Goal: Use online tool/utility: Utilize a website feature to perform a specific function

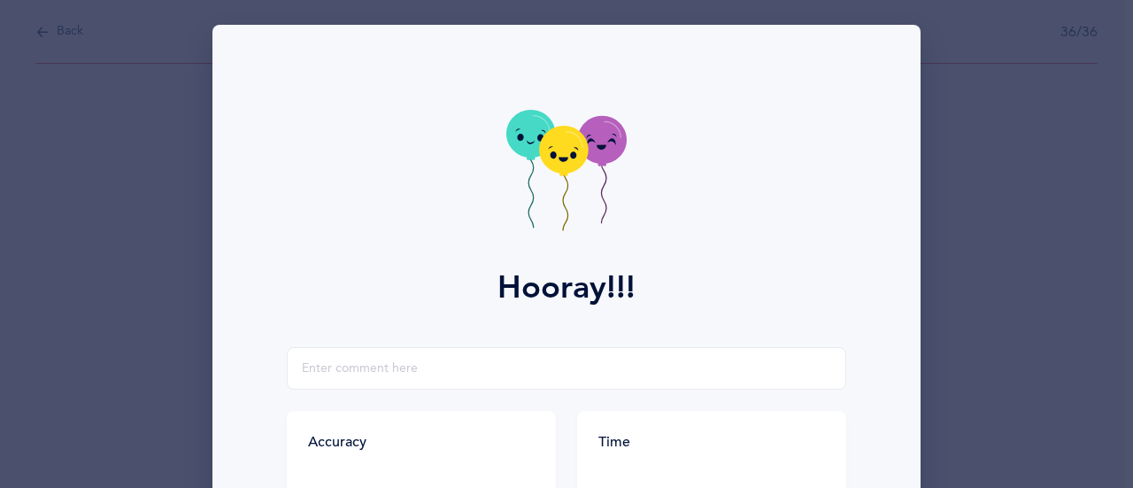
click at [969, 93] on div "Hooray!!! Accuracy 100% You got 36/36 right! Great Job! You are an accurate rea…" at bounding box center [566, 244] width 1133 height 488
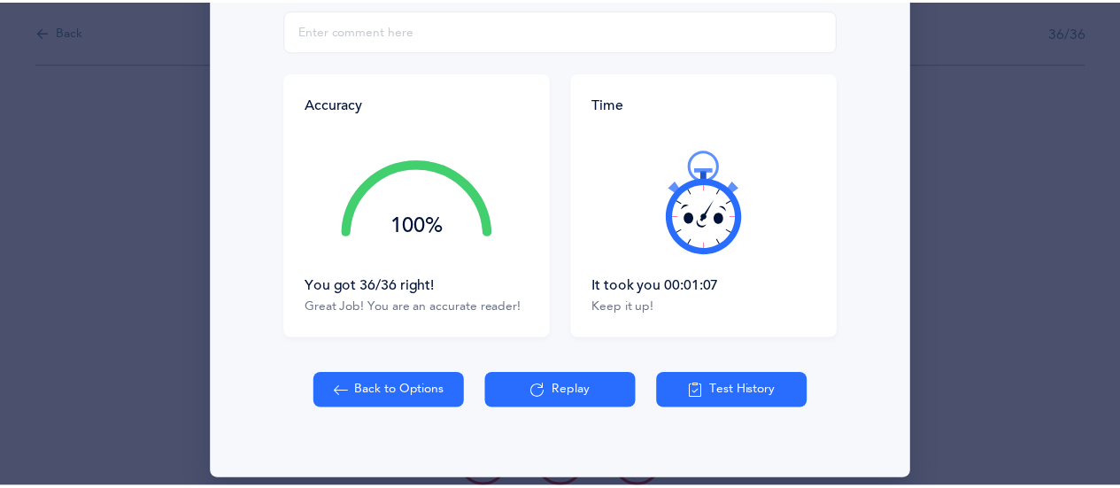
scroll to position [355, 0]
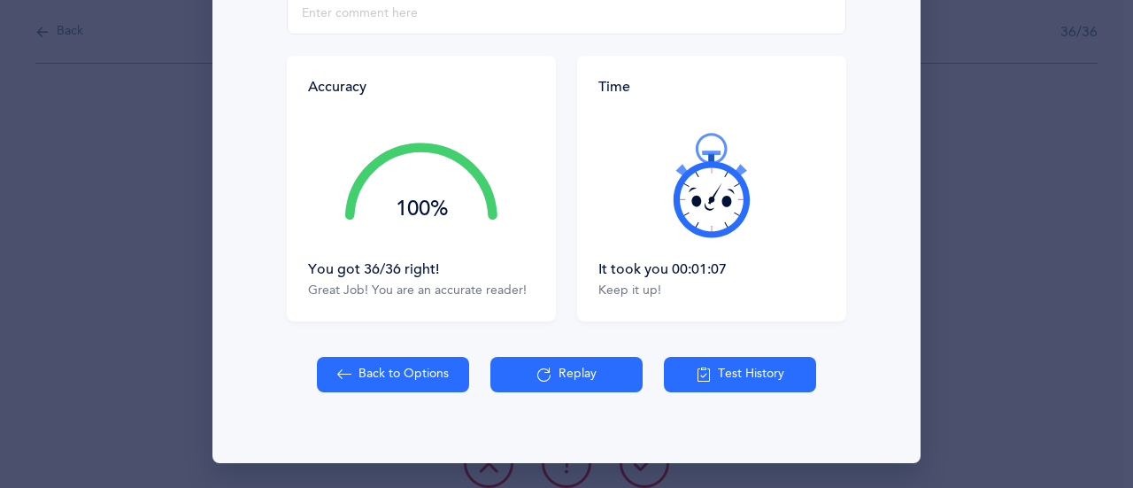
click at [380, 373] on button "Back to Options" at bounding box center [393, 374] width 152 height 35
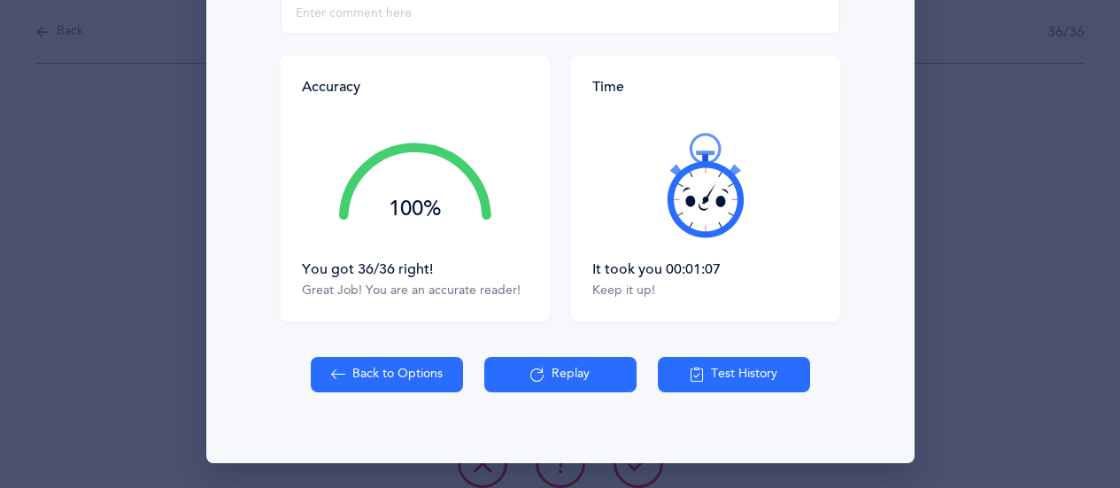
select select "27"
select select "single"
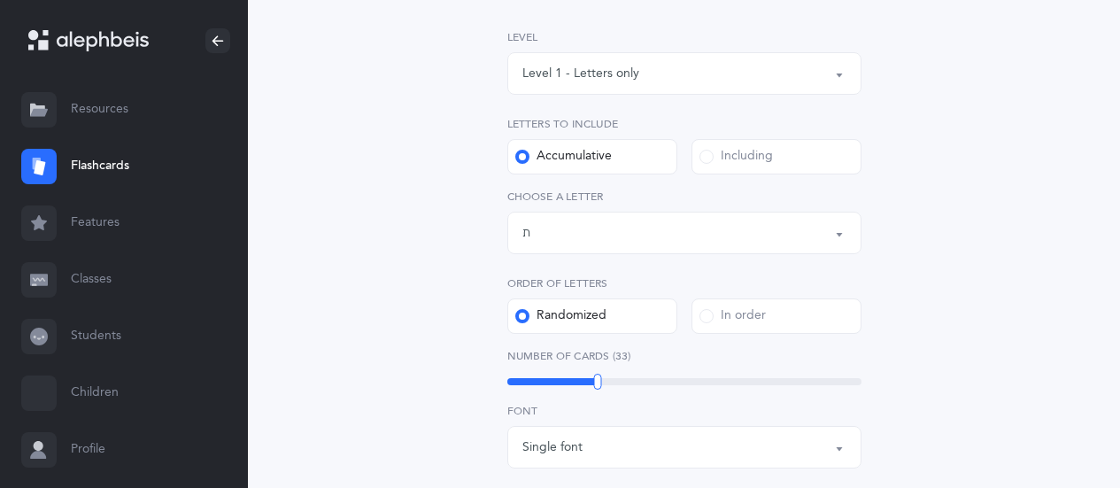
scroll to position [266, 0]
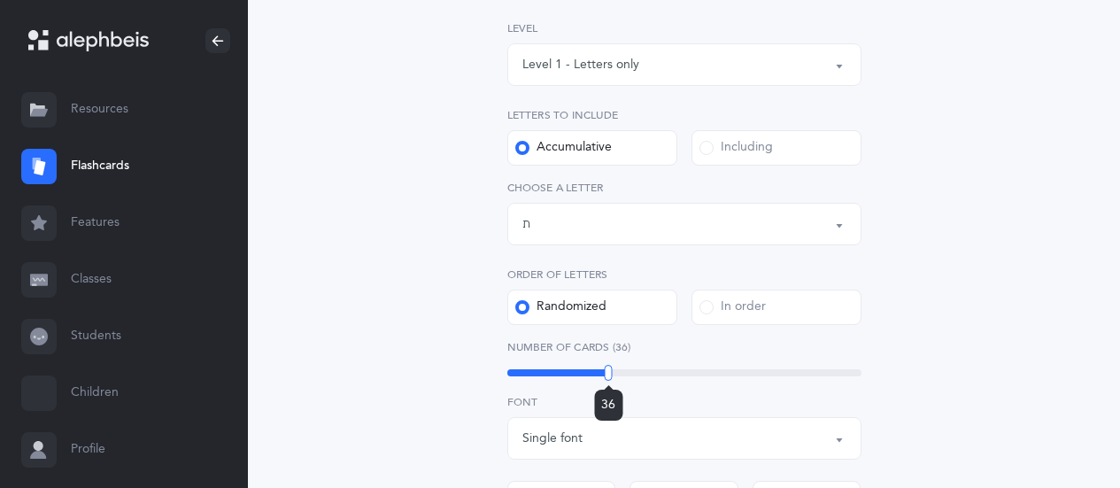
drag, startPoint x: 597, startPoint y: 370, endPoint x: 608, endPoint y: 369, distance: 10.7
click at [608, 369] on div at bounding box center [609, 373] width 8 height 16
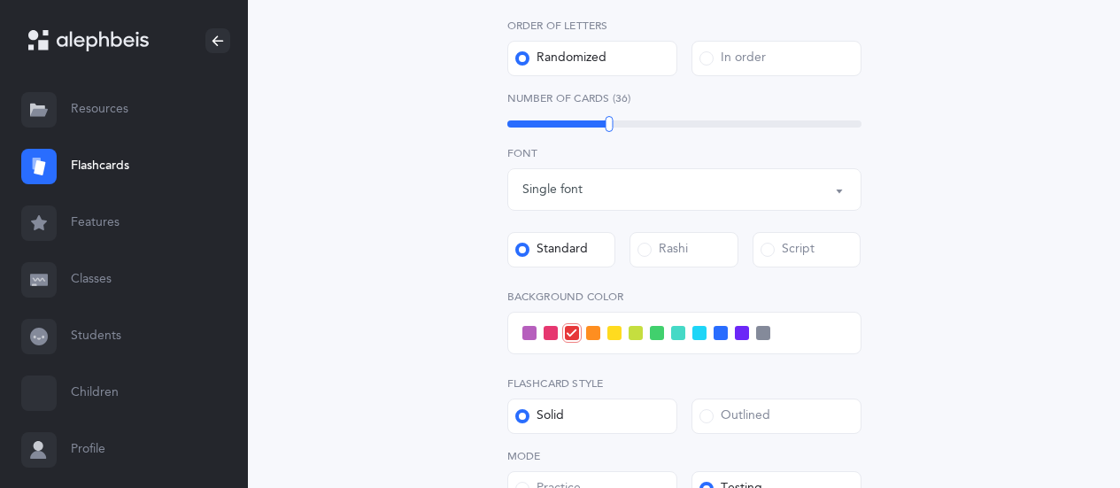
scroll to position [531, 0]
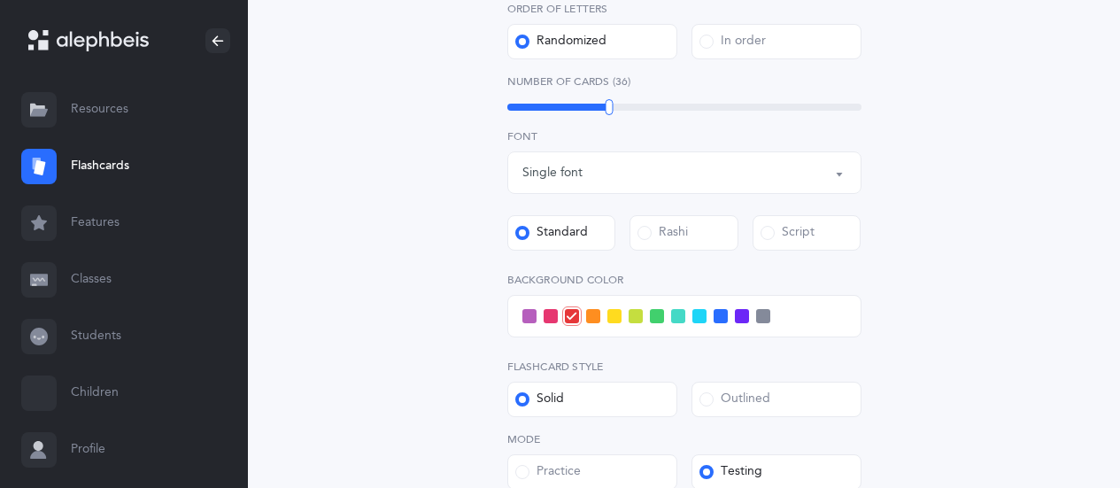
click at [715, 318] on span at bounding box center [720, 316] width 14 height 14
click at [0, 0] on input "checkbox" at bounding box center [0, 0] width 0 height 0
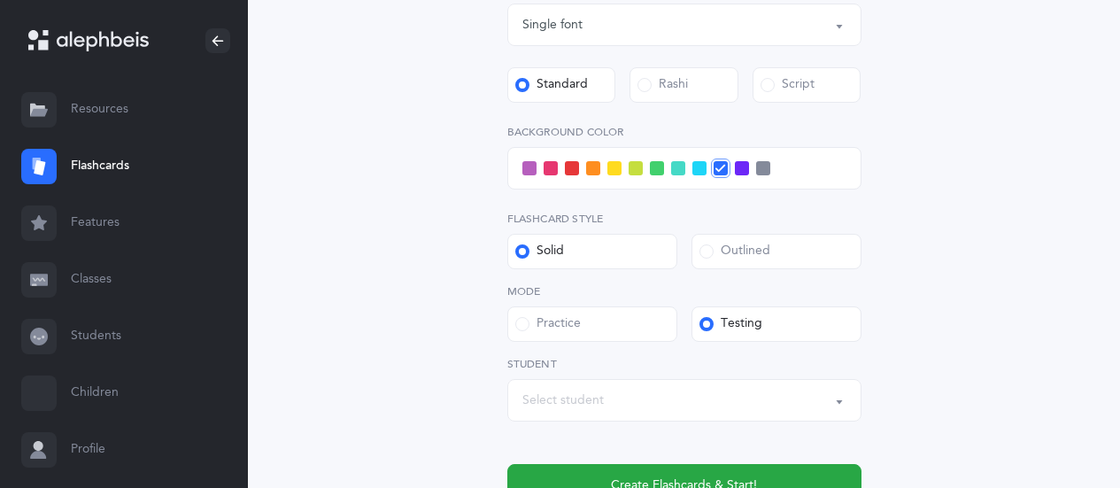
scroll to position [797, 0]
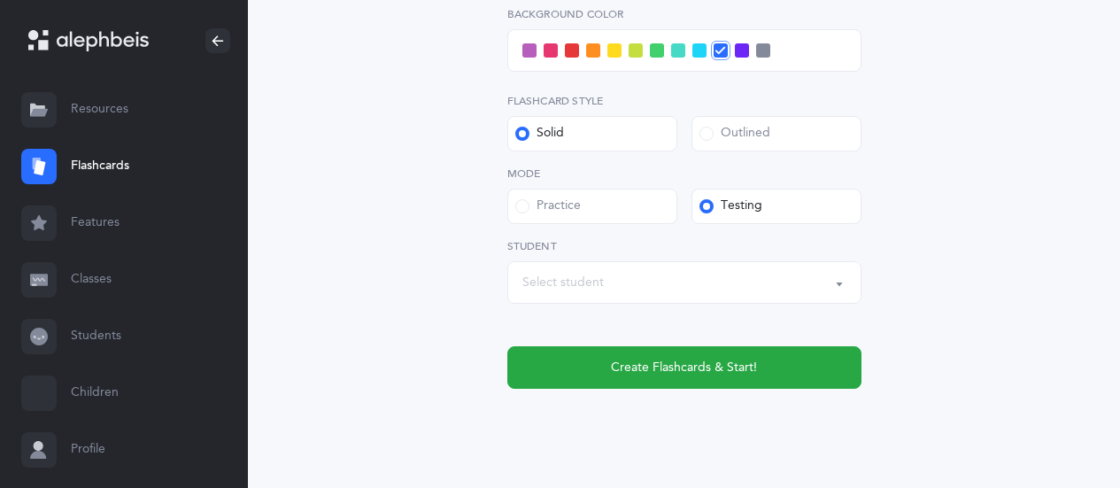
click at [729, 295] on div "Select student" at bounding box center [684, 282] width 324 height 30
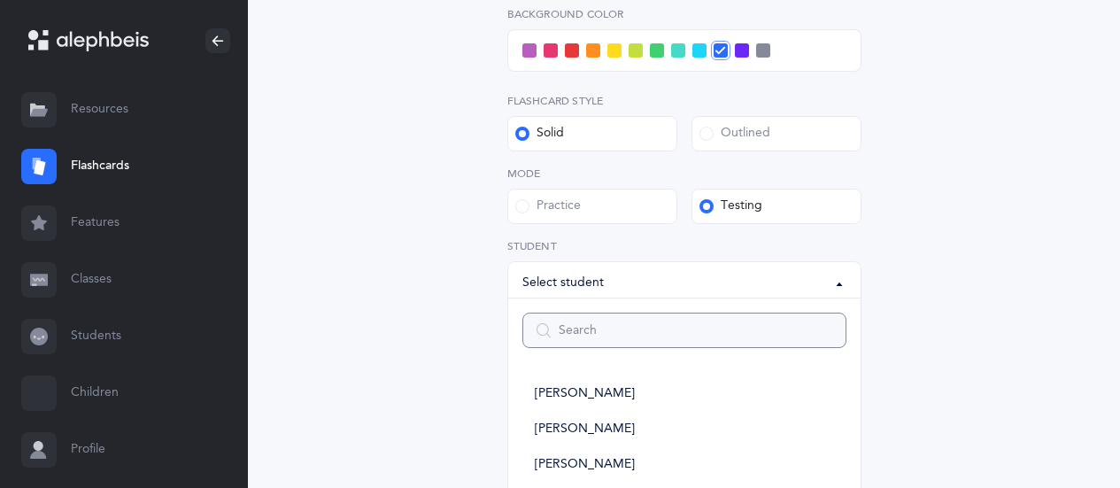
type input "1"
select select
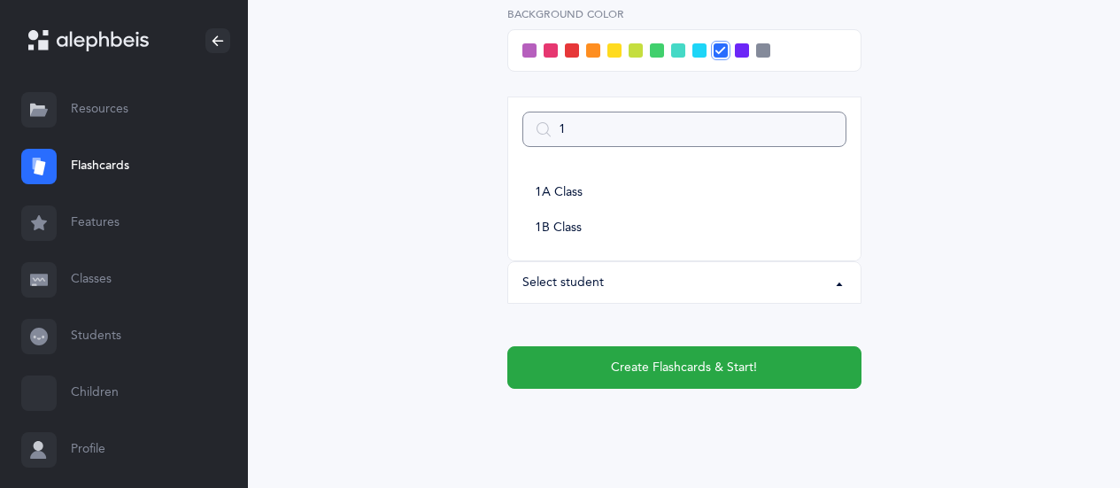
type input "1a"
select select
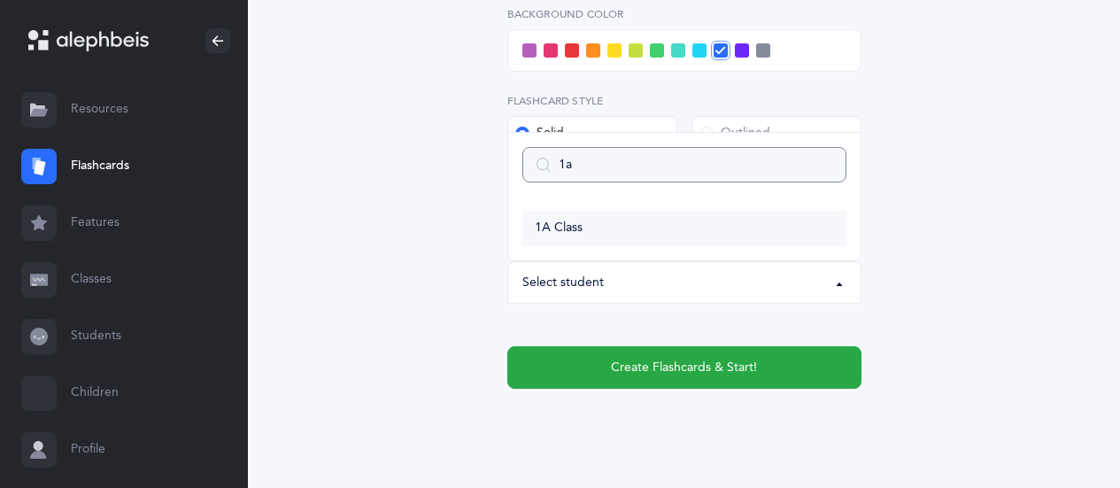
type input "1a"
click at [583, 223] on link "1A Class" at bounding box center [684, 228] width 324 height 35
select select "14644"
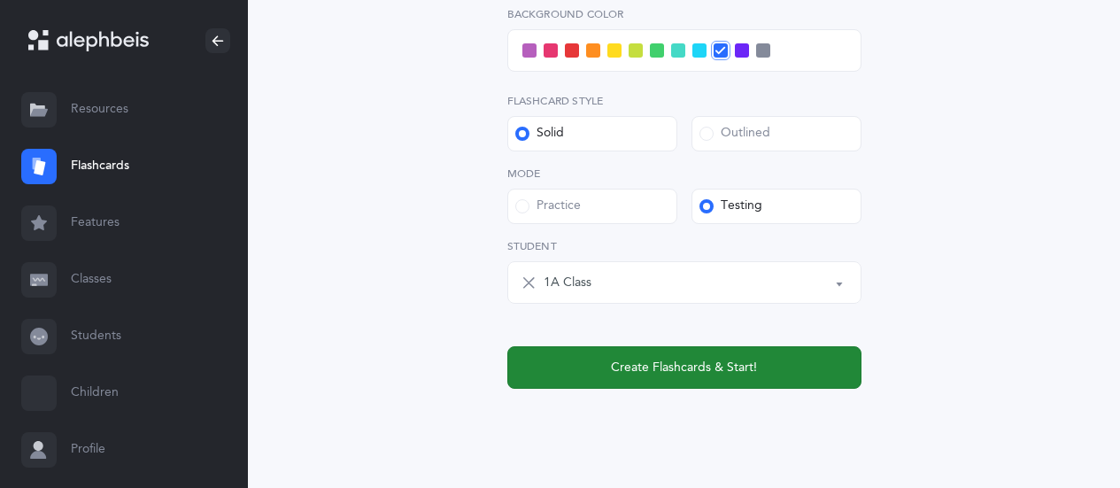
click at [689, 359] on span "Create Flashcards & Start!" at bounding box center [684, 367] width 146 height 19
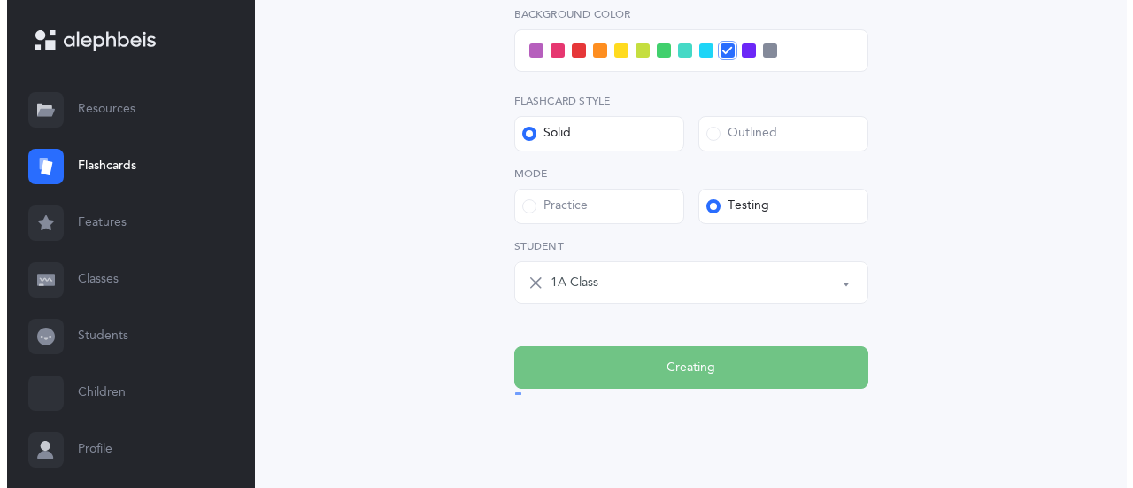
scroll to position [0, 0]
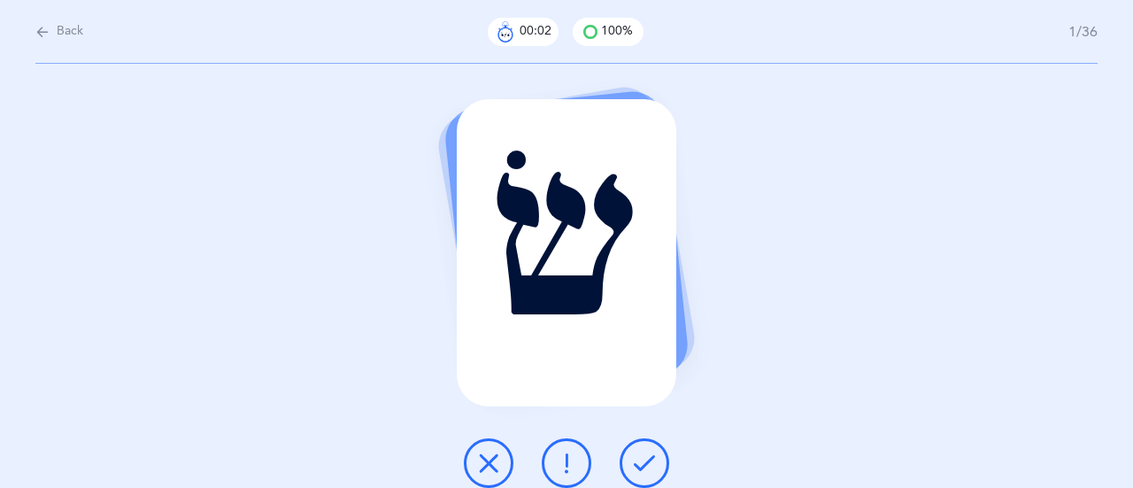
click at [648, 460] on icon at bounding box center [644, 462] width 21 height 21
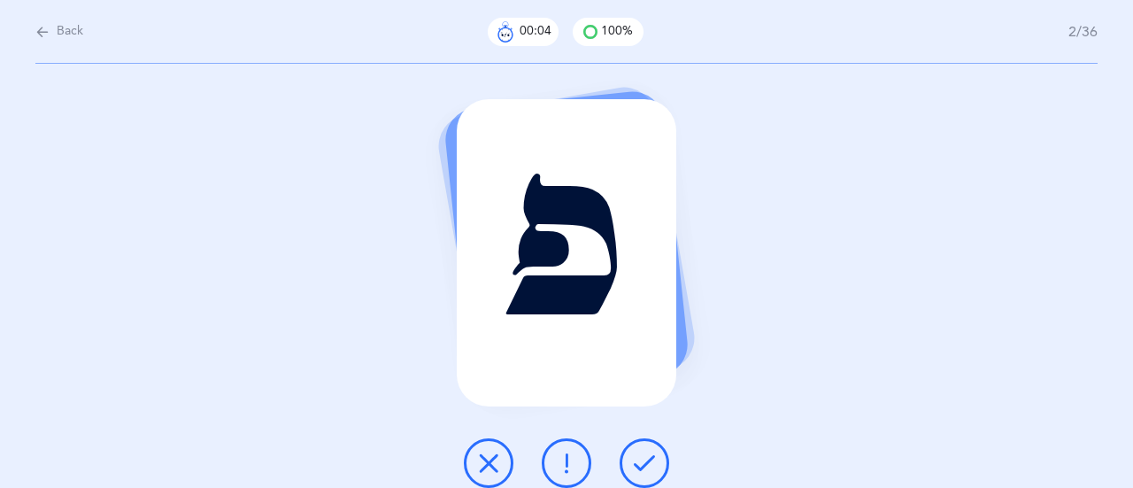
click at [648, 460] on icon at bounding box center [644, 462] width 21 height 21
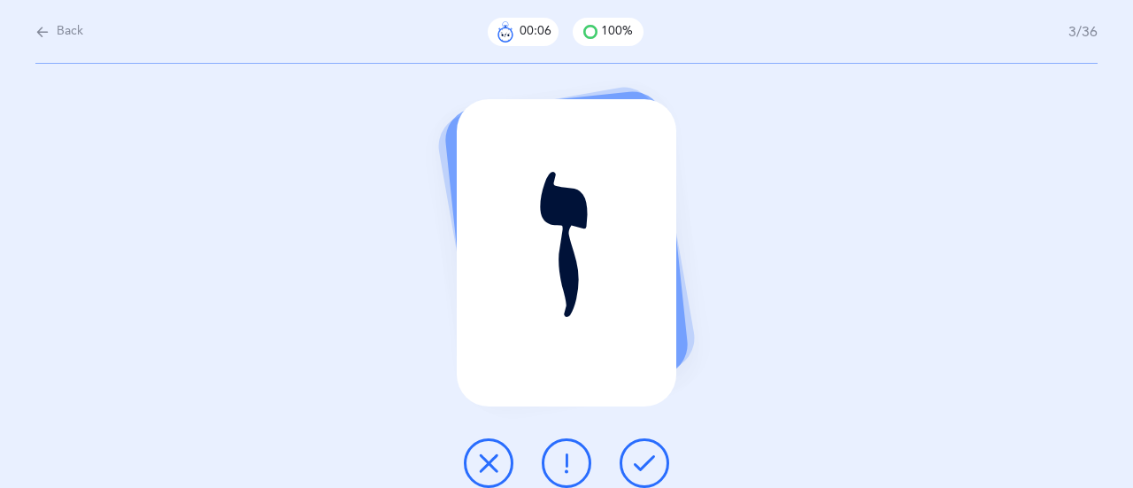
click at [648, 460] on icon at bounding box center [644, 462] width 21 height 21
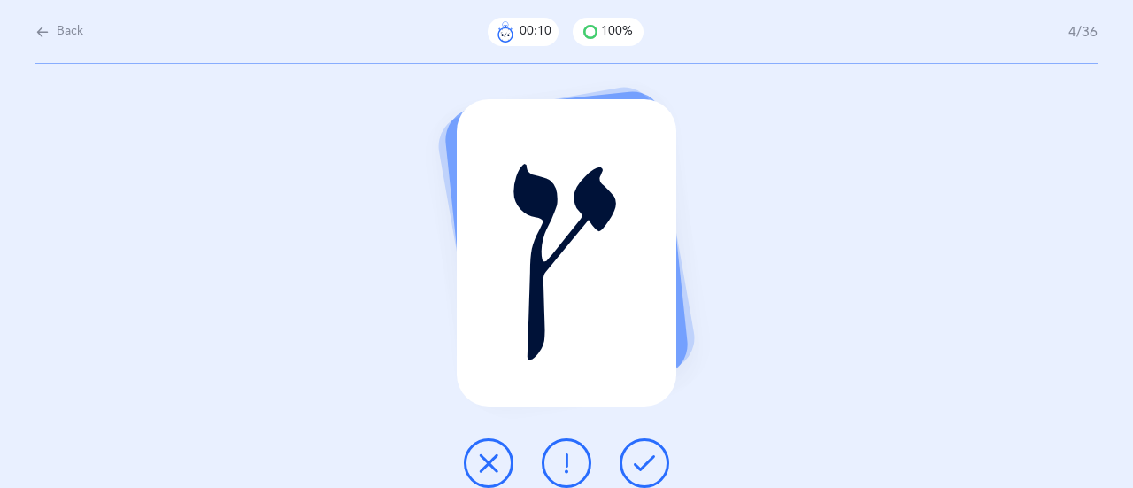
click at [648, 460] on icon at bounding box center [644, 462] width 21 height 21
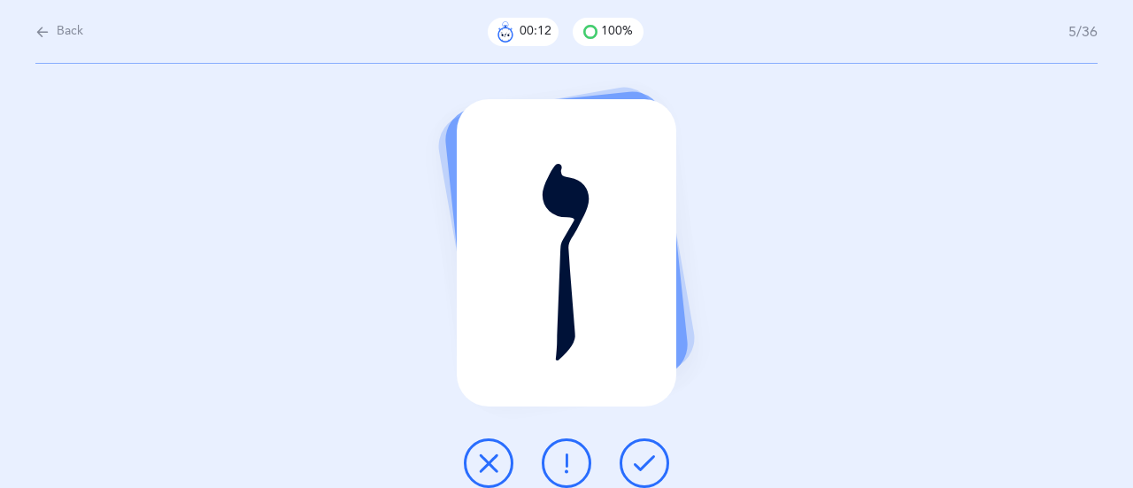
click at [648, 460] on icon at bounding box center [644, 462] width 21 height 21
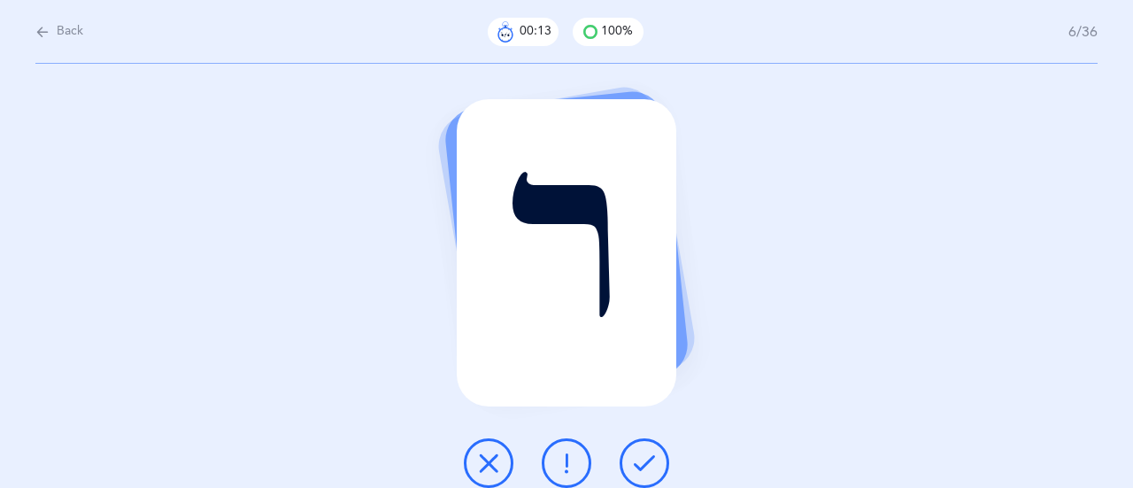
click at [648, 460] on icon at bounding box center [644, 462] width 21 height 21
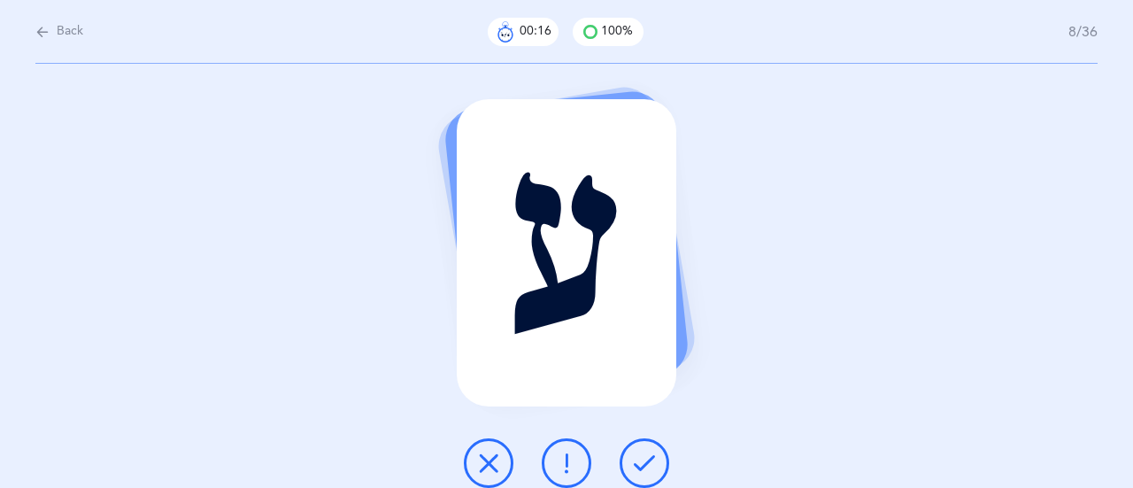
click at [648, 460] on icon at bounding box center [644, 462] width 21 height 21
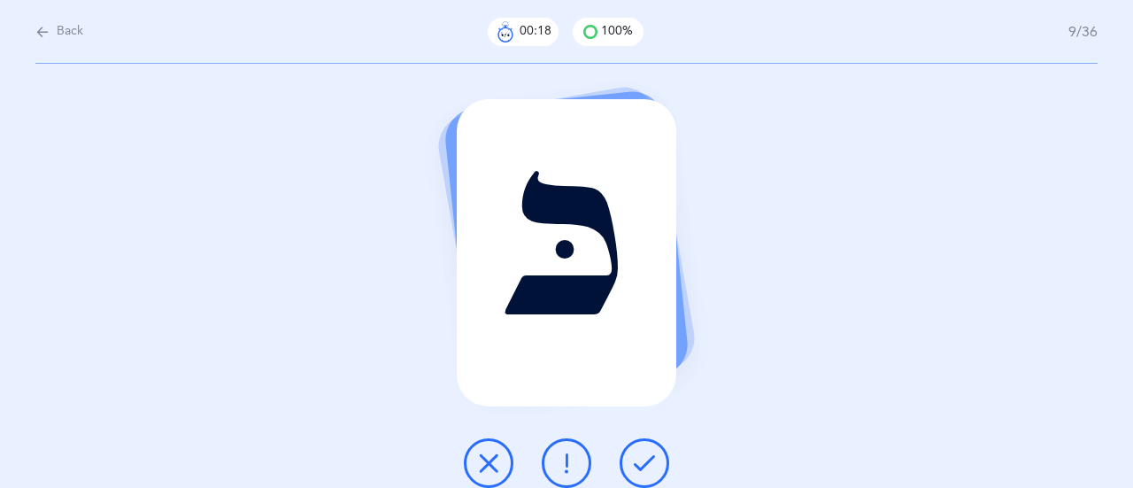
click at [648, 460] on icon at bounding box center [644, 462] width 21 height 21
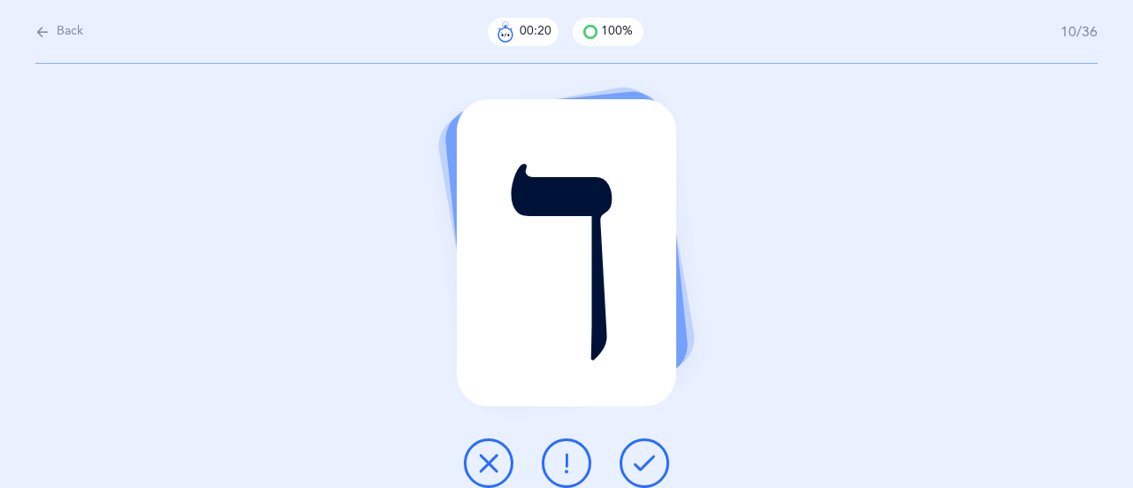
click at [648, 460] on icon at bounding box center [644, 462] width 21 height 21
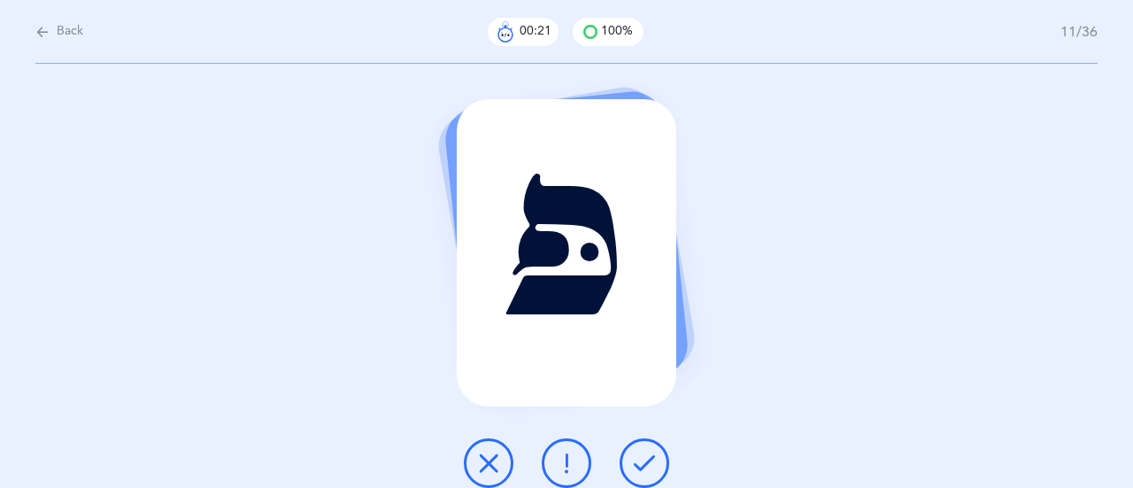
click at [648, 460] on icon at bounding box center [644, 462] width 21 height 21
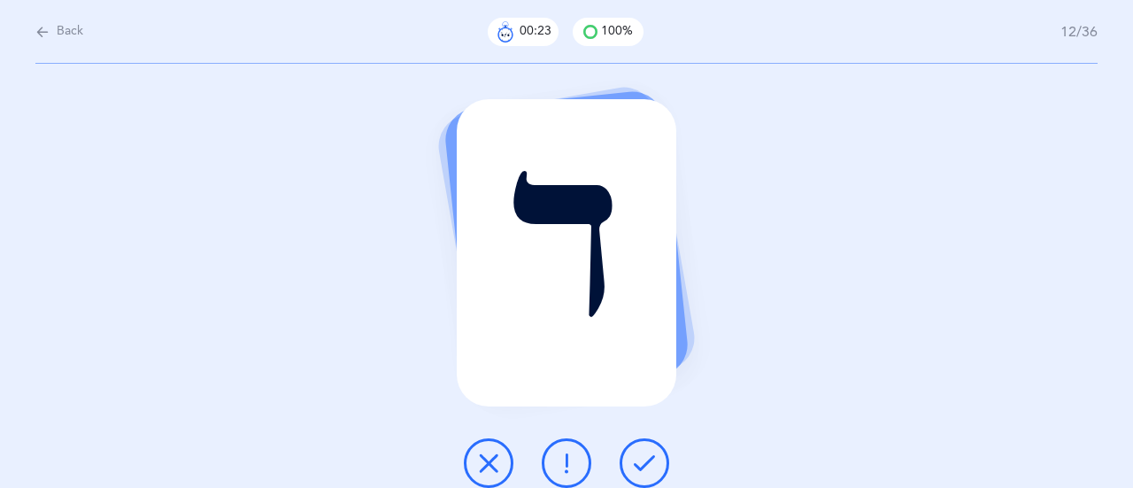
click at [648, 460] on icon at bounding box center [644, 462] width 21 height 21
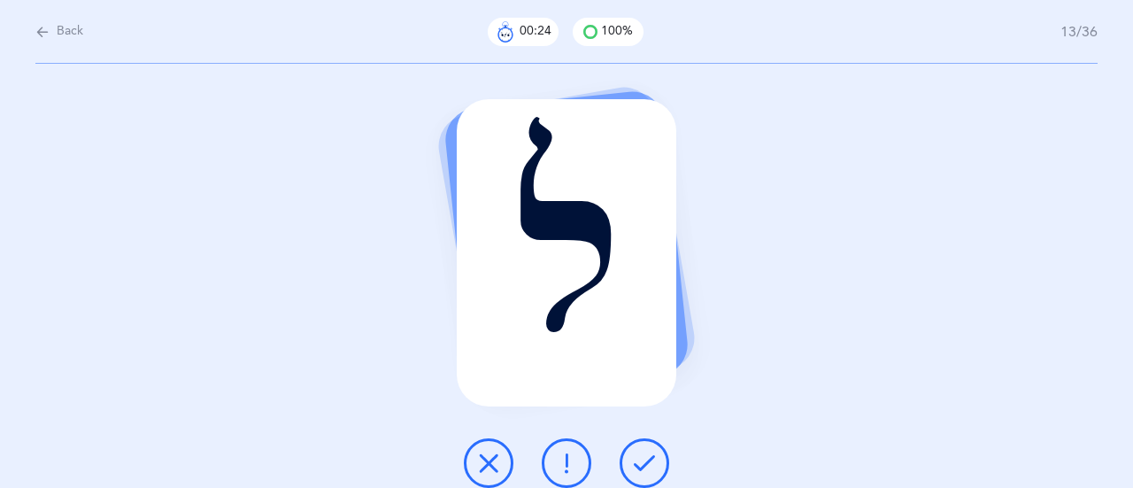
click at [648, 460] on icon at bounding box center [644, 462] width 21 height 21
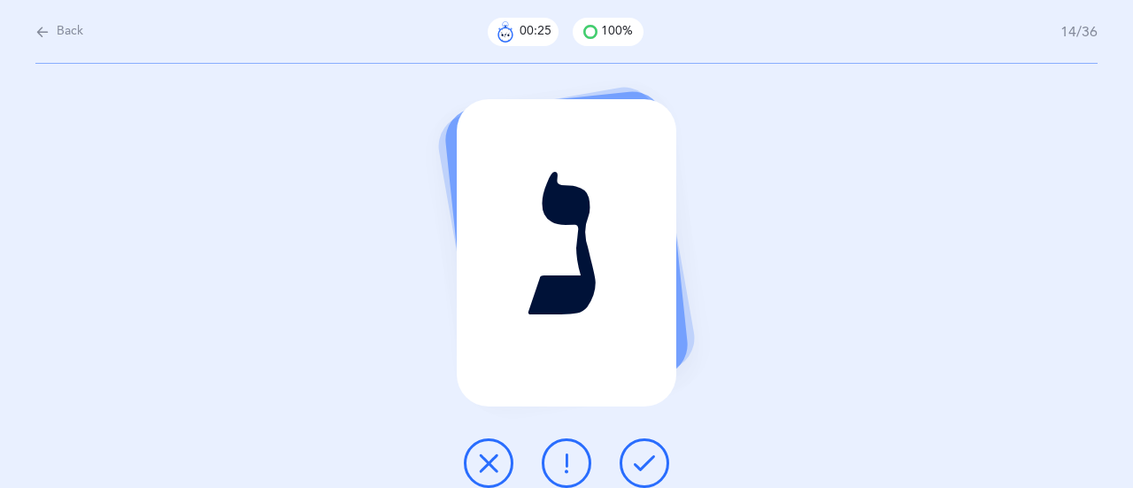
click at [648, 460] on icon at bounding box center [644, 462] width 21 height 21
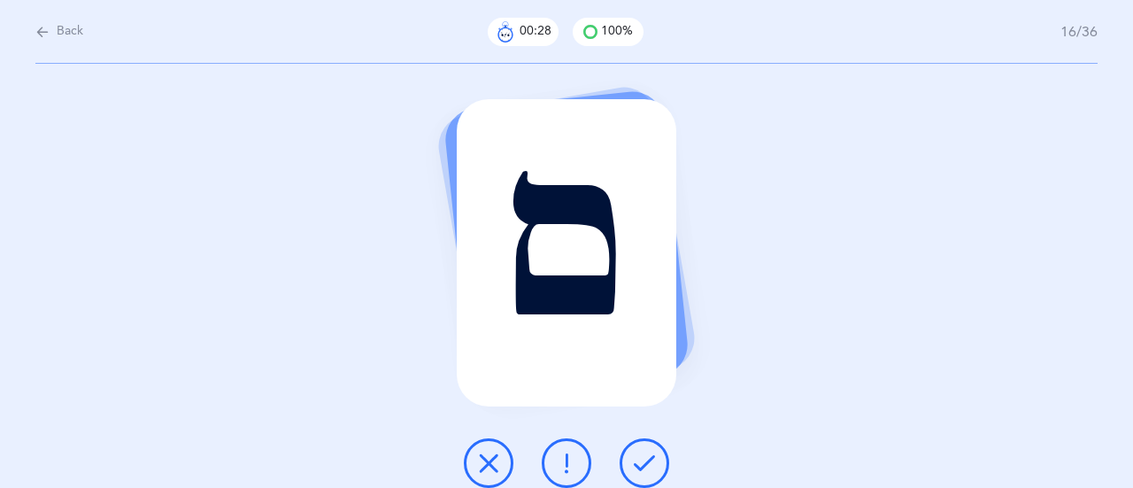
click at [645, 460] on icon at bounding box center [644, 462] width 21 height 21
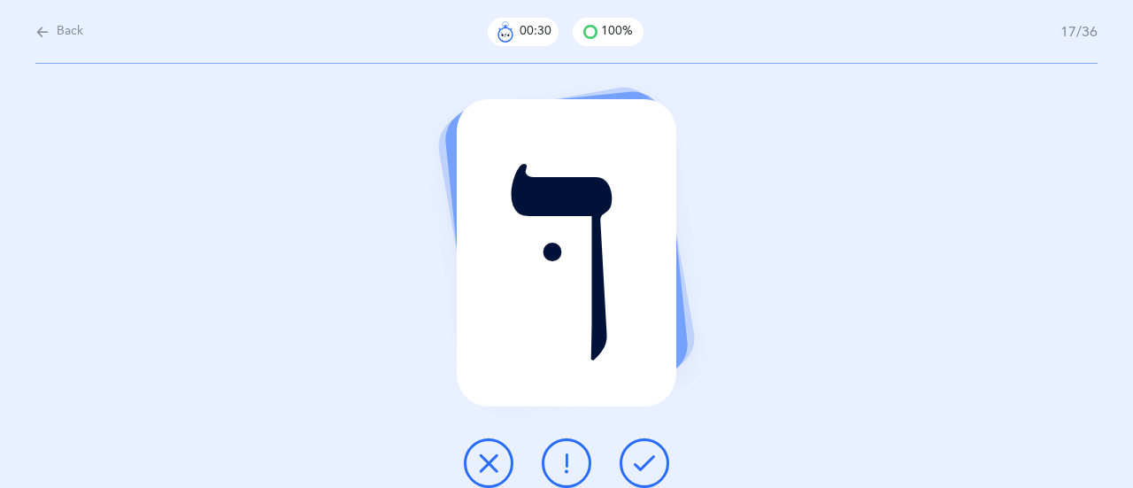
click at [645, 460] on icon at bounding box center [644, 462] width 21 height 21
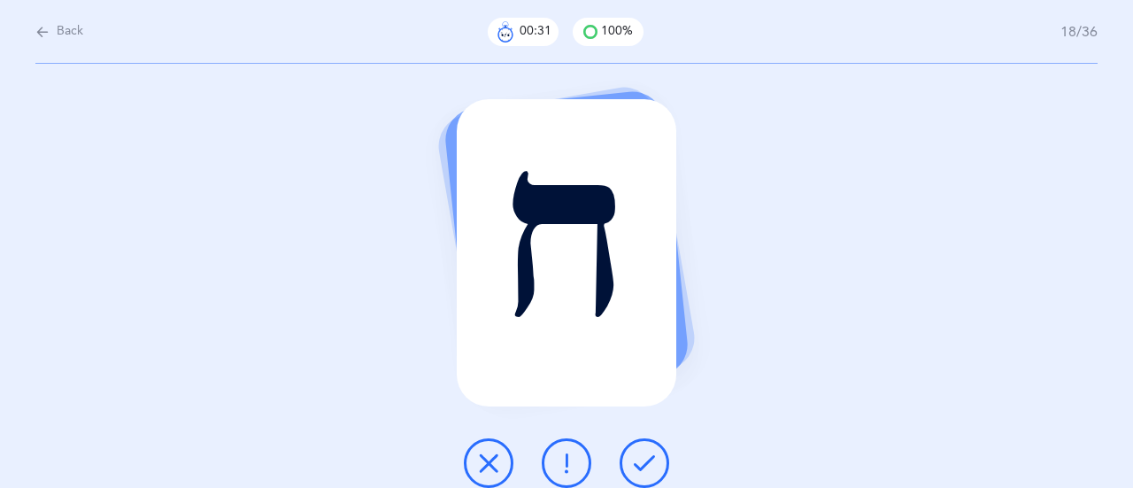
click at [645, 460] on icon at bounding box center [644, 462] width 21 height 21
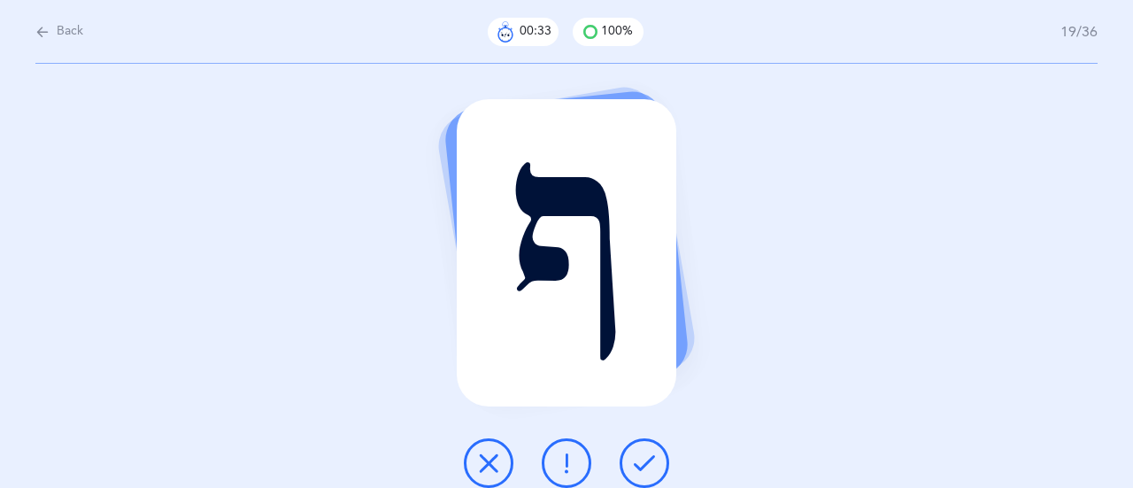
click at [645, 460] on icon at bounding box center [644, 462] width 21 height 21
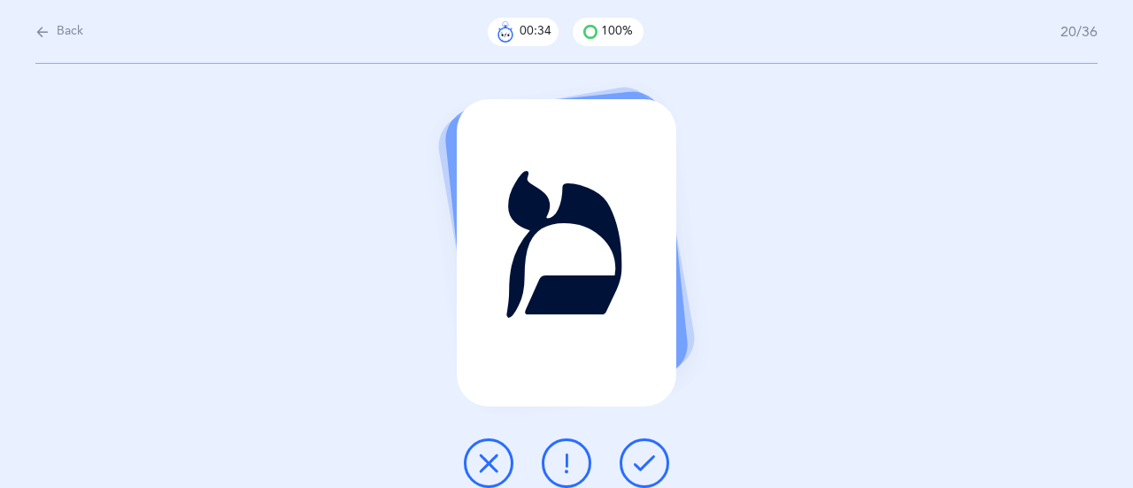
click at [645, 460] on icon at bounding box center [644, 462] width 21 height 21
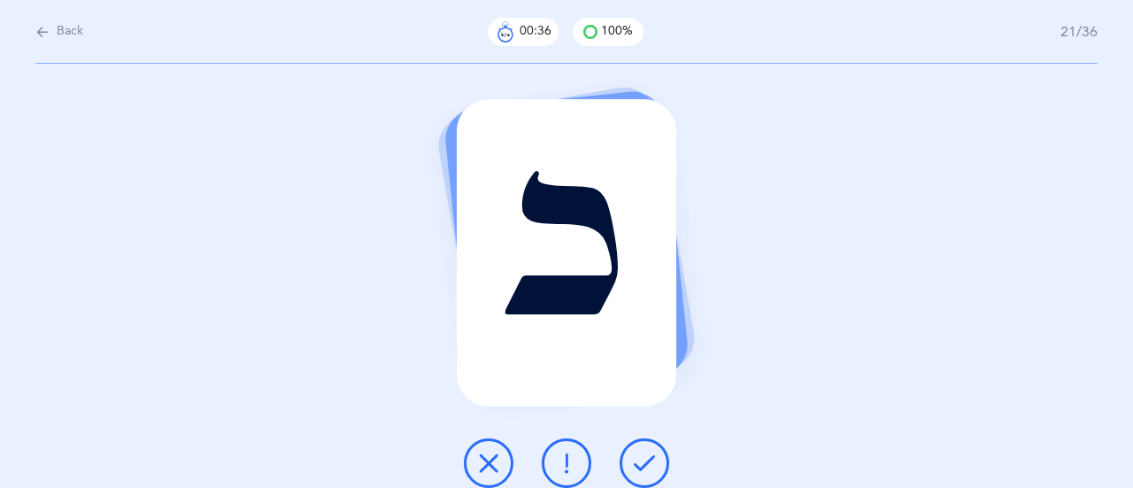
click at [645, 460] on icon at bounding box center [644, 462] width 21 height 21
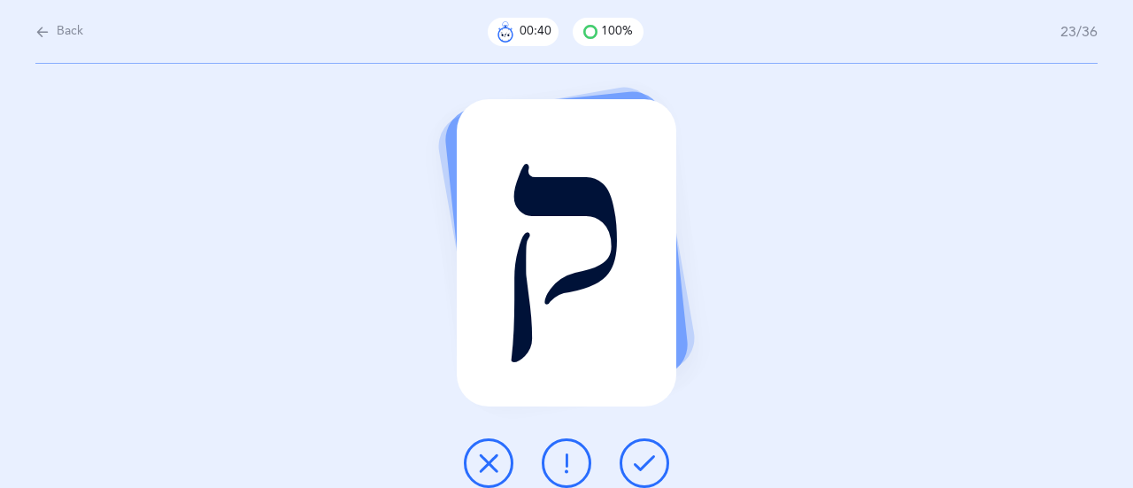
click at [645, 460] on icon at bounding box center [644, 462] width 21 height 21
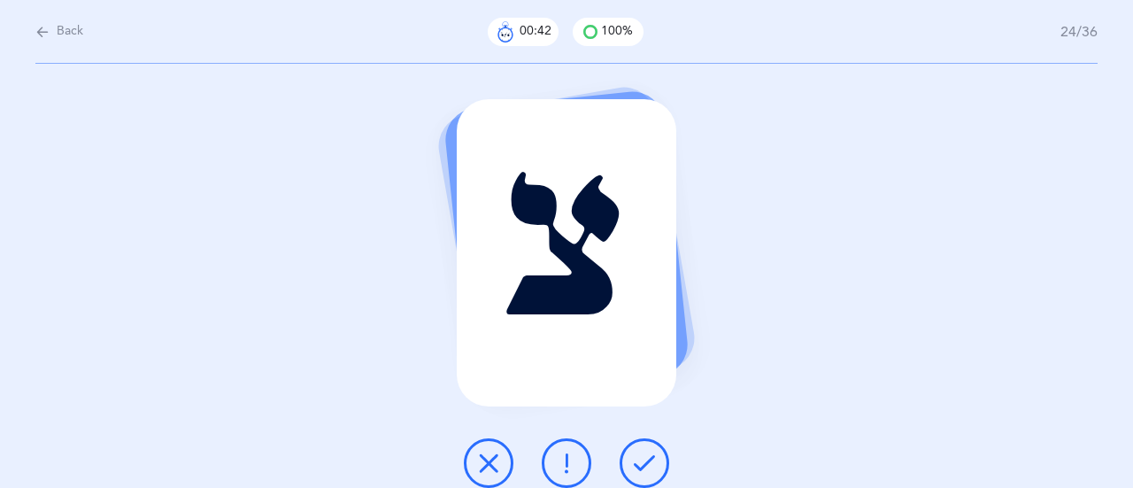
click at [645, 460] on icon at bounding box center [644, 462] width 21 height 21
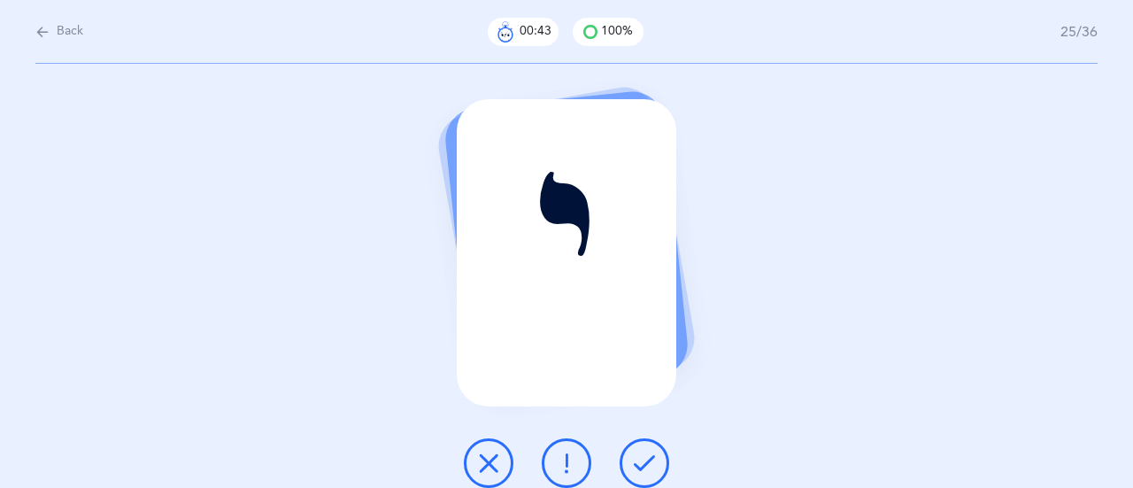
click at [645, 460] on icon at bounding box center [644, 462] width 21 height 21
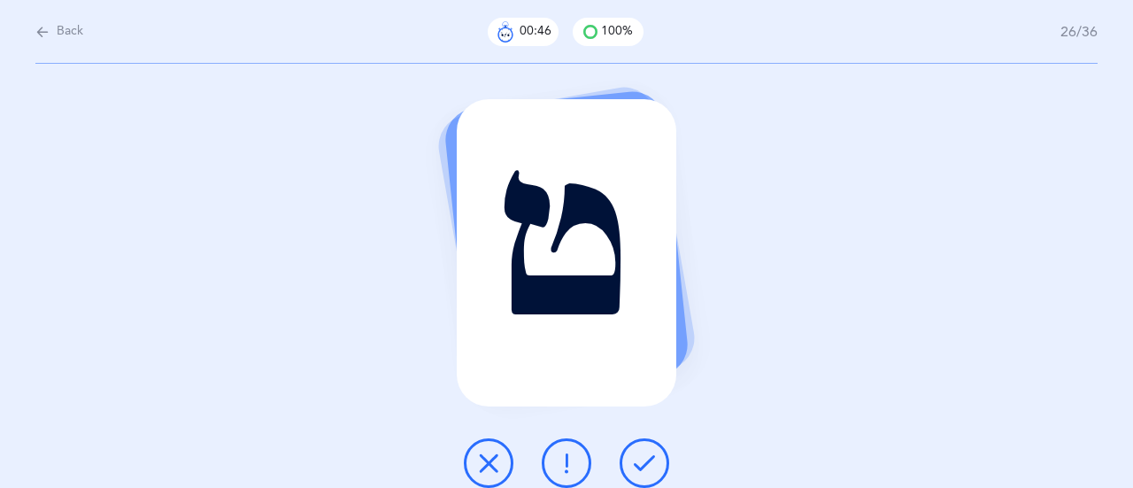
click at [645, 460] on icon at bounding box center [644, 462] width 21 height 21
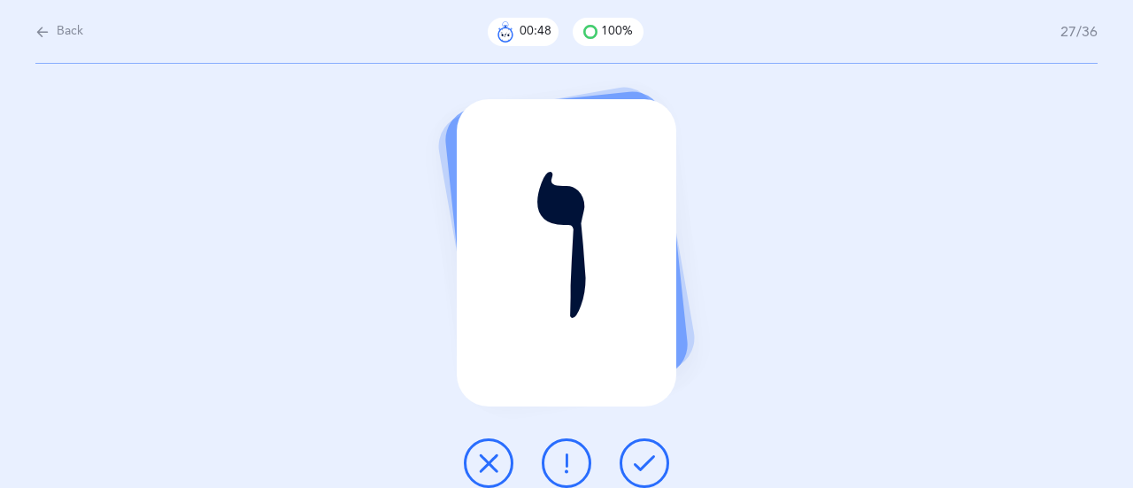
click at [645, 460] on icon at bounding box center [644, 462] width 21 height 21
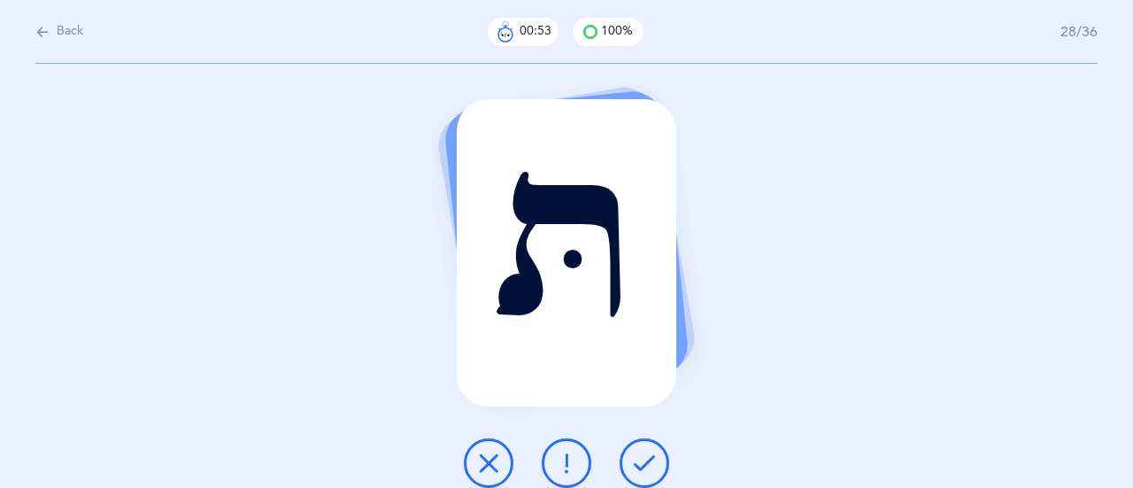
click at [646, 464] on icon at bounding box center [644, 462] width 21 height 21
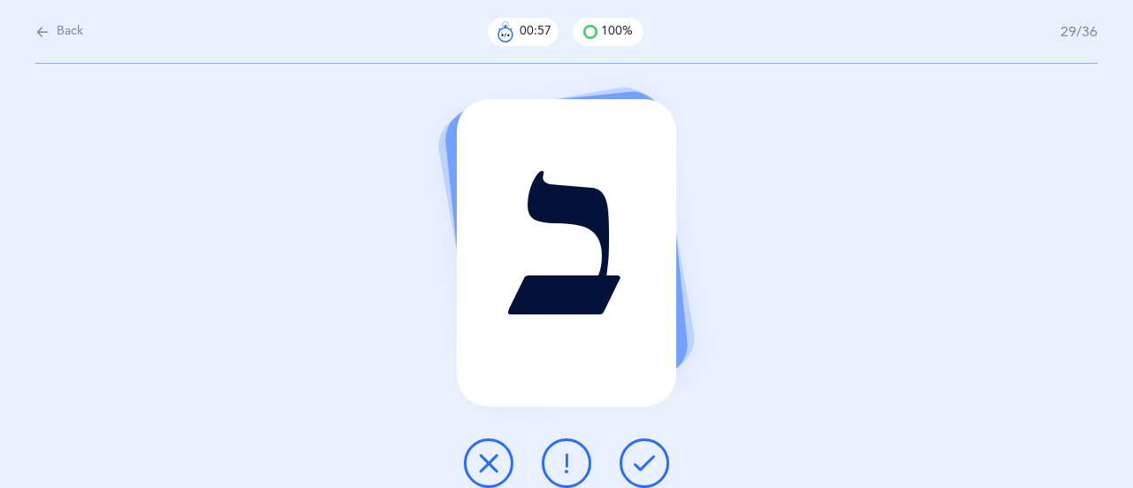
click at [646, 464] on icon at bounding box center [644, 462] width 21 height 21
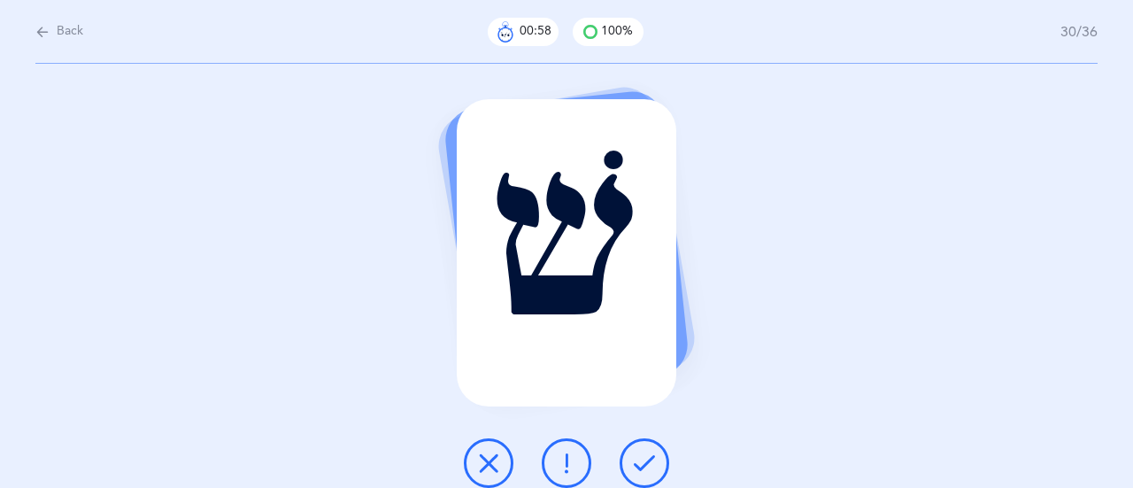
click at [646, 464] on icon at bounding box center [644, 462] width 21 height 21
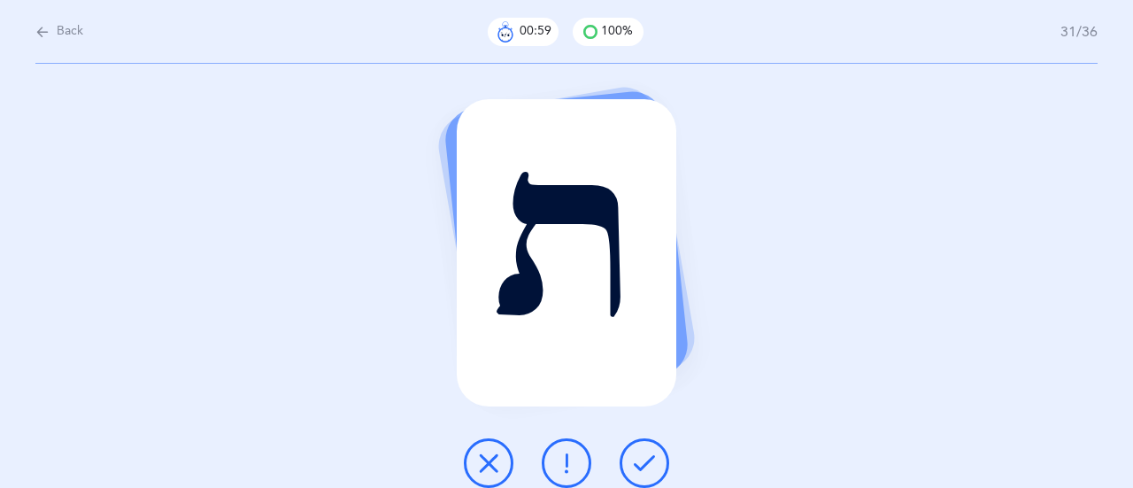
click at [646, 464] on icon at bounding box center [644, 462] width 21 height 21
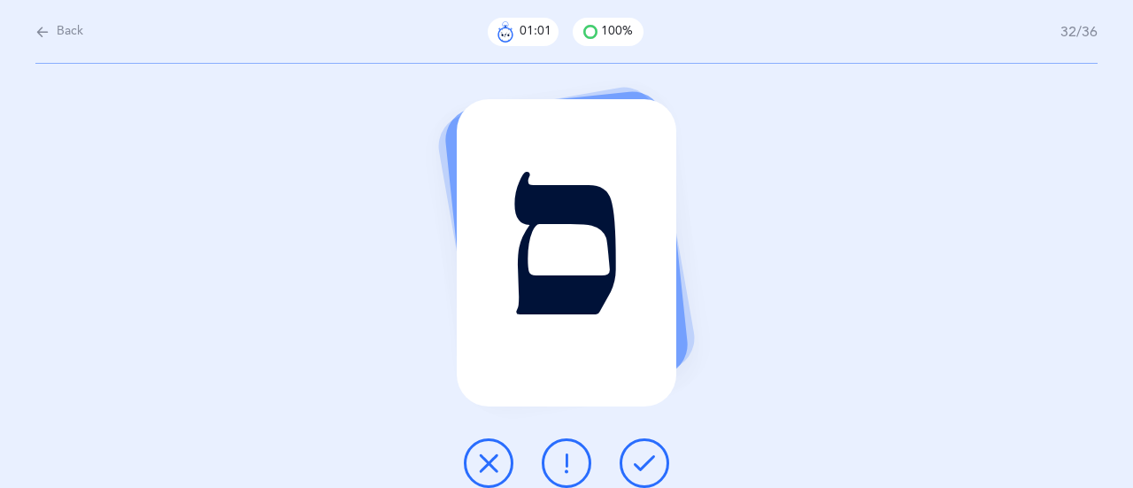
click at [646, 464] on icon at bounding box center [644, 462] width 21 height 21
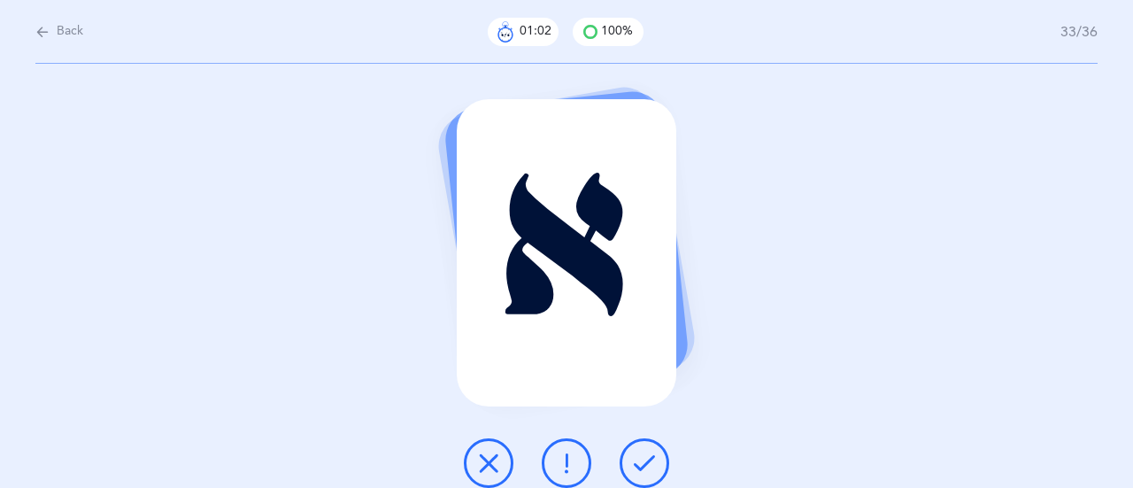
click at [646, 464] on icon at bounding box center [644, 462] width 21 height 21
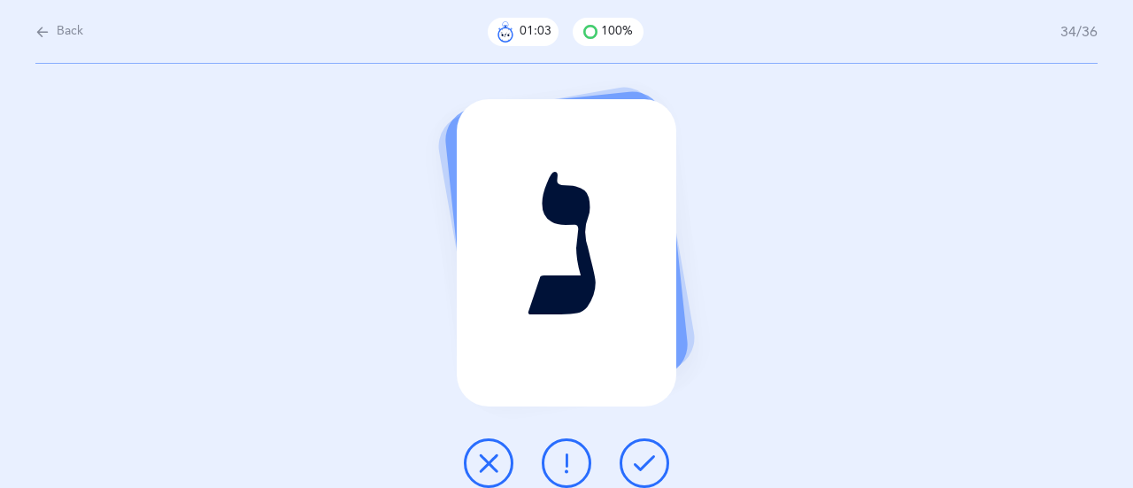
click at [646, 464] on icon at bounding box center [644, 462] width 21 height 21
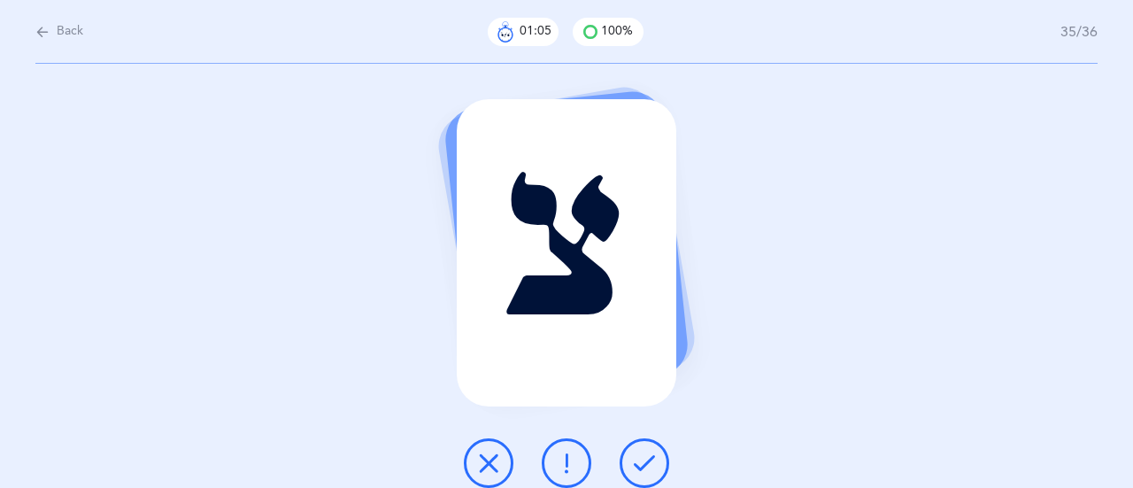
click at [646, 464] on icon at bounding box center [644, 462] width 21 height 21
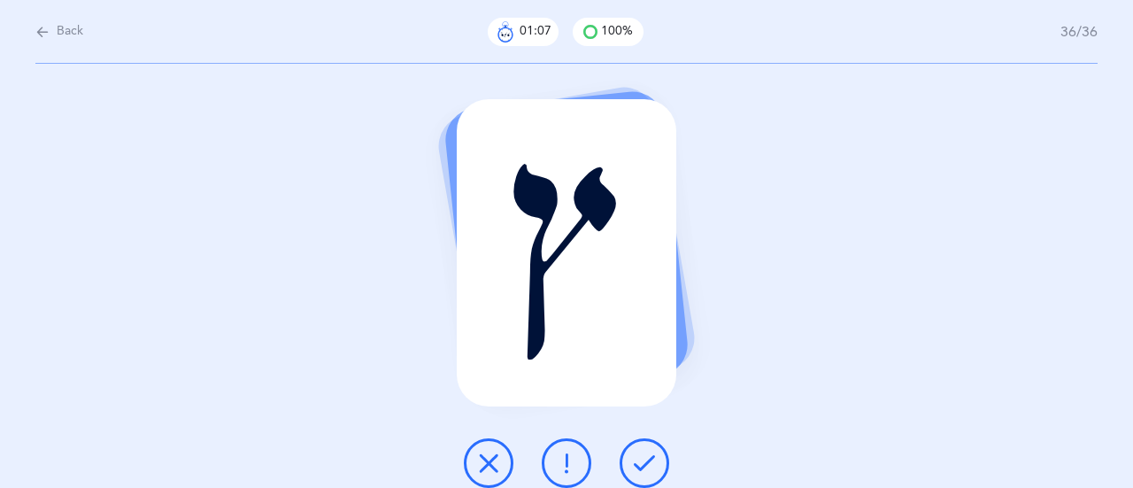
click at [646, 464] on icon at bounding box center [644, 462] width 21 height 21
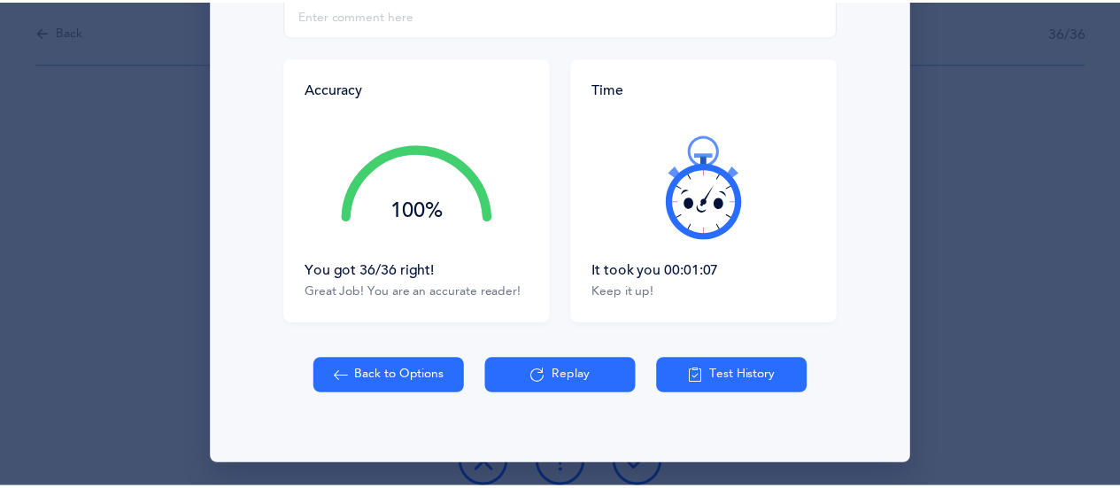
scroll to position [355, 0]
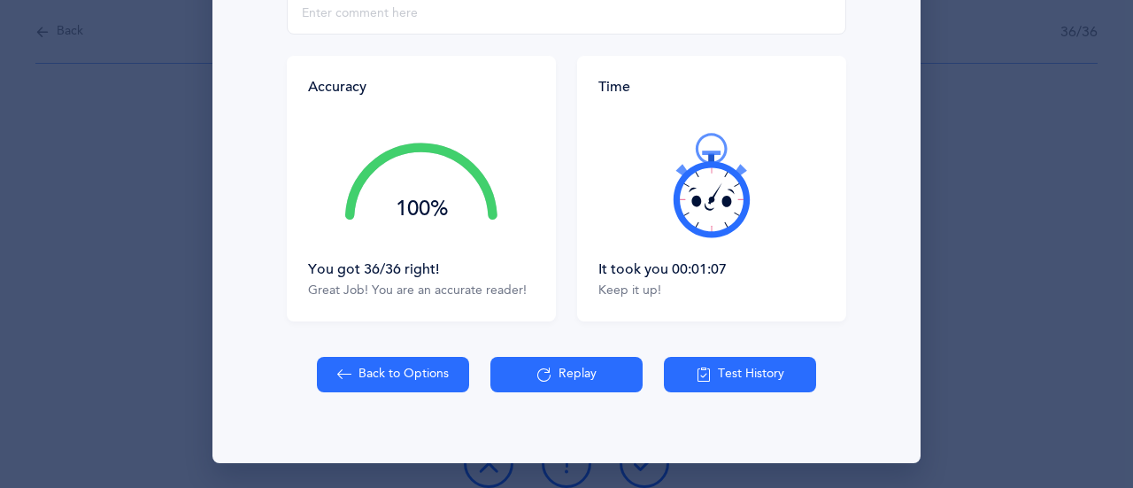
click at [416, 369] on button "Back to Options" at bounding box center [393, 374] width 152 height 35
select select "27"
select select "single"
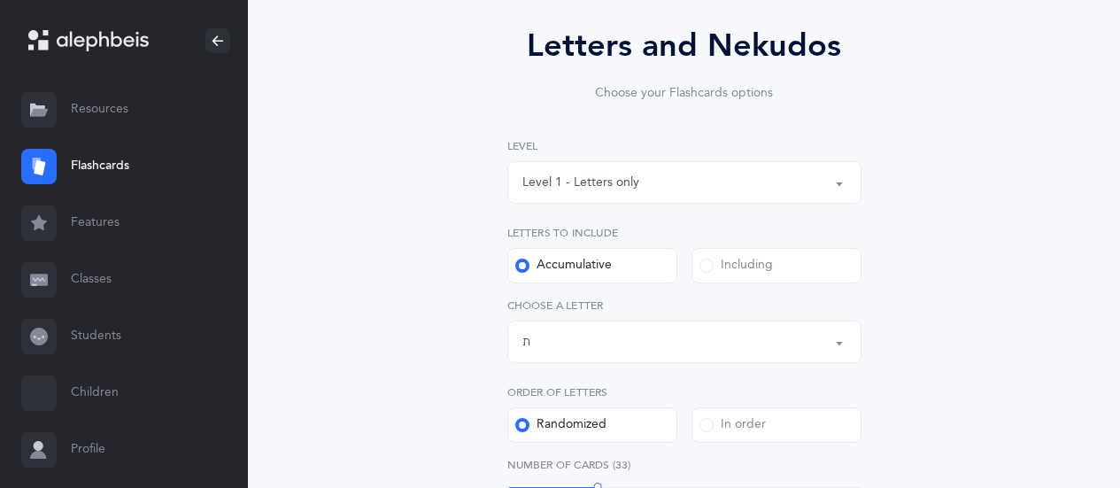
scroll to position [187, 0]
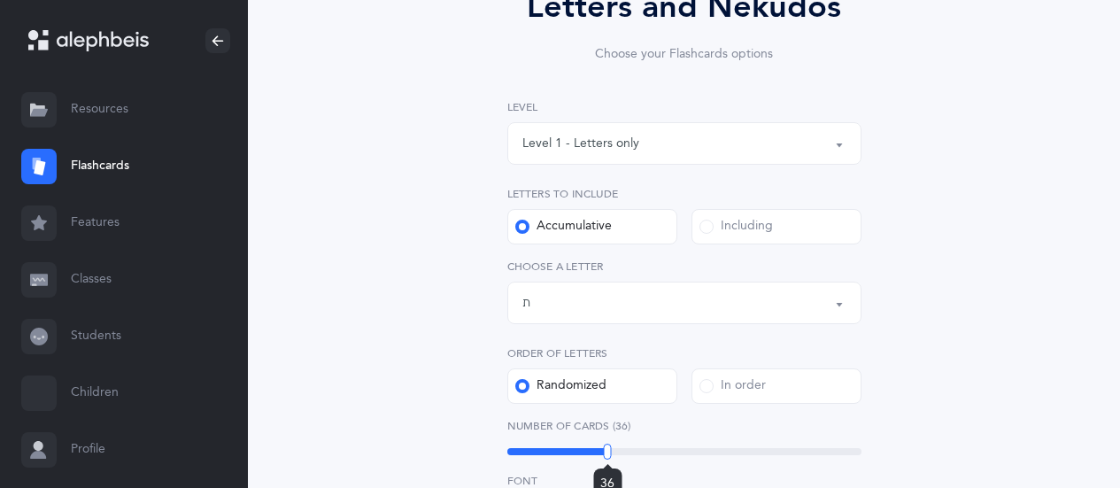
click at [607, 446] on div at bounding box center [608, 451] width 8 height 16
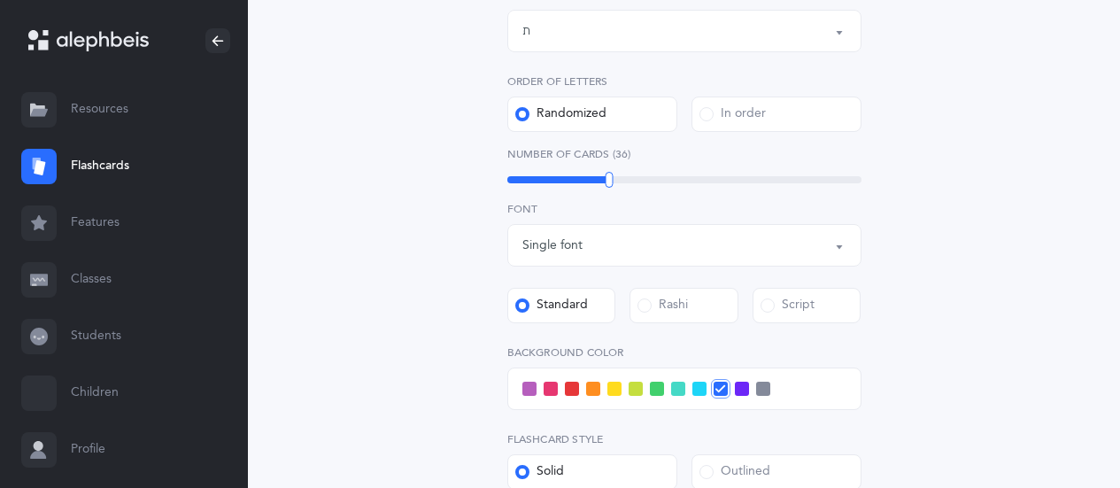
scroll to position [452, 0]
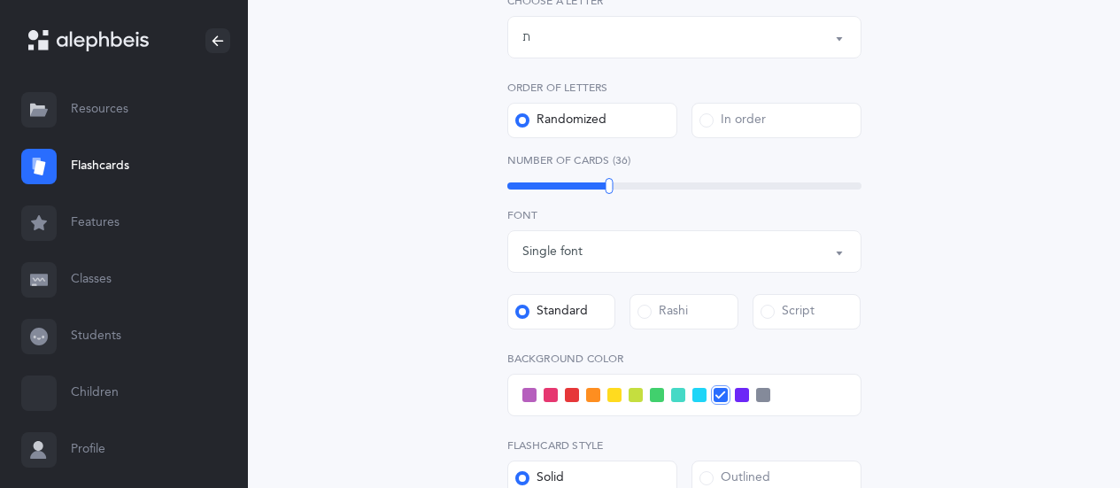
click at [666, 392] on div at bounding box center [684, 395] width 354 height 42
click at [659, 392] on span at bounding box center [657, 395] width 14 height 14
click at [0, 0] on input "checkbox" at bounding box center [0, 0] width 0 height 0
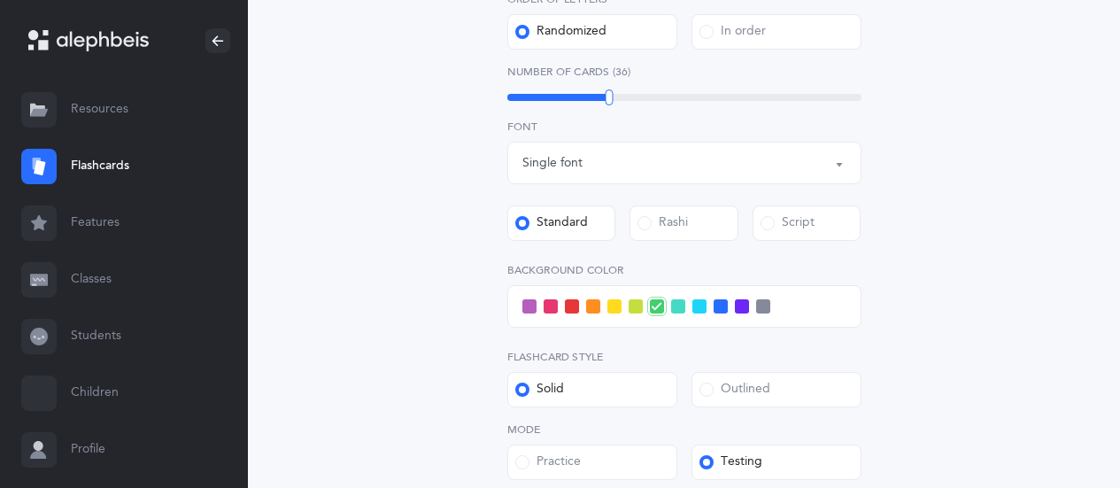
scroll to position [718, 0]
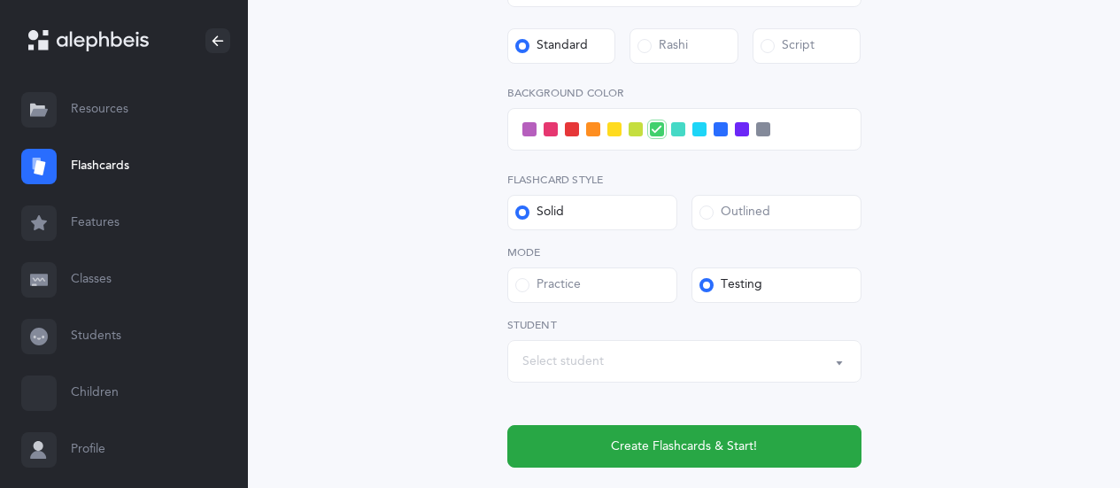
click at [771, 357] on div "Select student" at bounding box center [684, 361] width 324 height 30
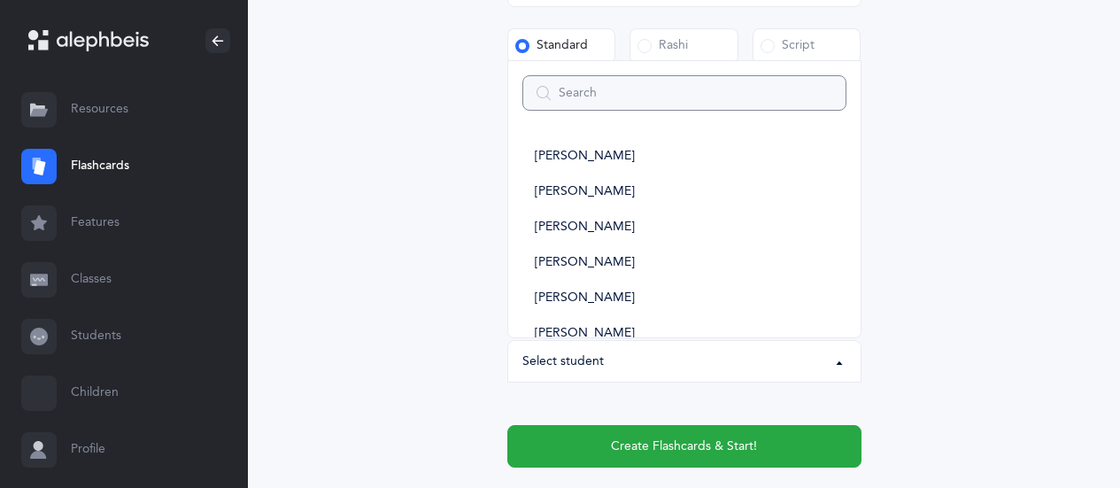
type input "1"
select select
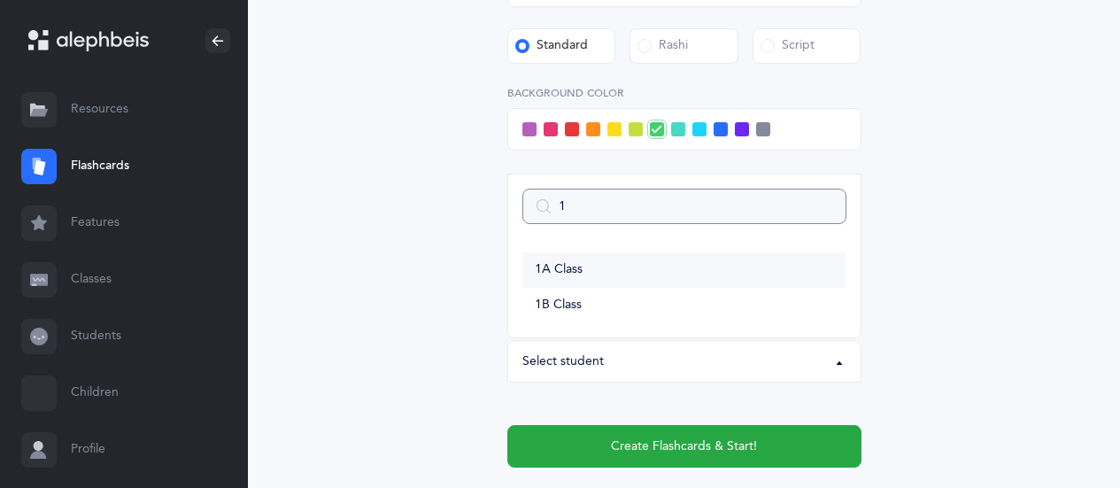
type input "1"
click at [721, 275] on link "1A Class" at bounding box center [684, 269] width 324 height 35
select select "14644"
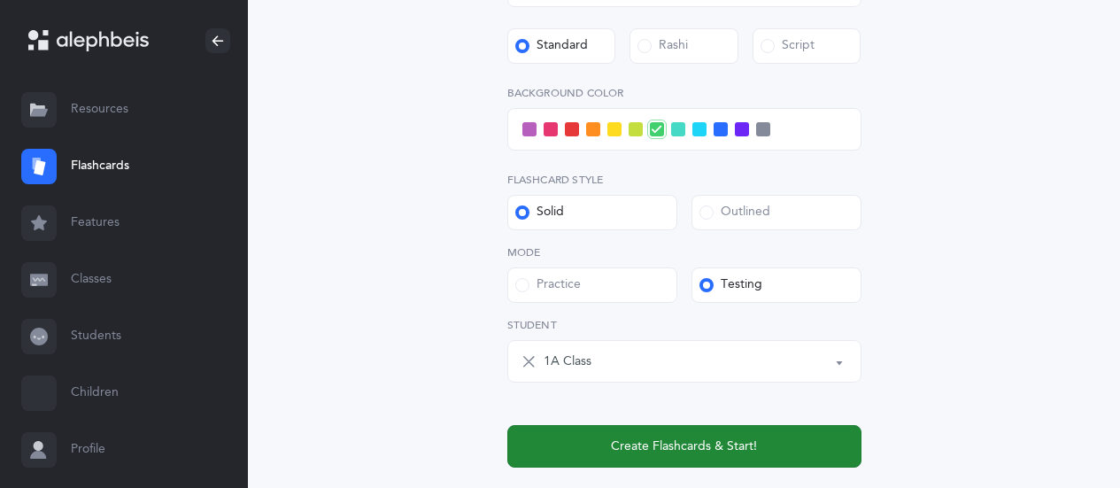
click at [661, 447] on span "Create Flashcards & Start!" at bounding box center [684, 446] width 146 height 19
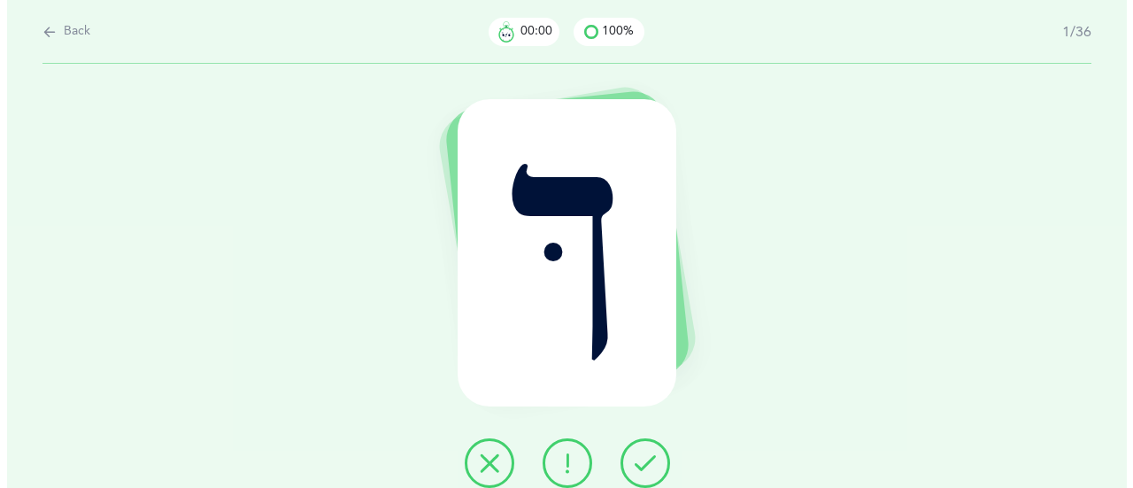
scroll to position [0, 0]
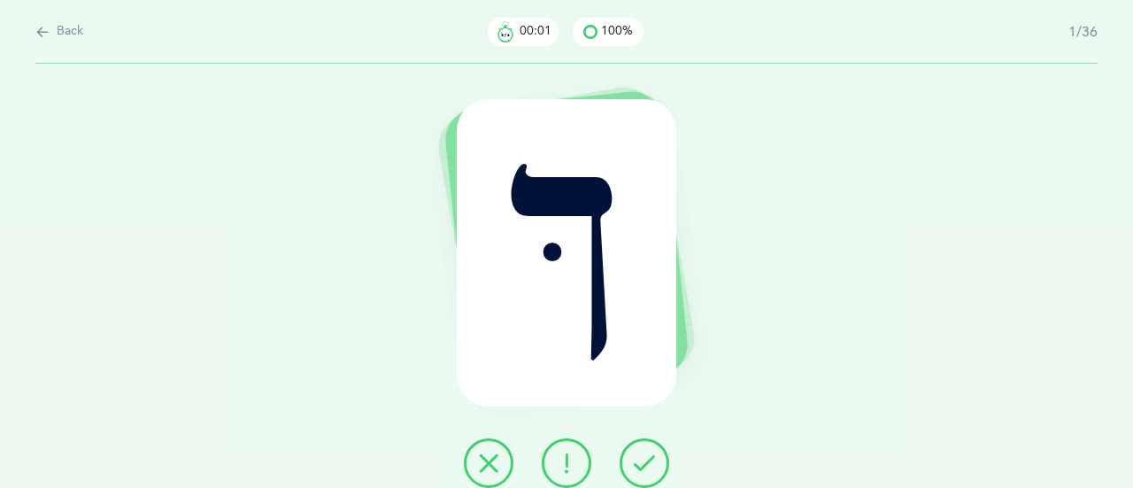
click at [637, 466] on icon at bounding box center [644, 462] width 21 height 21
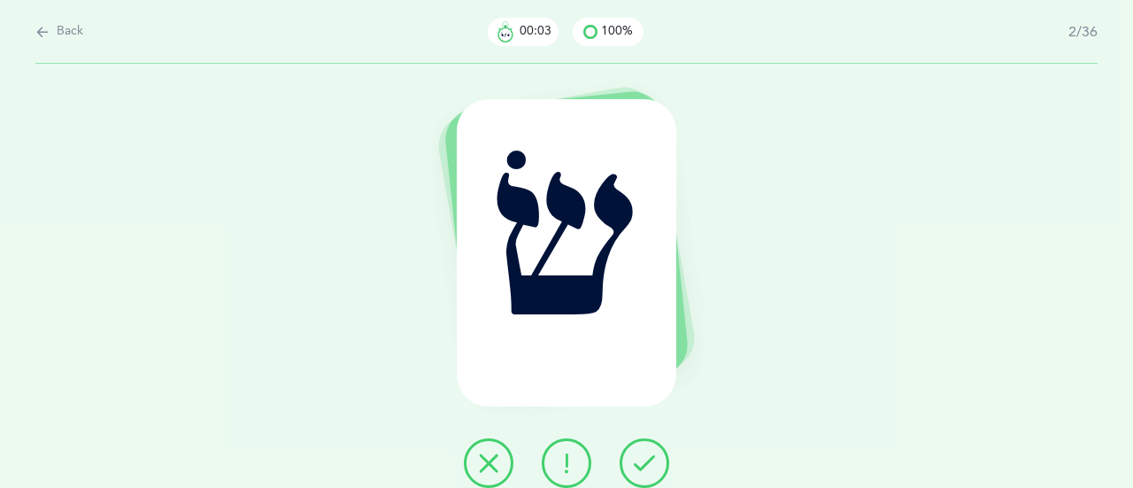
click at [639, 460] on icon at bounding box center [644, 462] width 21 height 21
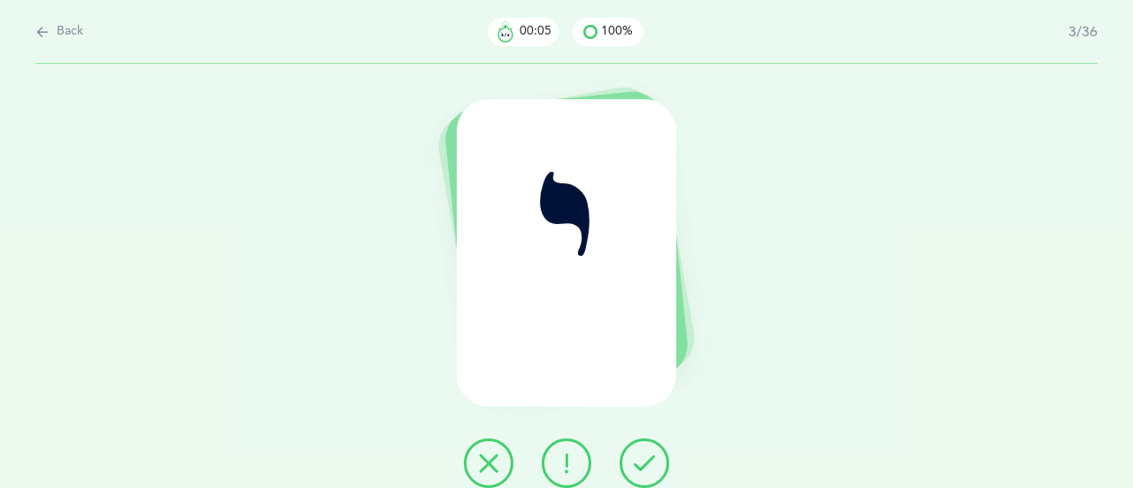
click at [639, 460] on icon at bounding box center [644, 462] width 21 height 21
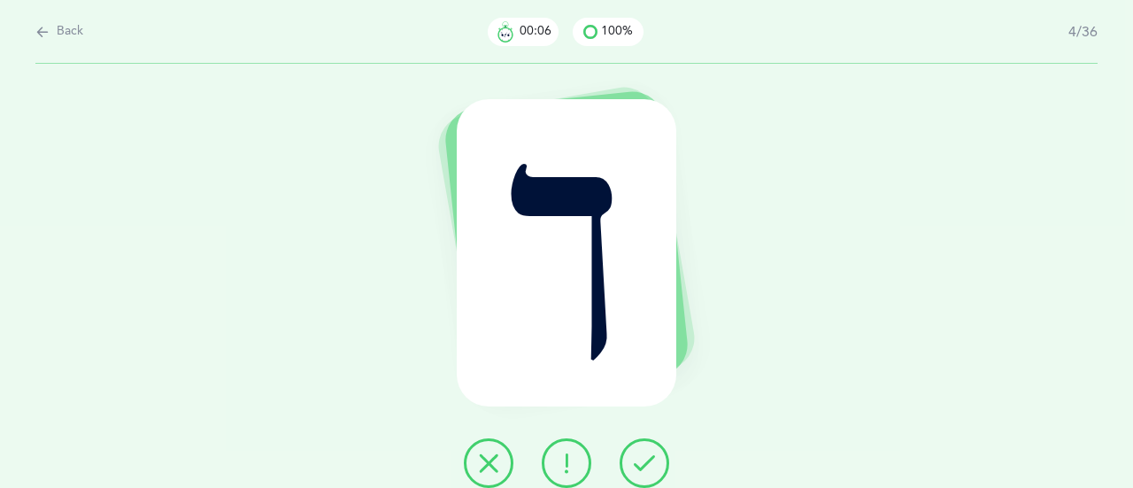
click at [639, 460] on icon at bounding box center [644, 462] width 21 height 21
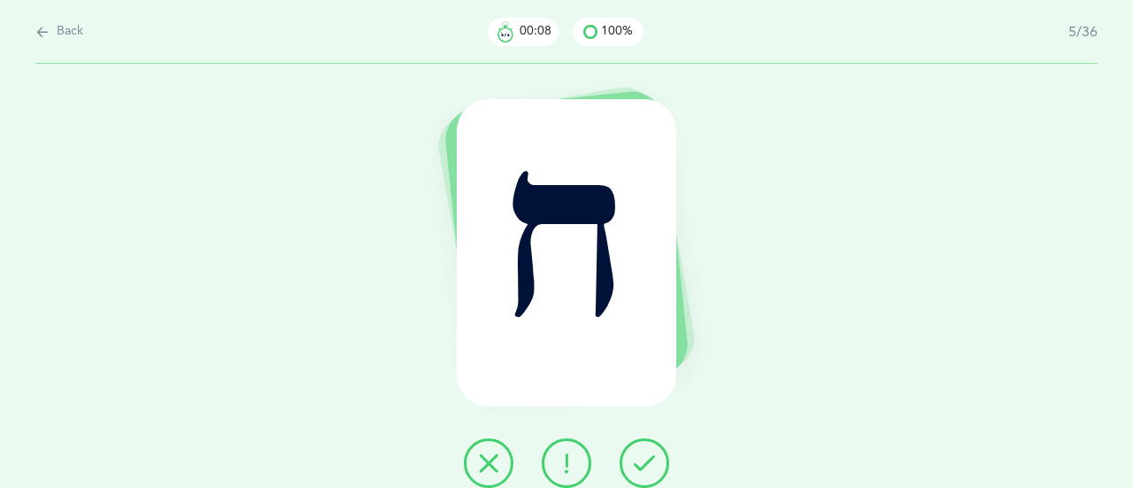
click at [639, 460] on icon at bounding box center [644, 462] width 21 height 21
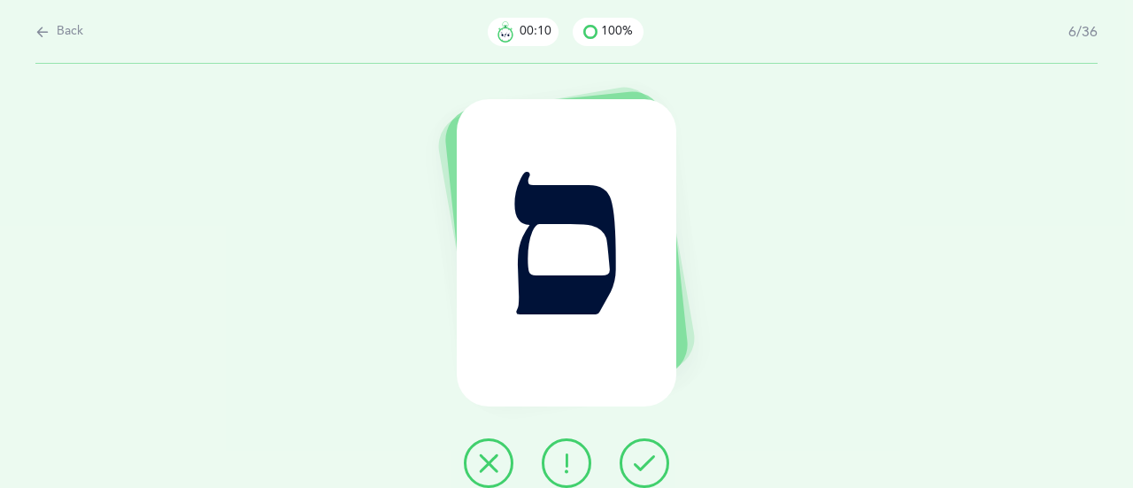
click at [639, 460] on icon at bounding box center [644, 462] width 21 height 21
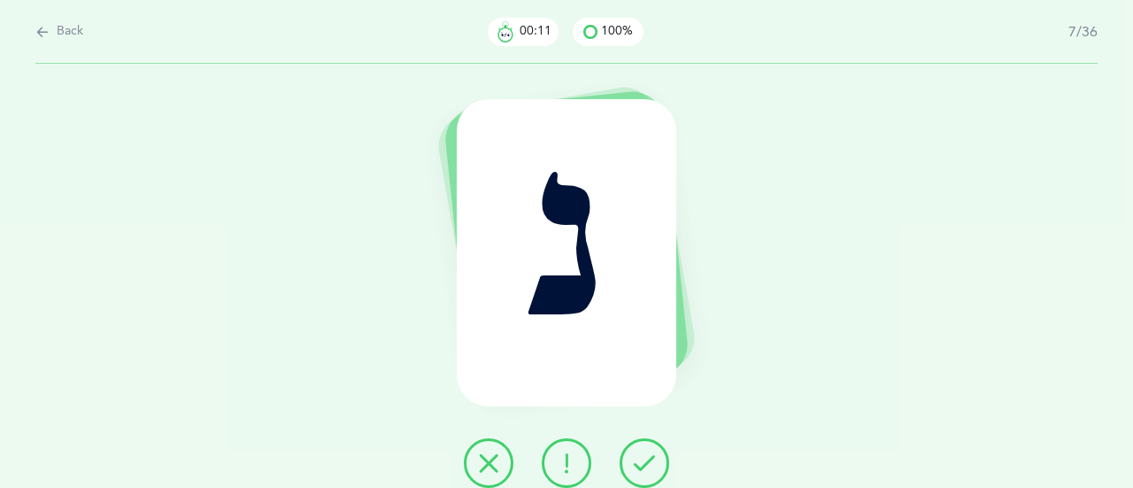
click at [639, 460] on icon at bounding box center [644, 462] width 21 height 21
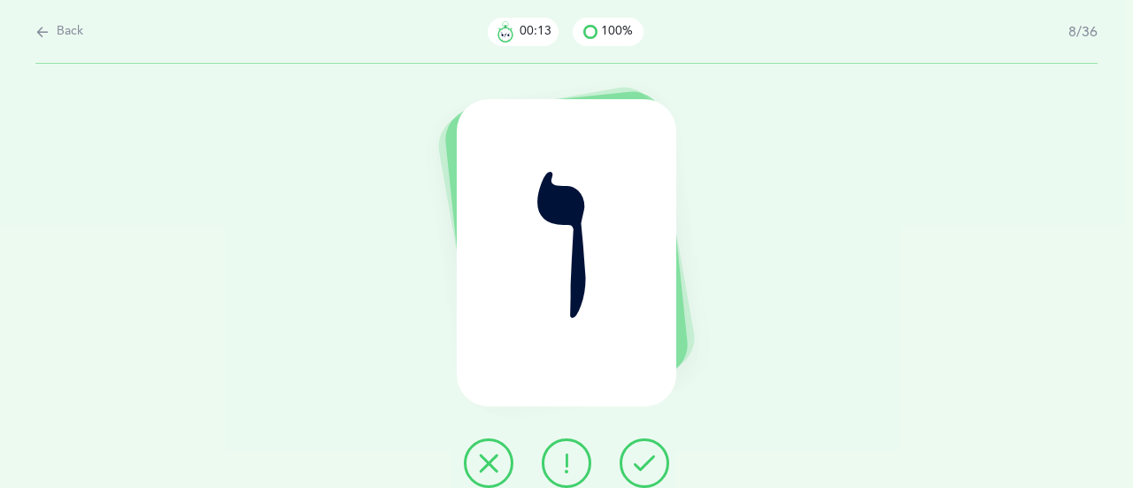
click at [639, 460] on icon at bounding box center [644, 462] width 21 height 21
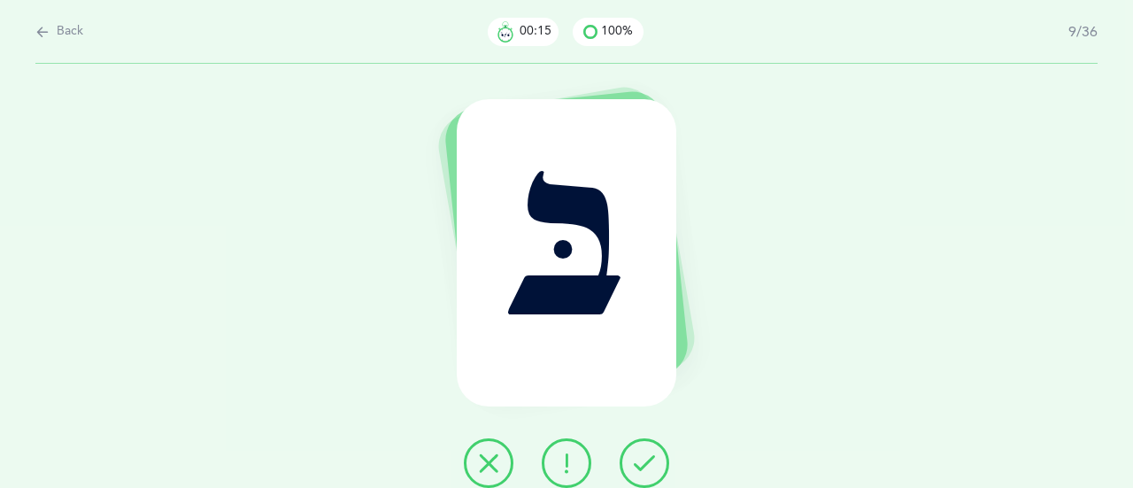
click at [639, 460] on icon at bounding box center [644, 462] width 21 height 21
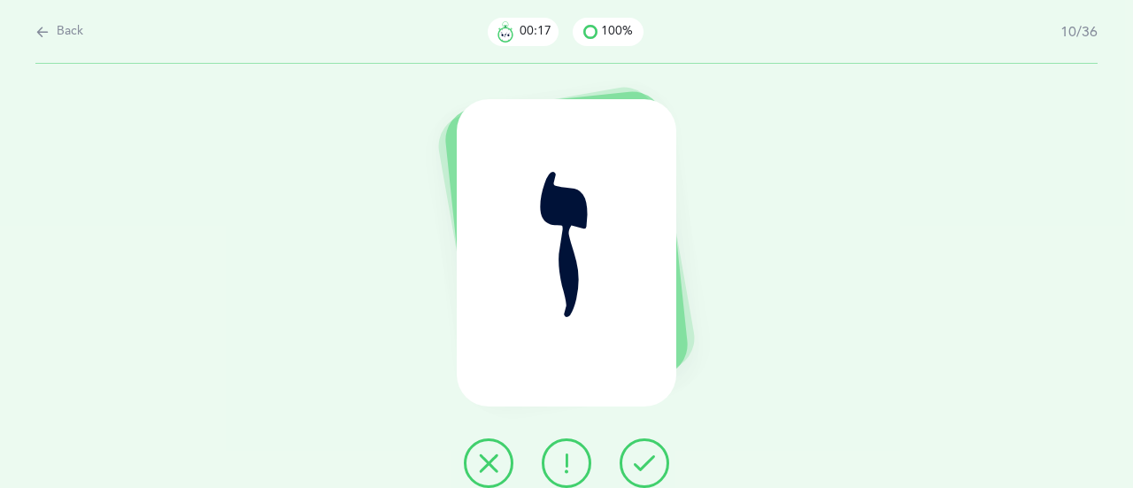
click at [639, 460] on icon at bounding box center [644, 462] width 21 height 21
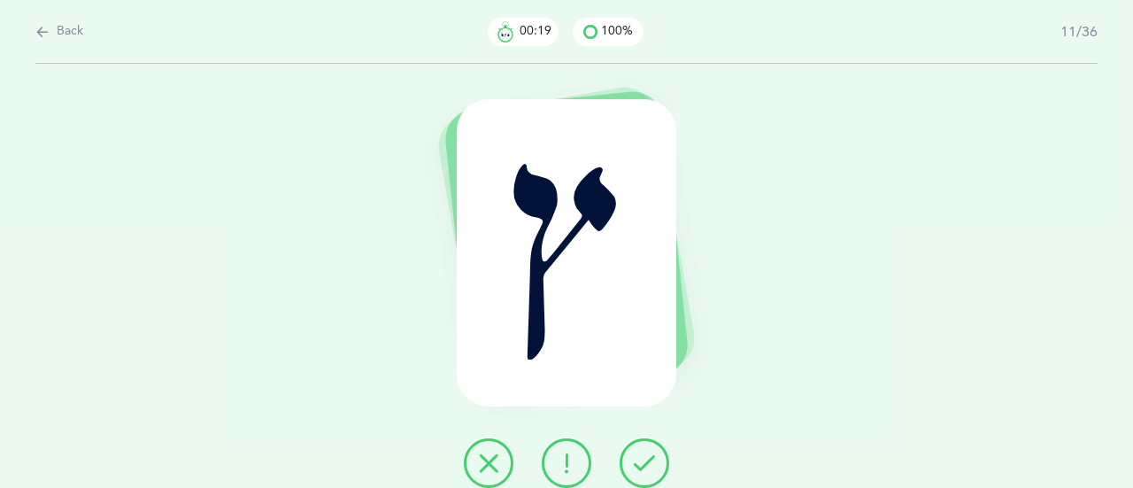
click at [639, 460] on icon at bounding box center [644, 462] width 21 height 21
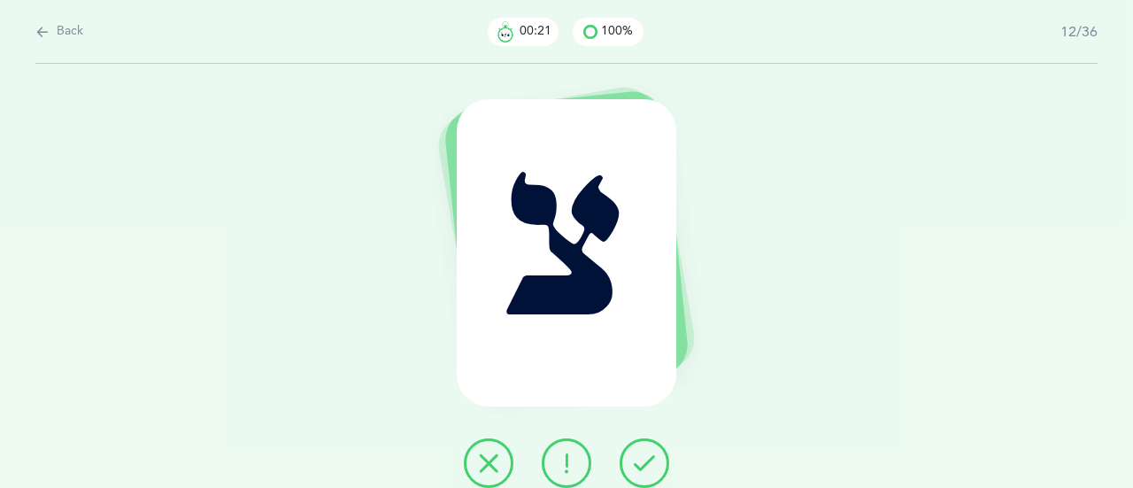
click at [639, 460] on icon at bounding box center [644, 462] width 21 height 21
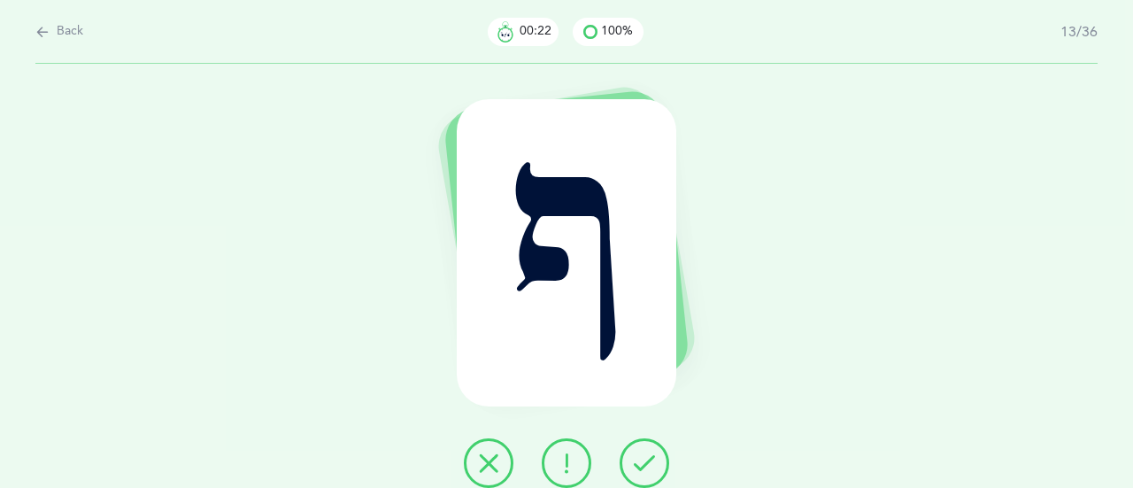
click at [639, 460] on icon at bounding box center [644, 462] width 21 height 21
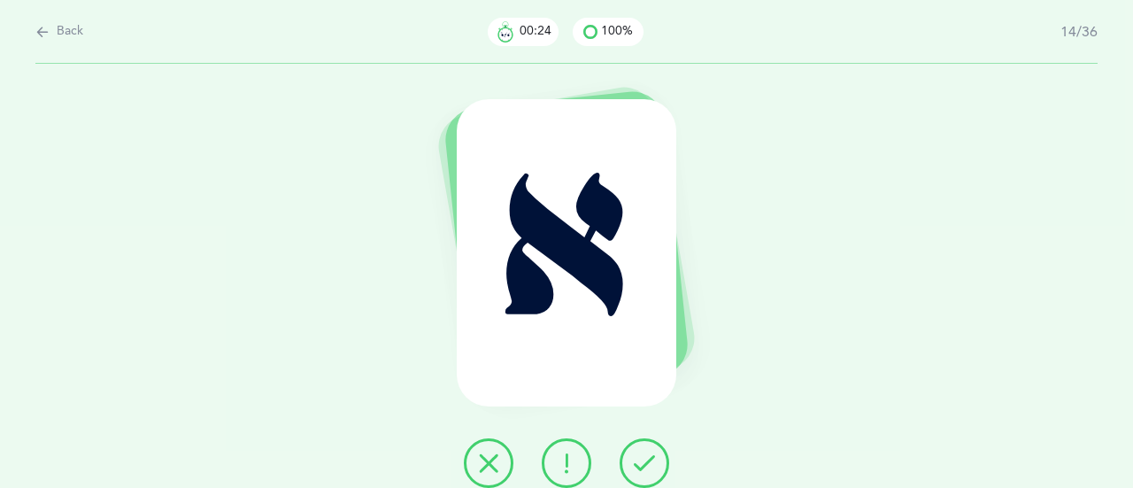
click at [639, 460] on icon at bounding box center [644, 462] width 21 height 21
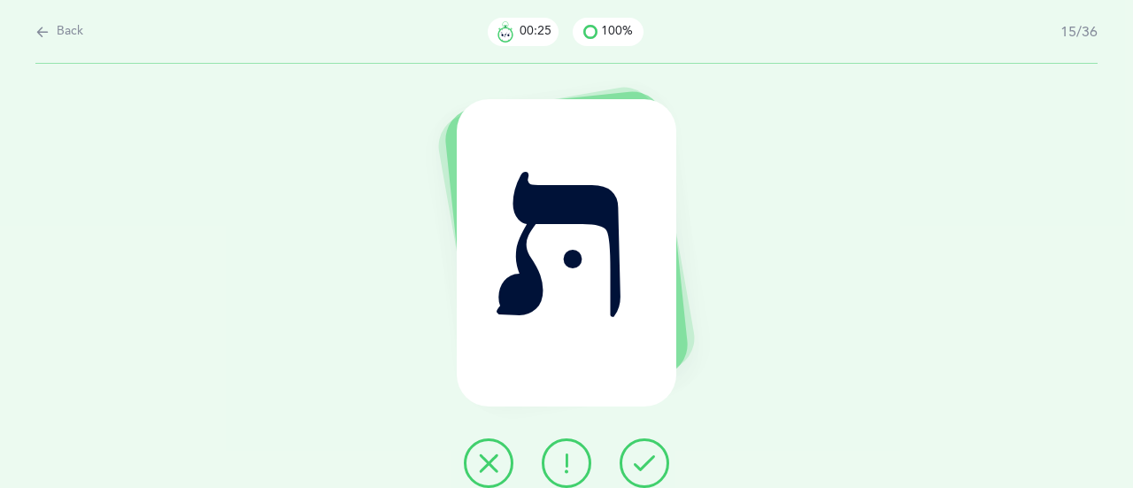
click at [639, 460] on icon at bounding box center [644, 462] width 21 height 21
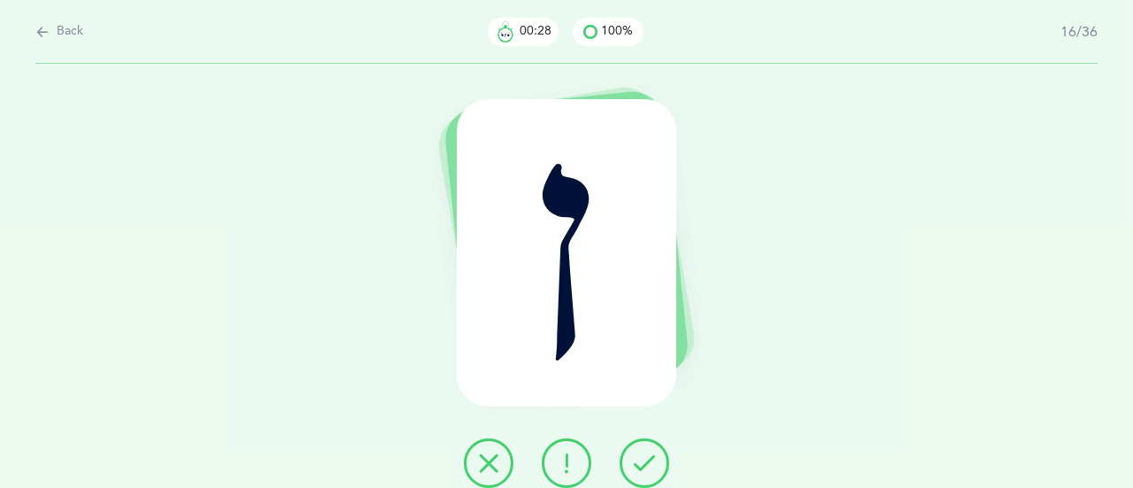
click at [639, 460] on icon at bounding box center [644, 462] width 21 height 21
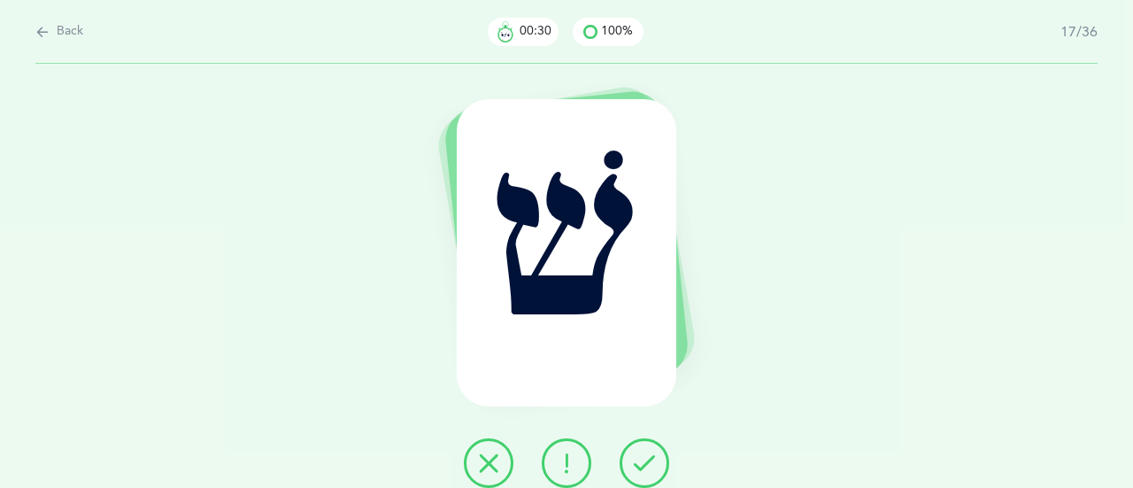
click at [639, 460] on icon at bounding box center [644, 462] width 21 height 21
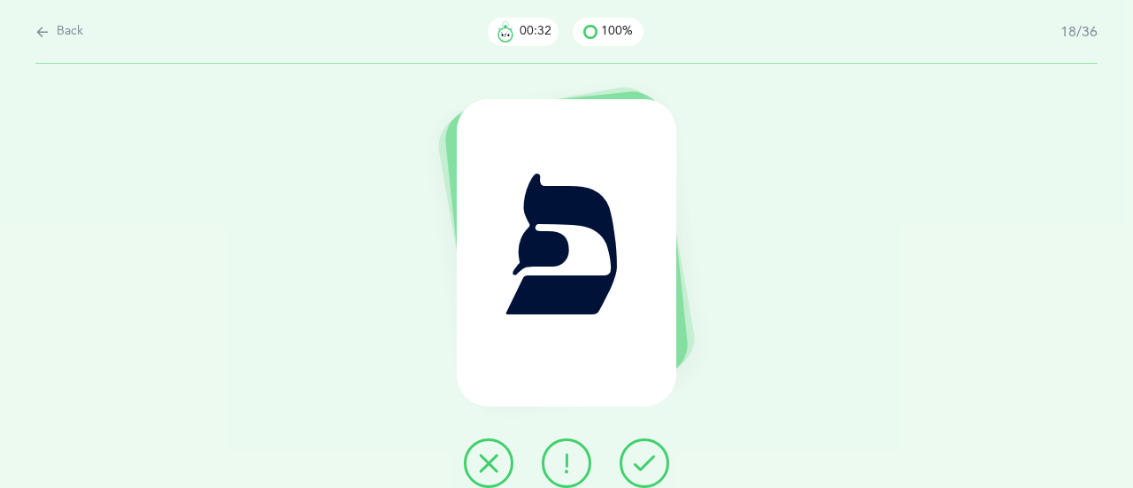
click at [639, 460] on icon at bounding box center [644, 462] width 21 height 21
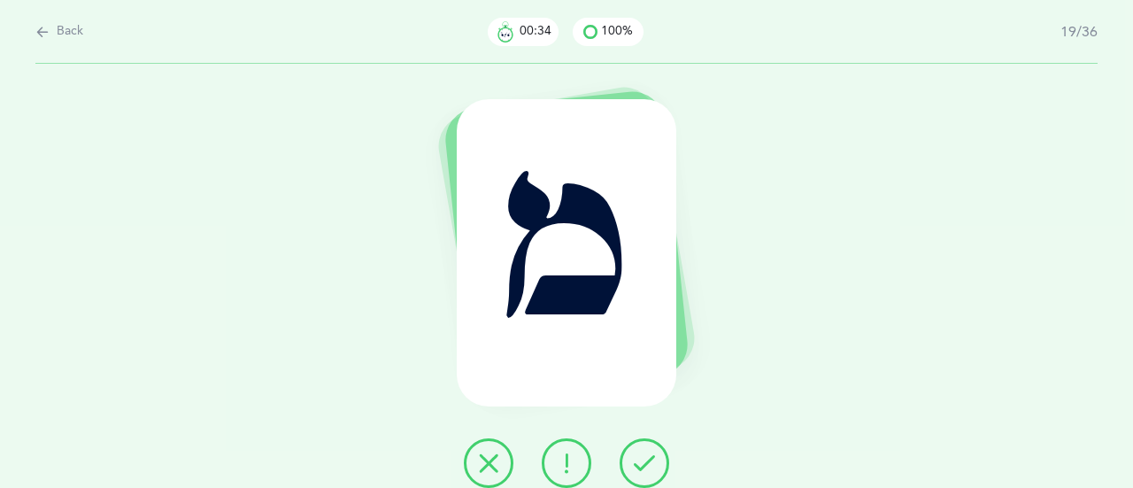
click at [639, 460] on icon at bounding box center [644, 462] width 21 height 21
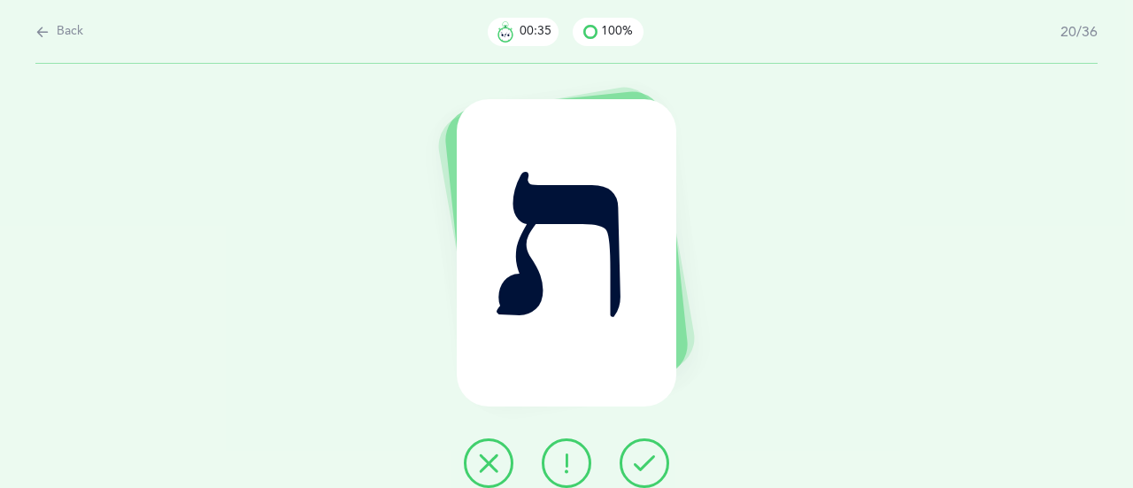
click at [639, 460] on icon at bounding box center [644, 462] width 21 height 21
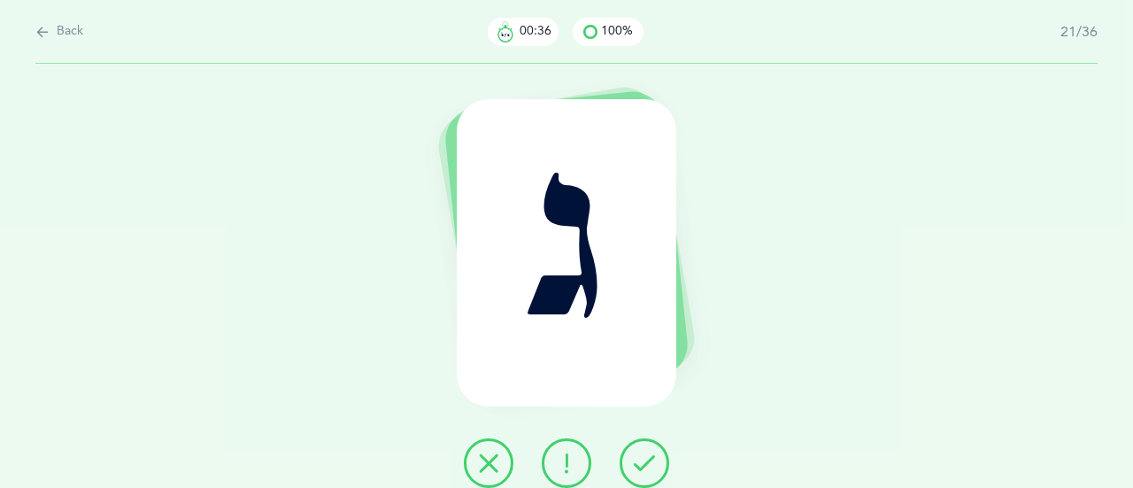
click at [639, 460] on icon at bounding box center [644, 462] width 21 height 21
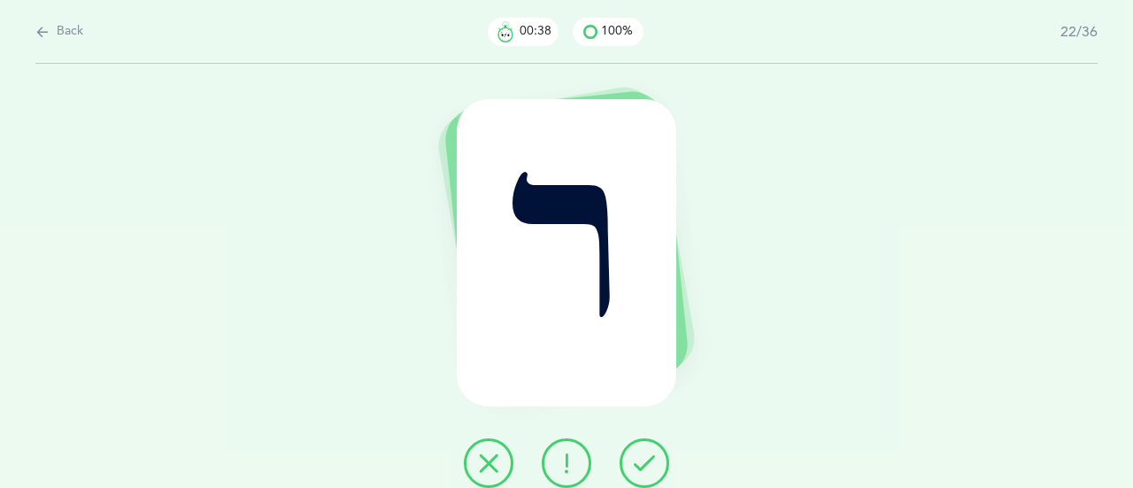
click at [639, 460] on icon at bounding box center [644, 462] width 21 height 21
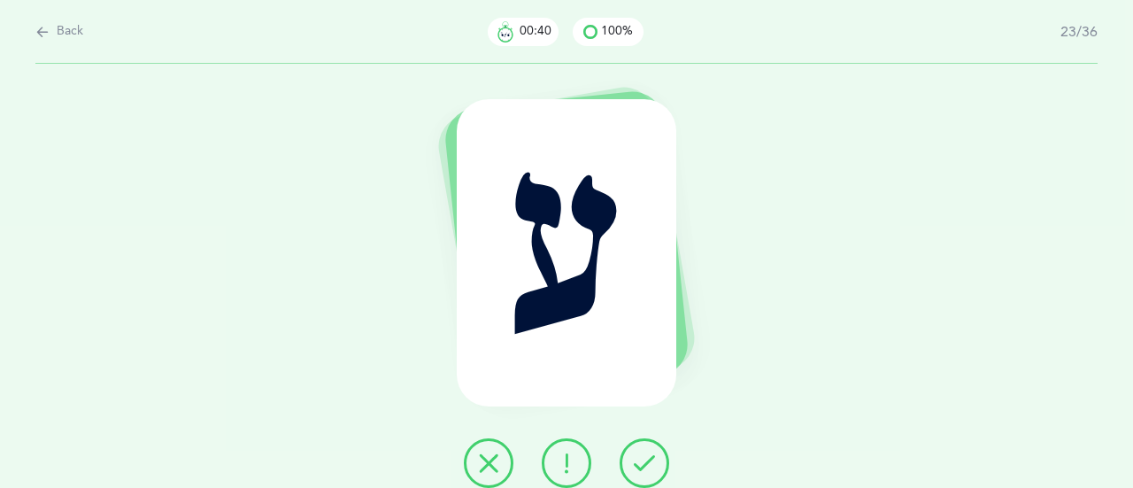
click at [639, 460] on icon at bounding box center [644, 462] width 21 height 21
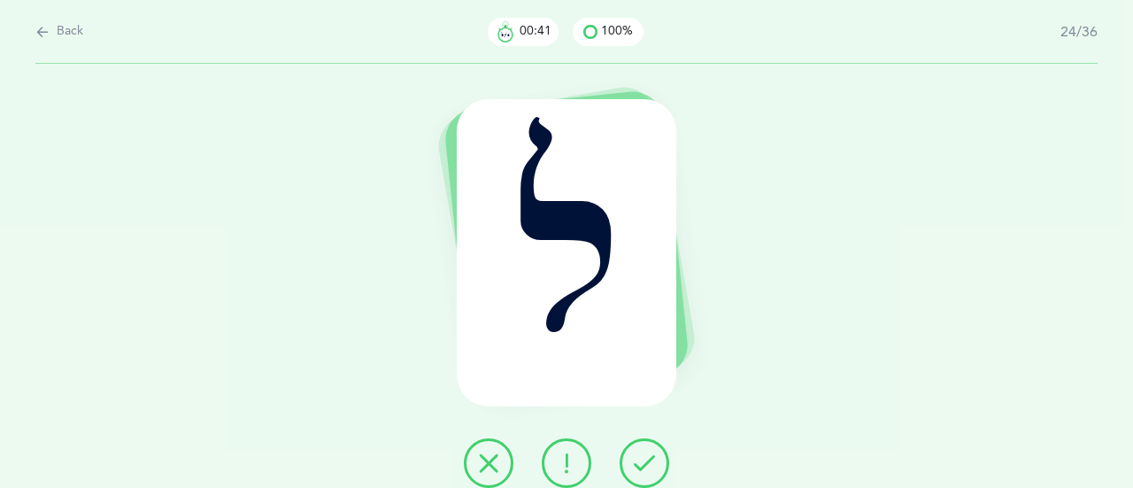
click at [639, 460] on icon at bounding box center [644, 462] width 21 height 21
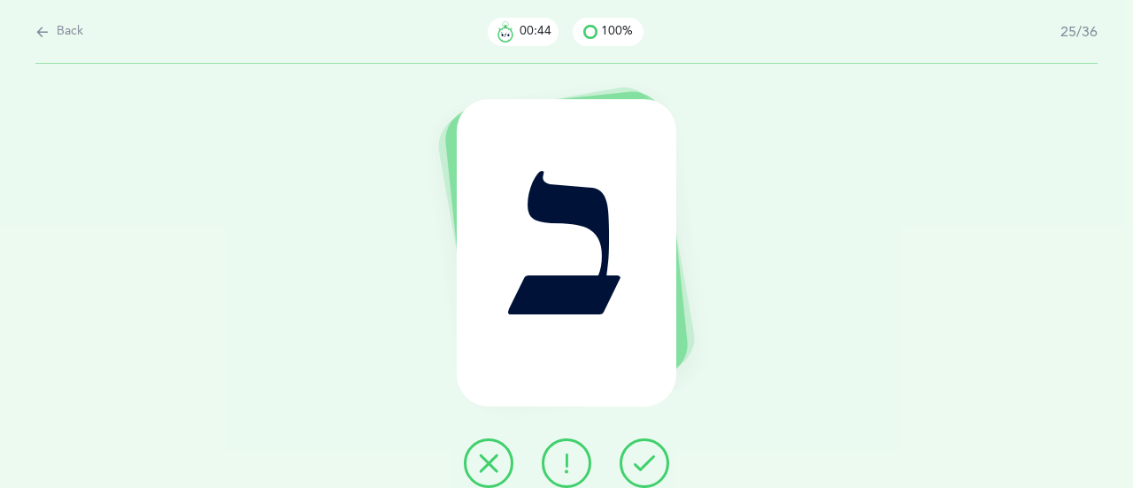
click at [639, 460] on icon at bounding box center [644, 462] width 21 height 21
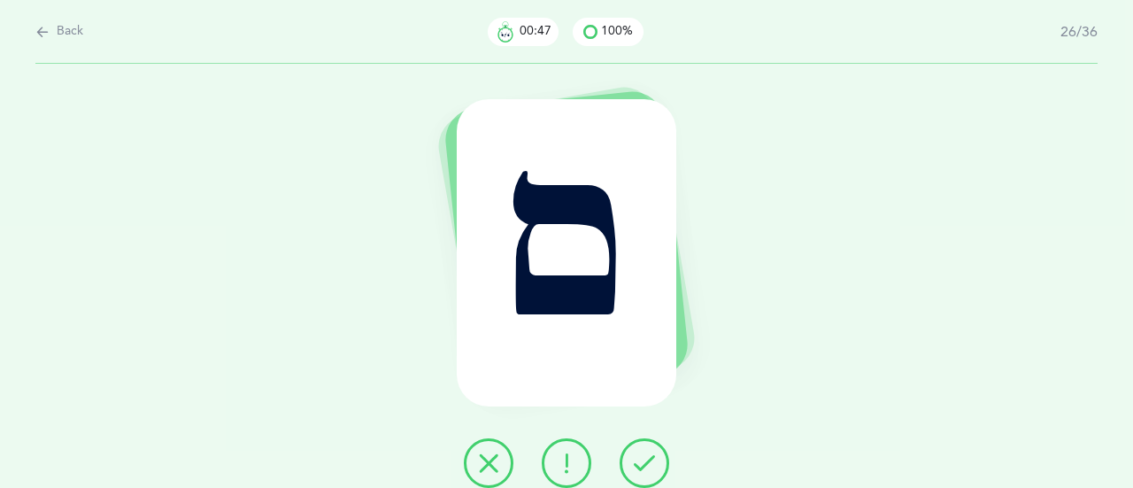
click at [639, 460] on icon at bounding box center [644, 462] width 21 height 21
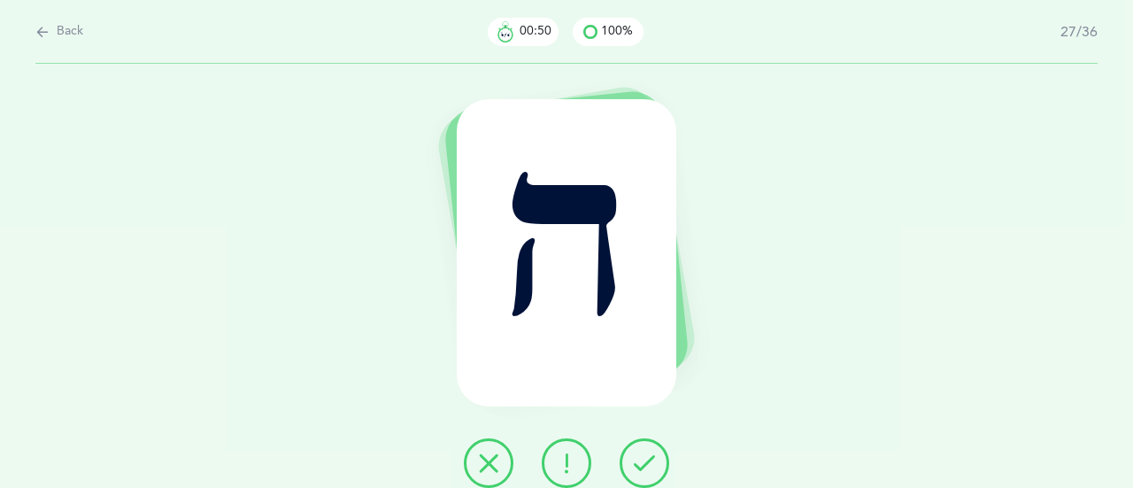
click at [639, 460] on icon at bounding box center [644, 462] width 21 height 21
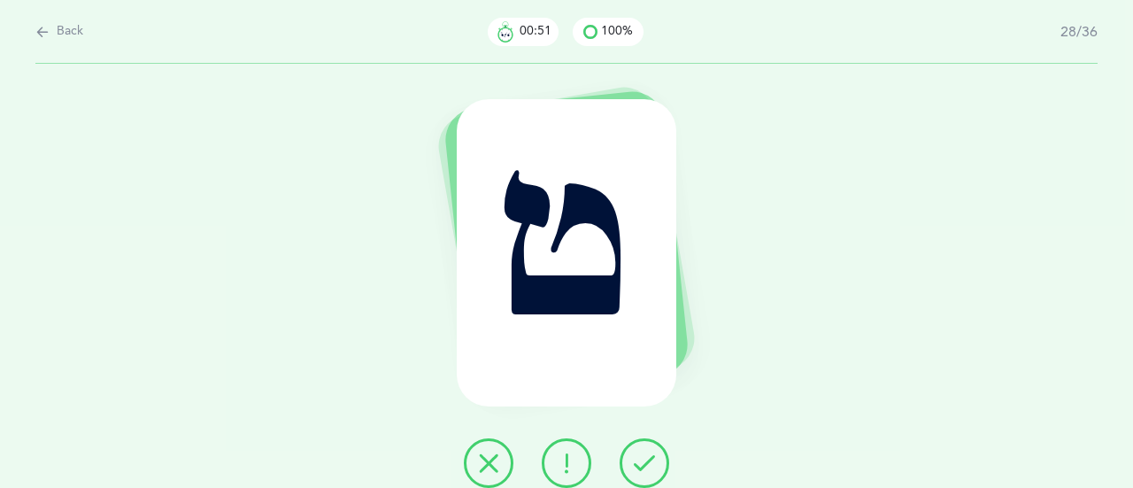
click at [639, 460] on icon at bounding box center [644, 462] width 21 height 21
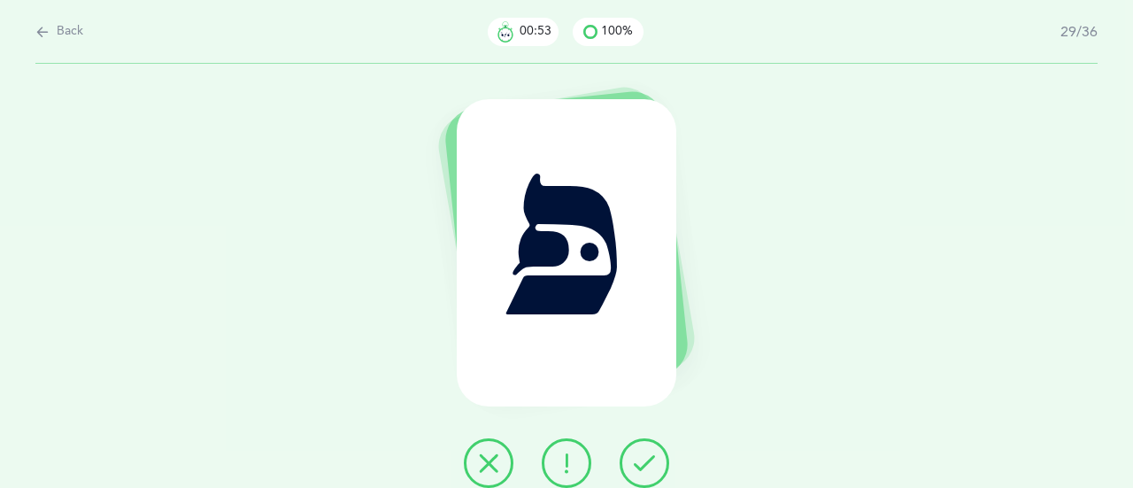
click at [639, 460] on icon at bounding box center [644, 462] width 21 height 21
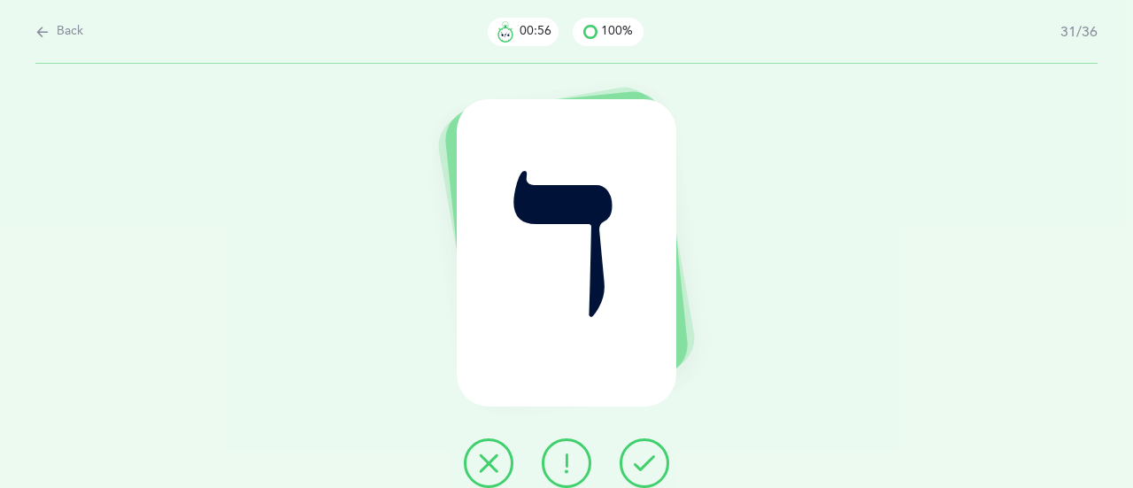
click at [647, 461] on icon at bounding box center [644, 462] width 21 height 21
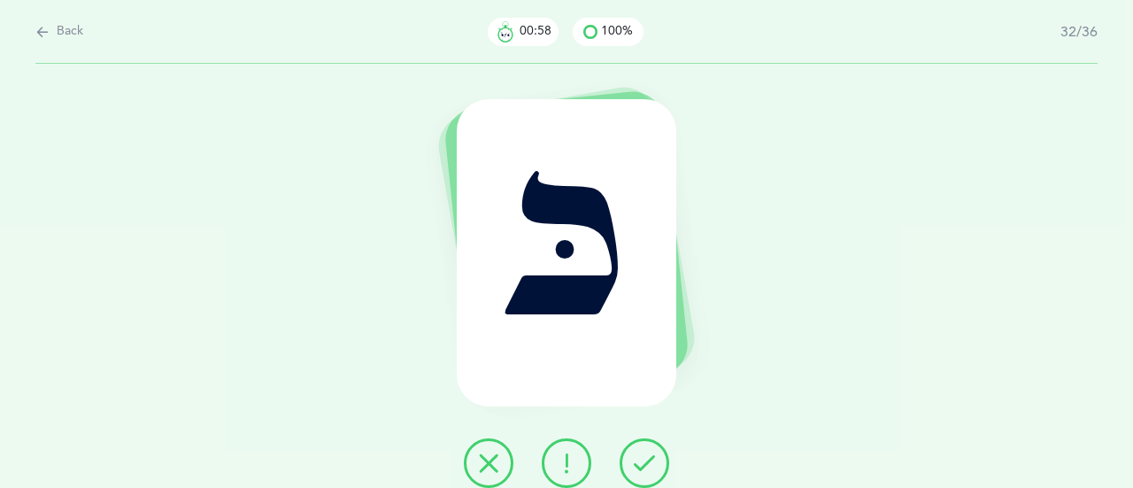
click at [647, 461] on icon at bounding box center [644, 462] width 21 height 21
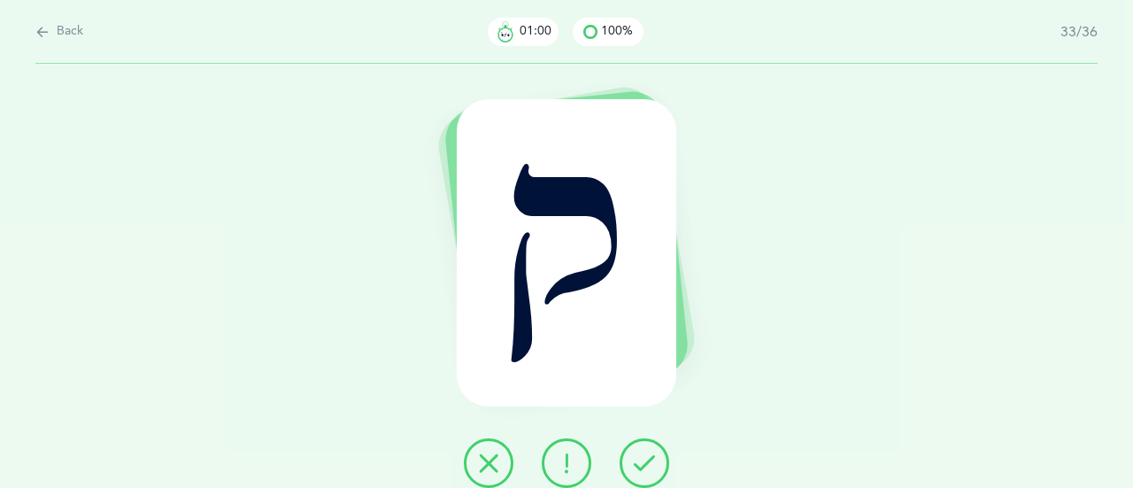
click at [647, 461] on icon at bounding box center [644, 462] width 21 height 21
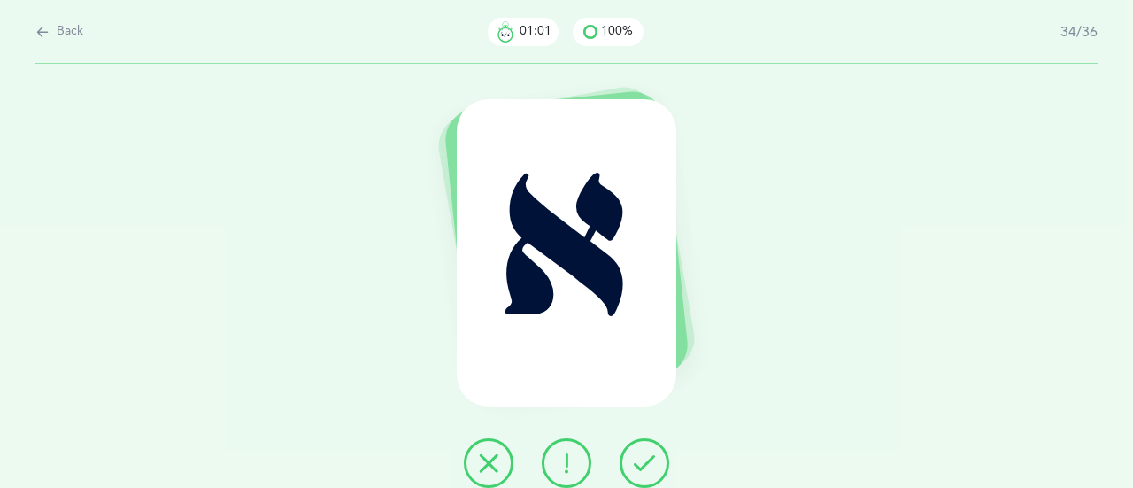
click at [647, 461] on icon at bounding box center [644, 462] width 21 height 21
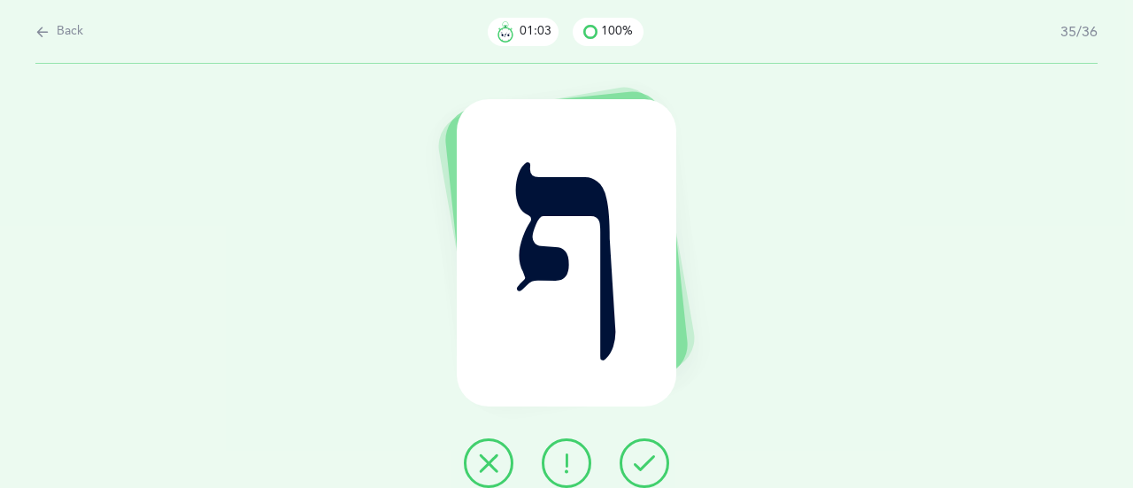
click at [647, 461] on icon at bounding box center [644, 462] width 21 height 21
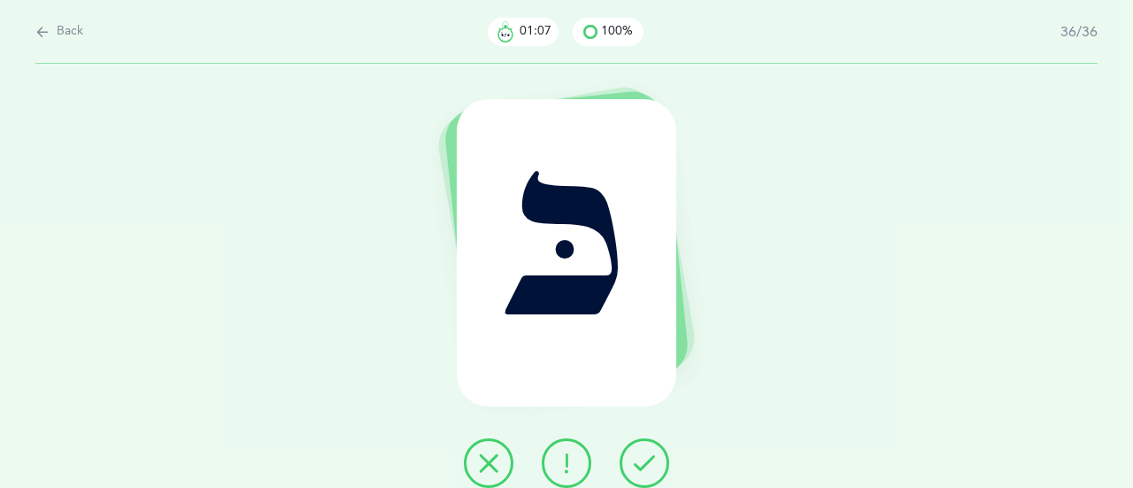
click at [647, 461] on icon at bounding box center [644, 462] width 21 height 21
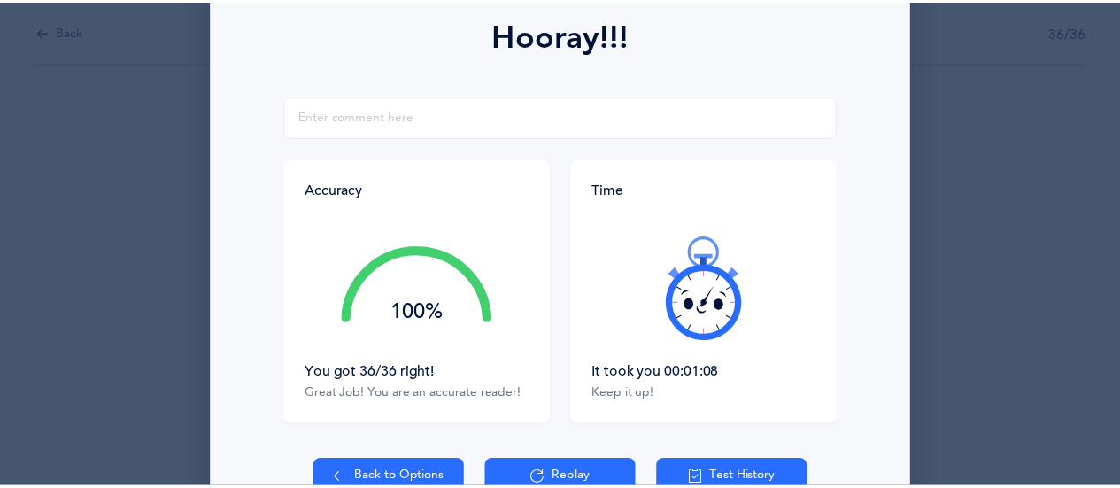
scroll to position [354, 0]
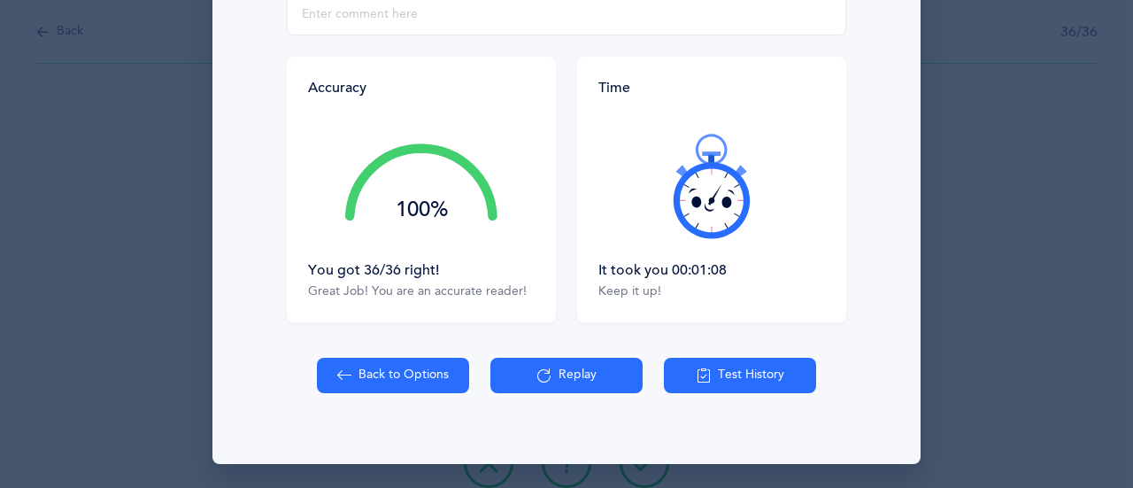
click at [413, 373] on button "Back to Options" at bounding box center [393, 375] width 152 height 35
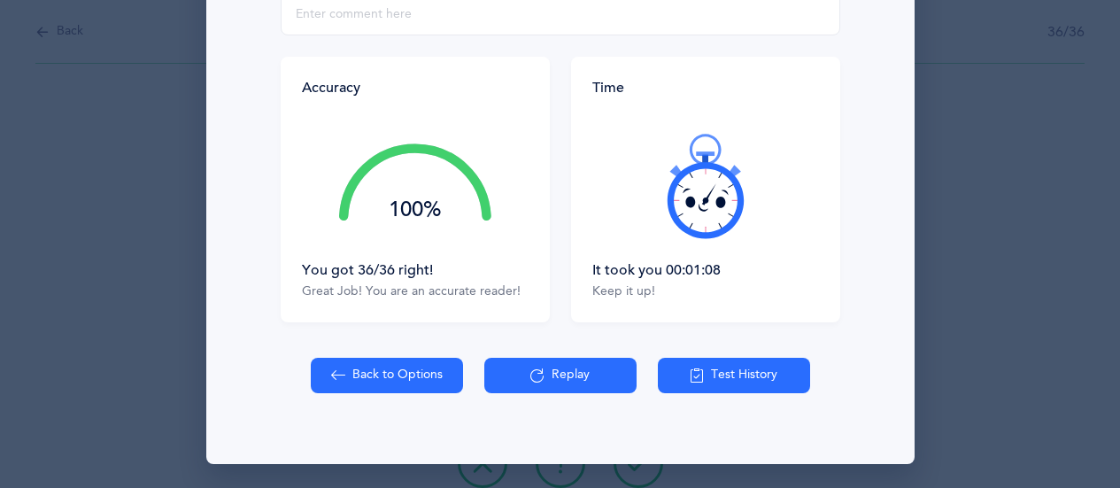
select select "27"
select select "single"
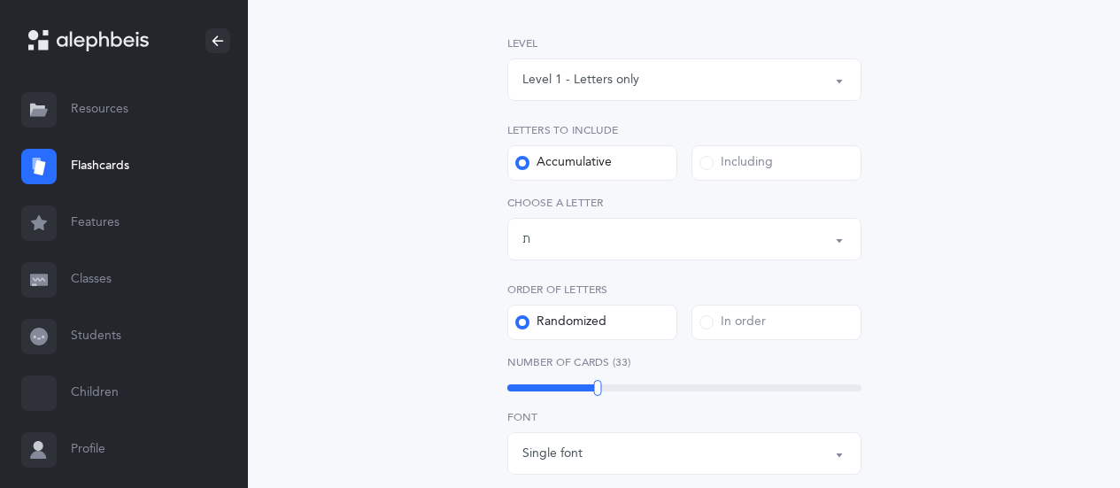
scroll to position [266, 0]
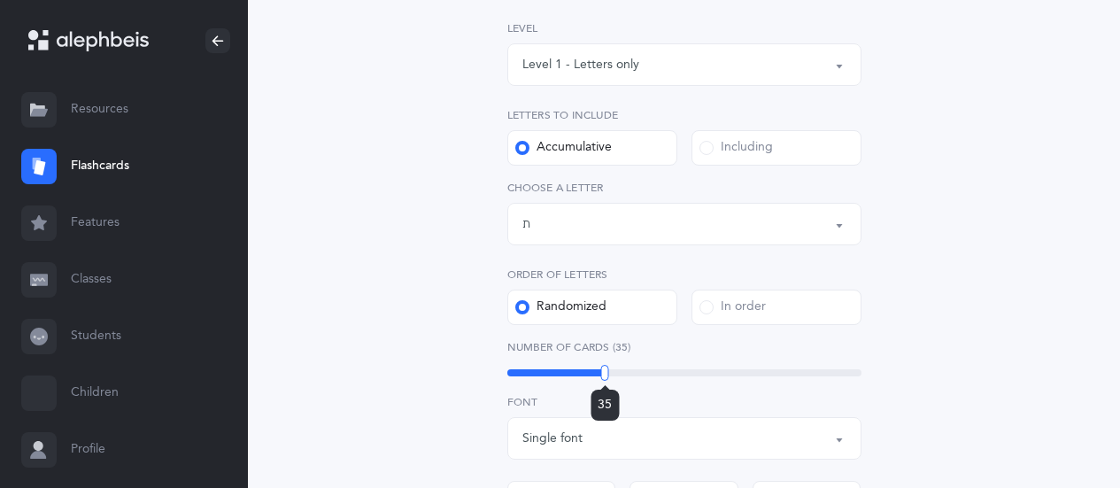
click at [604, 372] on div at bounding box center [605, 373] width 8 height 16
click at [879, 355] on div "Letters and Nekudos Choose your Flashcards options Level 1 - Letters only Level…" at bounding box center [684, 411] width 453 height 1015
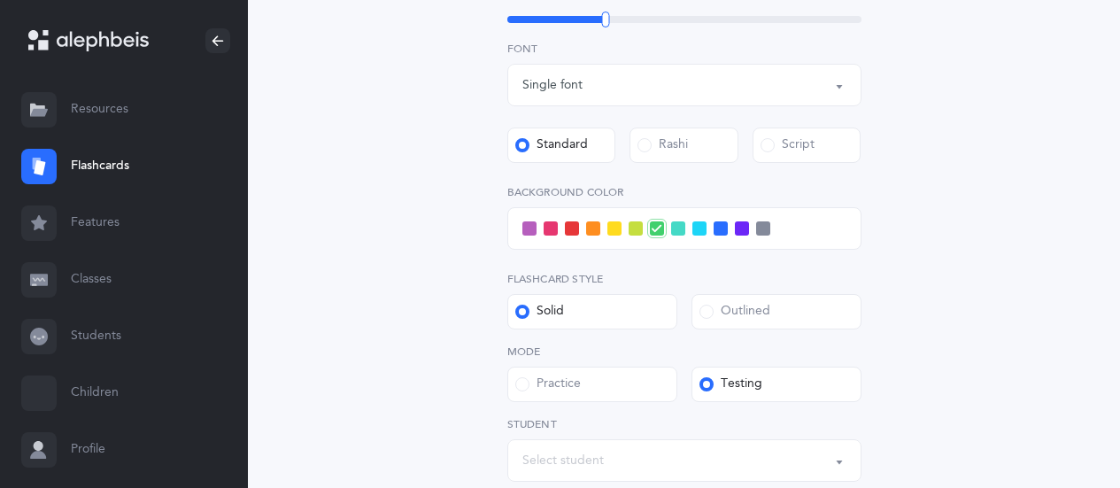
scroll to position [620, 0]
click at [567, 224] on span at bounding box center [572, 227] width 14 height 14
click at [0, 0] on input "checkbox" at bounding box center [0, 0] width 0 height 0
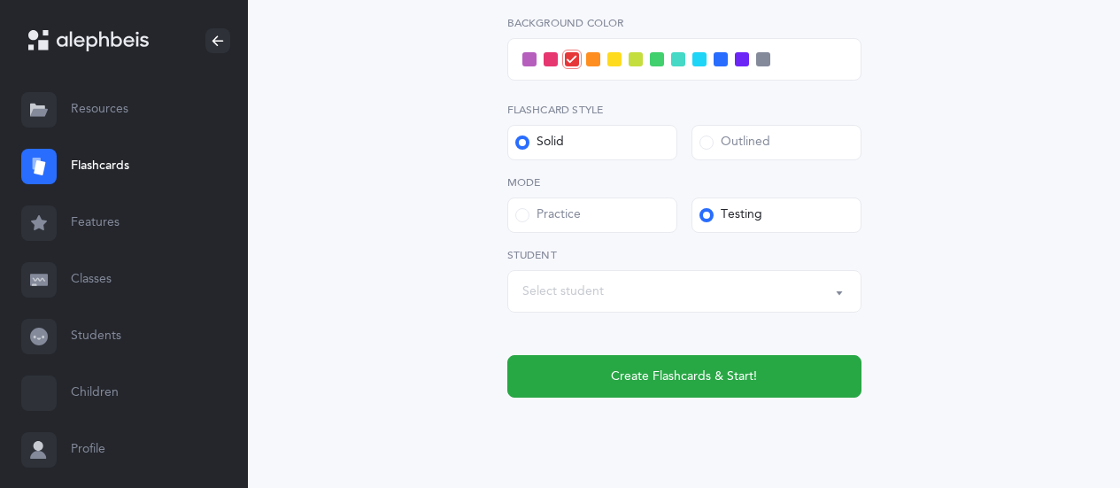
scroll to position [797, 0]
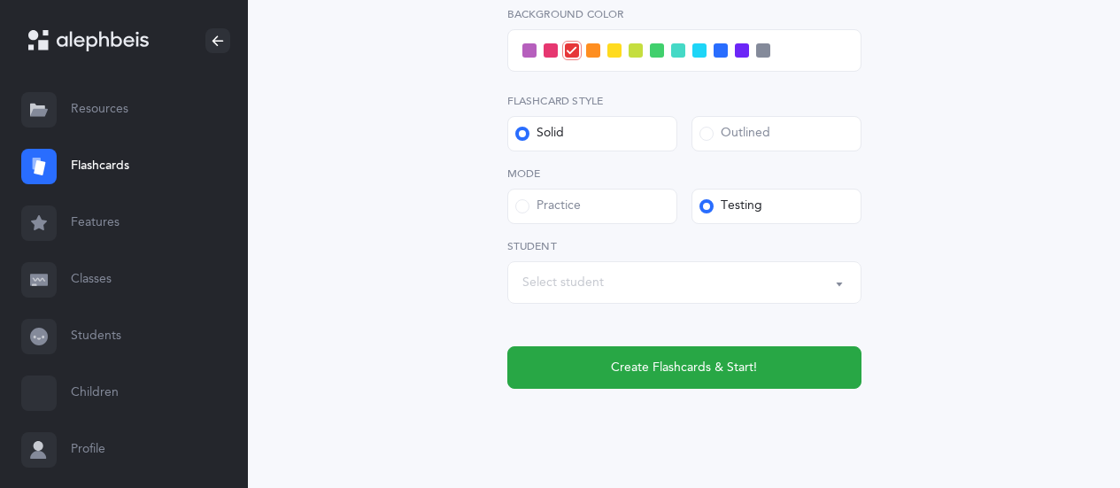
click at [736, 285] on div "Select student" at bounding box center [684, 282] width 324 height 30
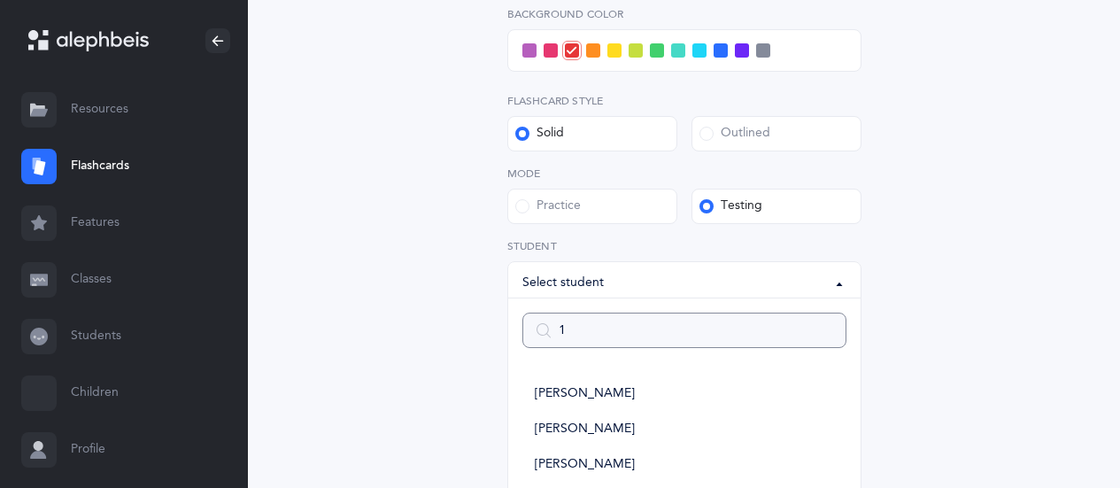
type input "1a"
select select
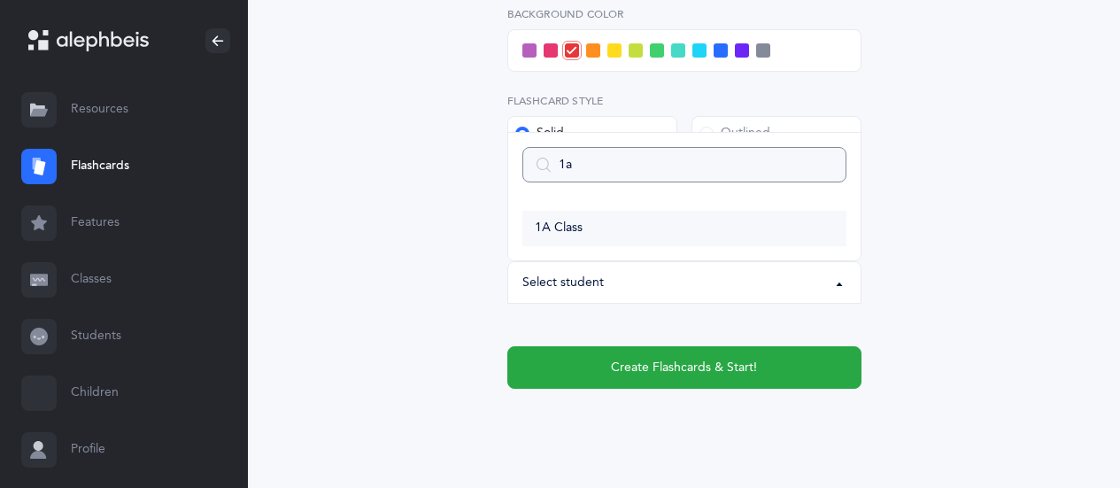
type input "1a"
click at [603, 226] on link "1A Class" at bounding box center [684, 228] width 324 height 35
select select "14644"
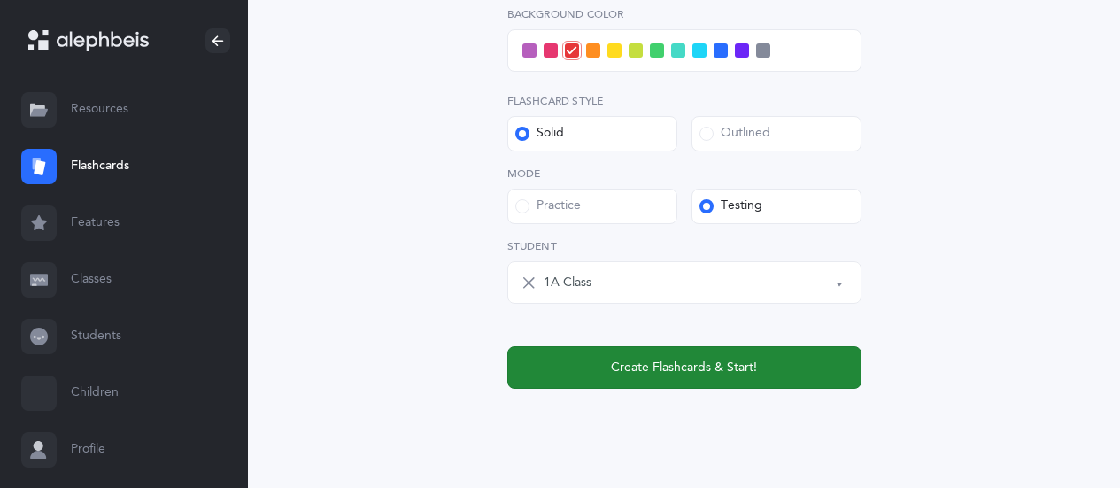
click at [641, 373] on span "Create Flashcards & Start!" at bounding box center [684, 367] width 146 height 19
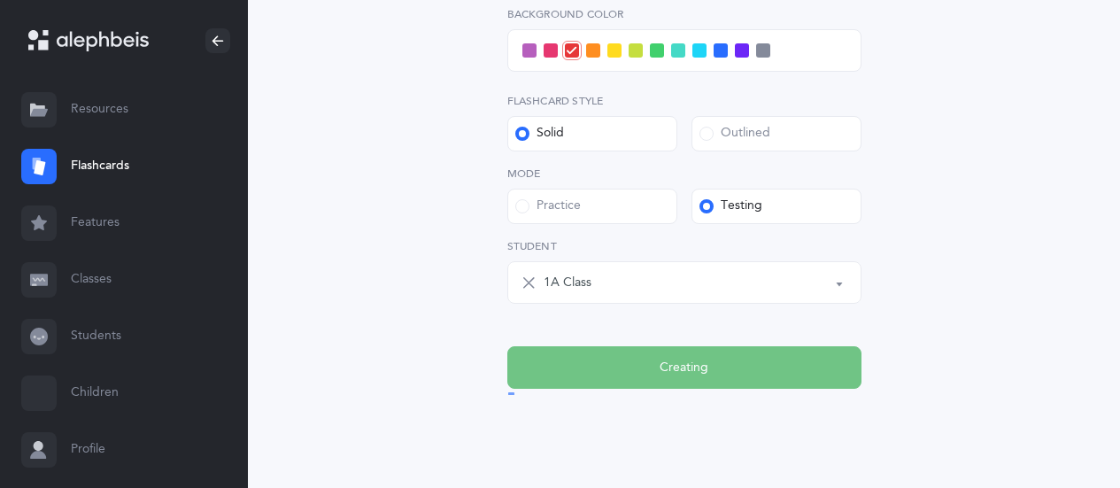
scroll to position [0, 0]
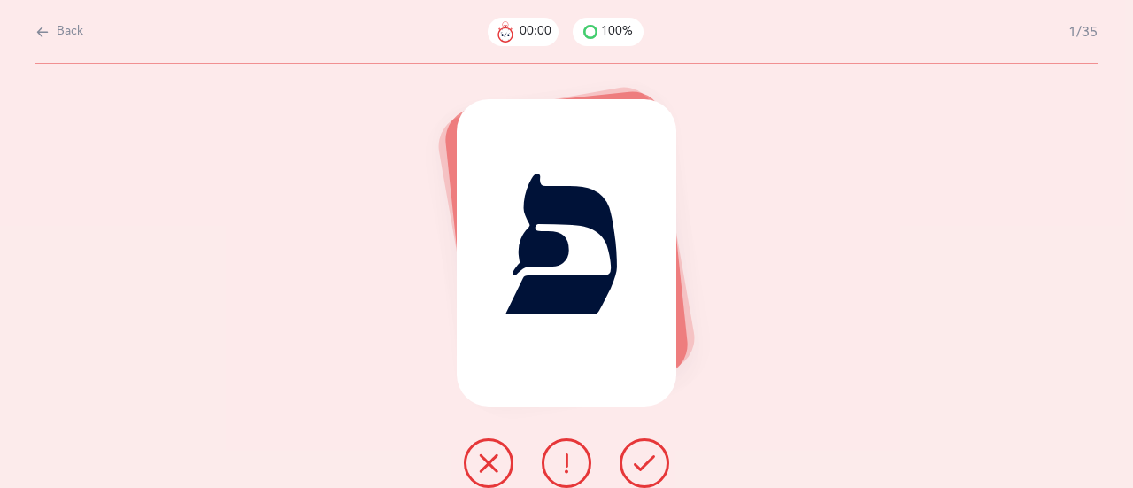
click at [640, 459] on icon at bounding box center [644, 462] width 21 height 21
click at [638, 461] on icon at bounding box center [644, 462] width 21 height 21
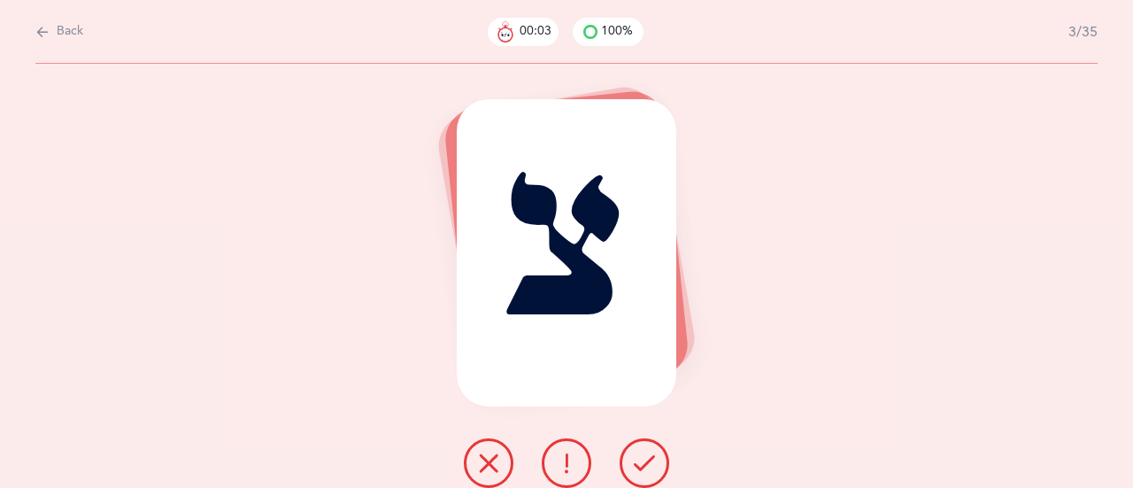
click at [638, 461] on icon at bounding box center [644, 462] width 21 height 21
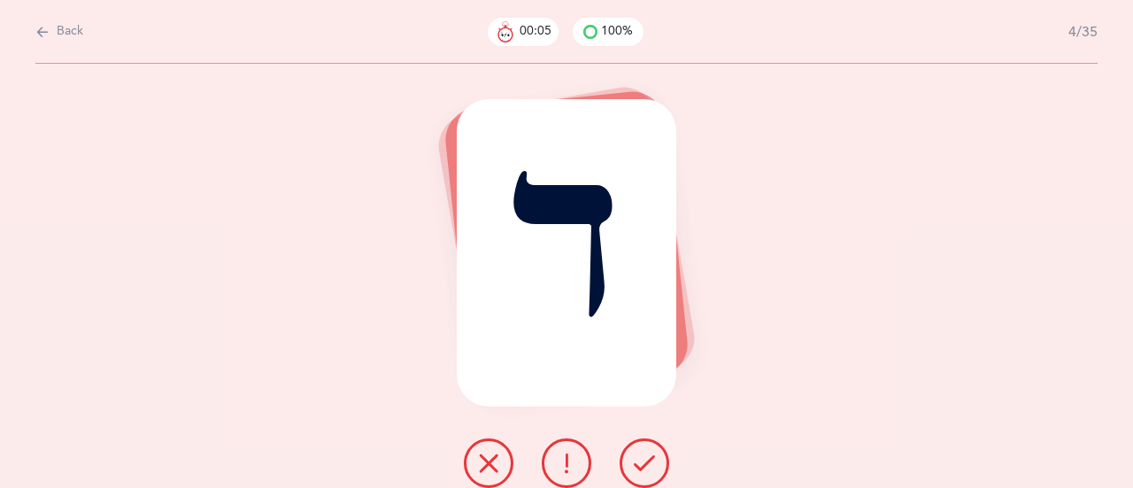
click at [638, 461] on icon at bounding box center [644, 462] width 21 height 21
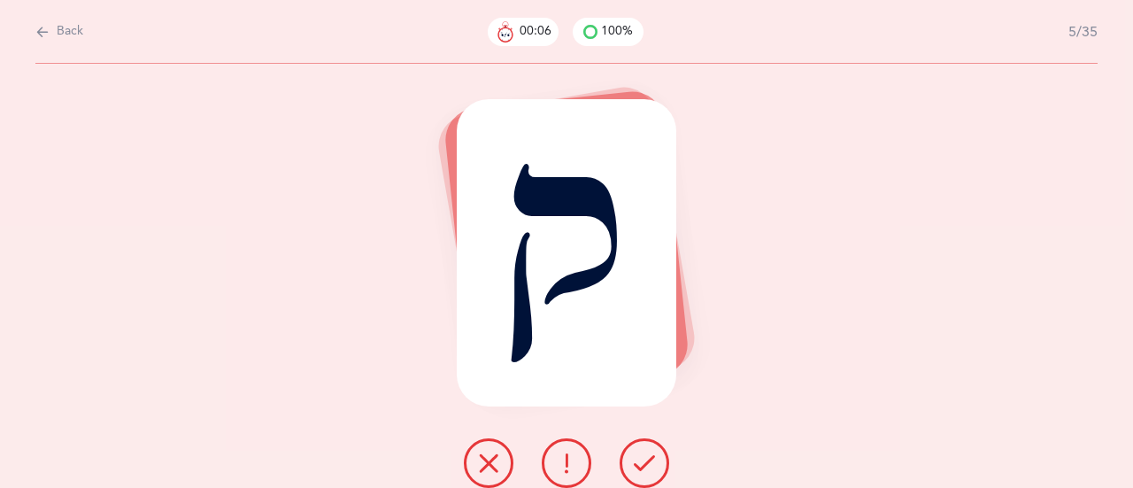
click at [638, 461] on icon at bounding box center [644, 462] width 21 height 21
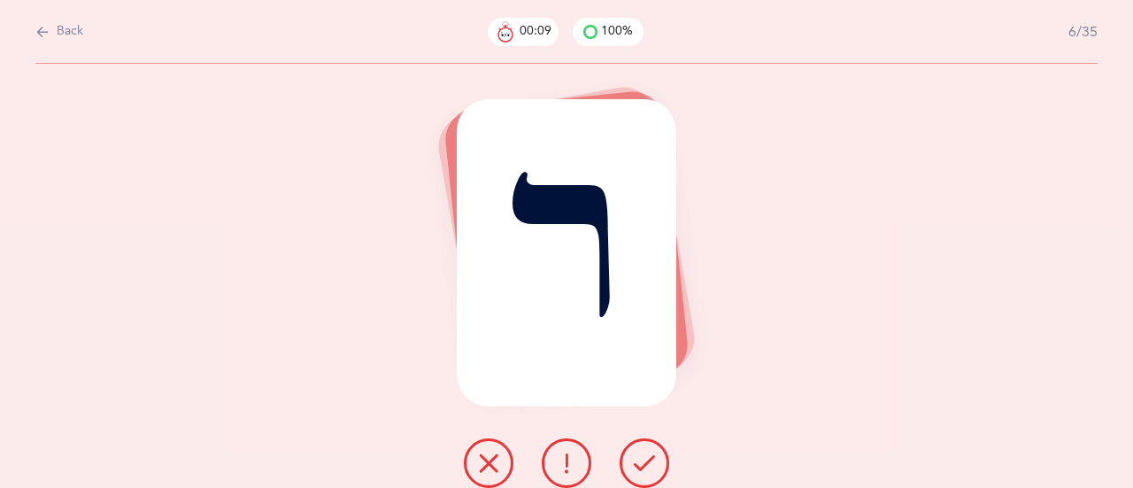
click at [643, 463] on icon at bounding box center [644, 462] width 21 height 21
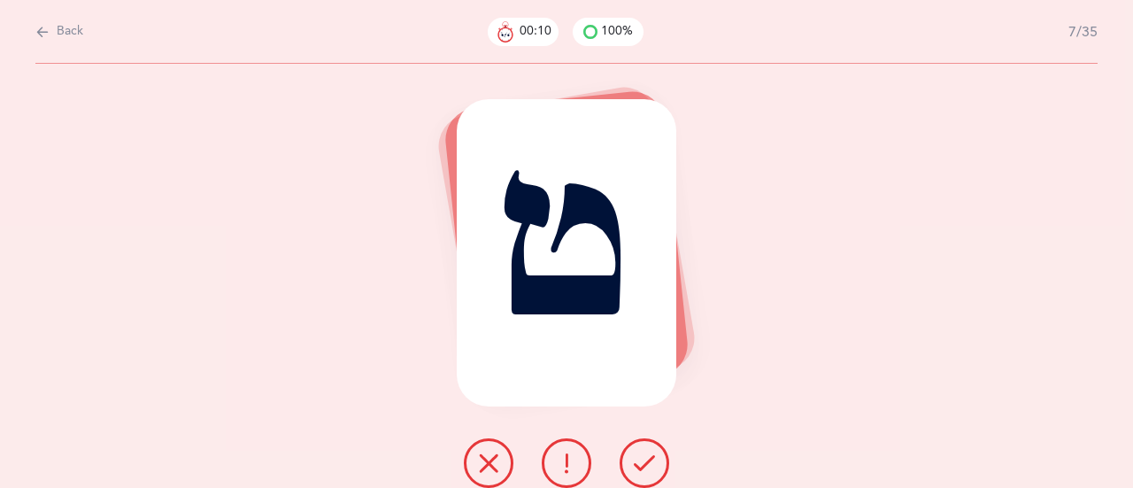
click at [643, 463] on icon at bounding box center [644, 462] width 21 height 21
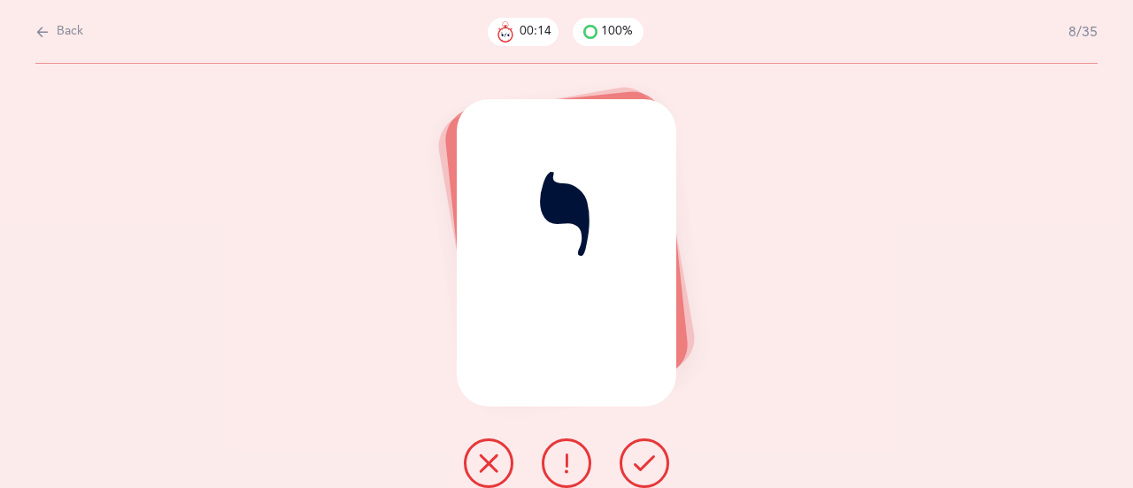
click at [643, 463] on icon at bounding box center [644, 462] width 21 height 21
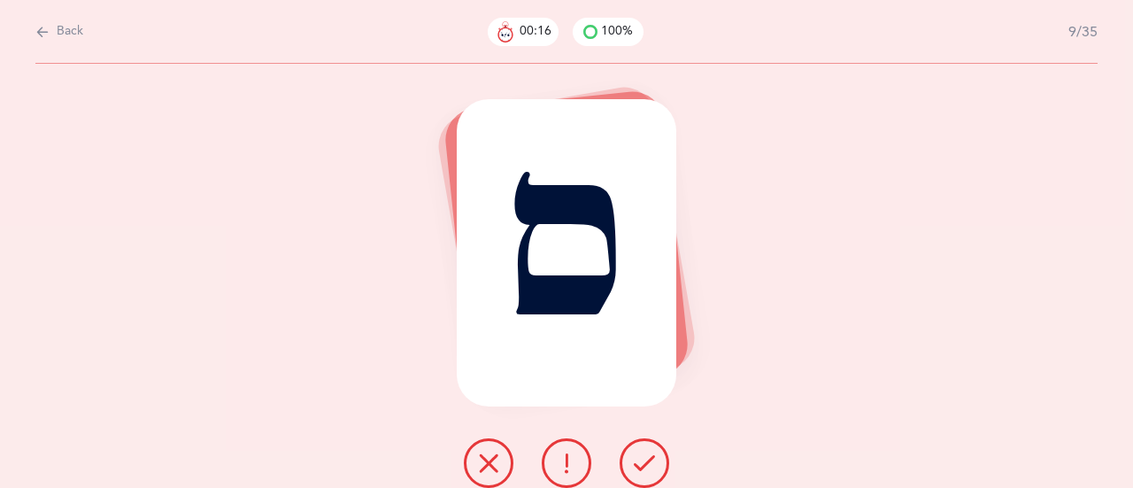
click at [643, 463] on icon at bounding box center [644, 462] width 21 height 21
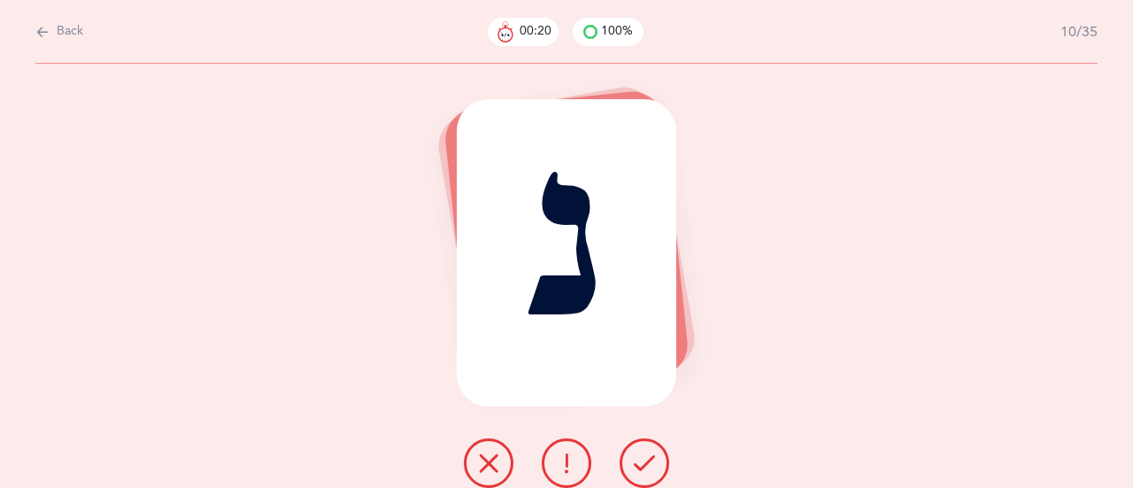
click at [646, 467] on icon at bounding box center [644, 462] width 21 height 21
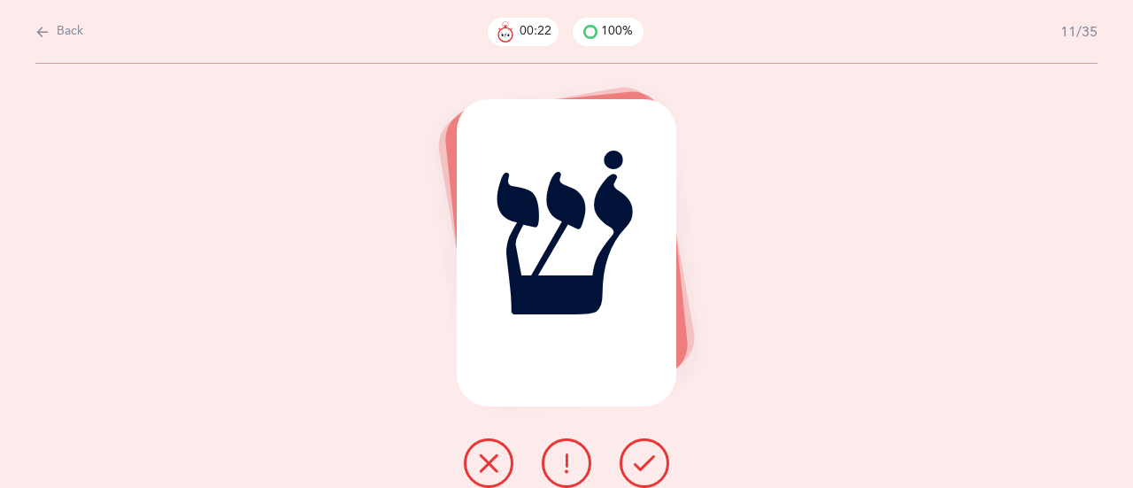
click at [646, 467] on icon at bounding box center [644, 462] width 21 height 21
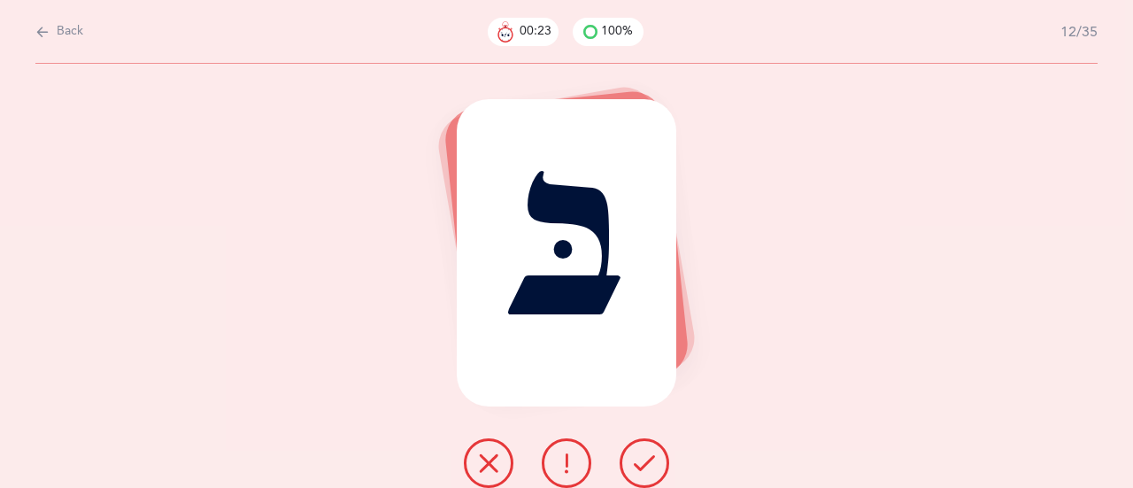
click at [646, 467] on icon at bounding box center [644, 462] width 21 height 21
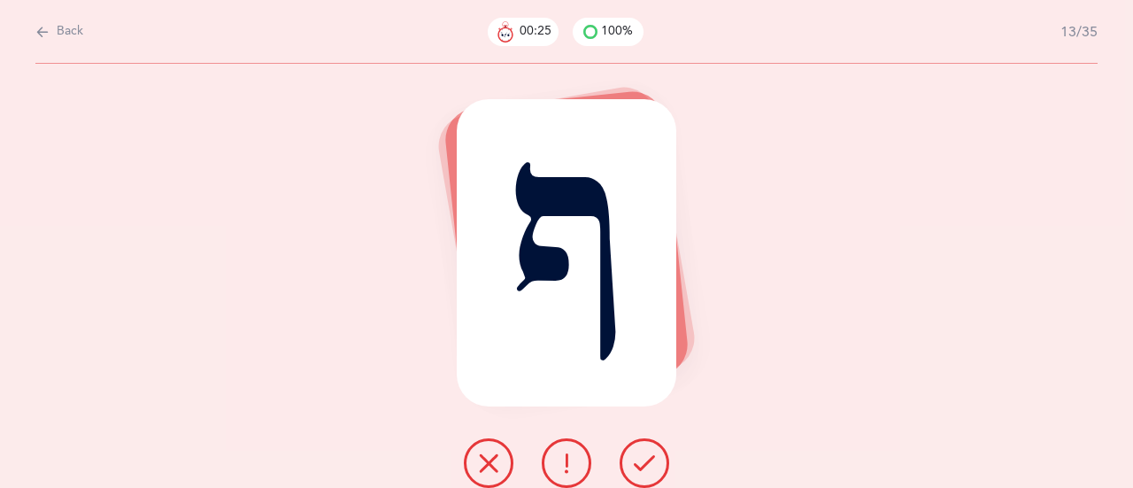
click at [646, 467] on icon at bounding box center [644, 462] width 21 height 21
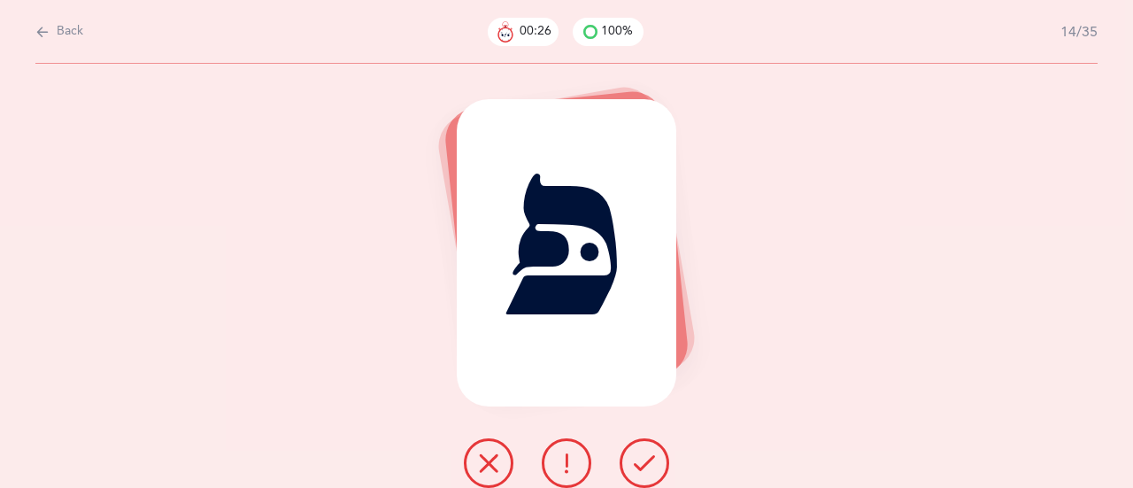
click at [646, 467] on icon at bounding box center [644, 462] width 21 height 21
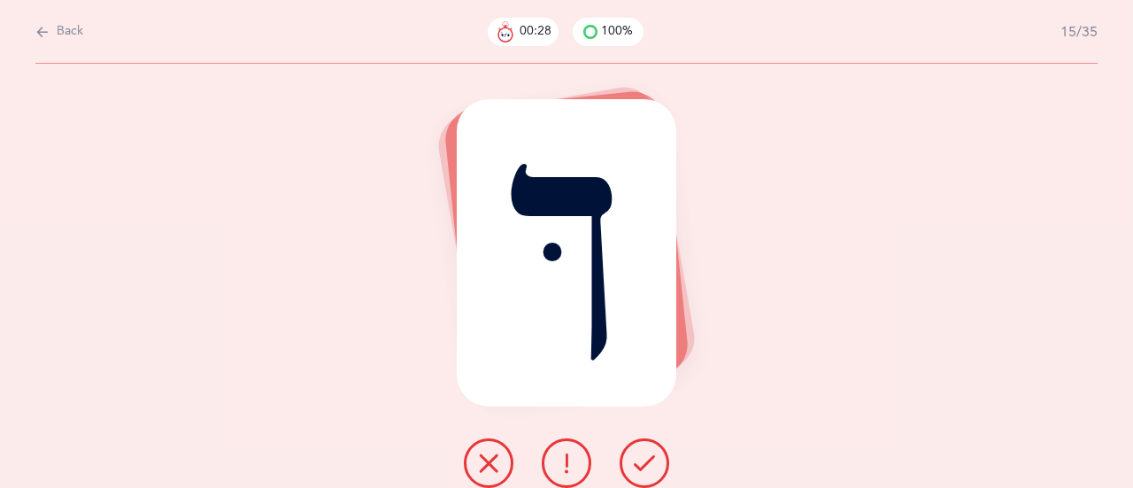
click at [646, 467] on icon at bounding box center [644, 462] width 21 height 21
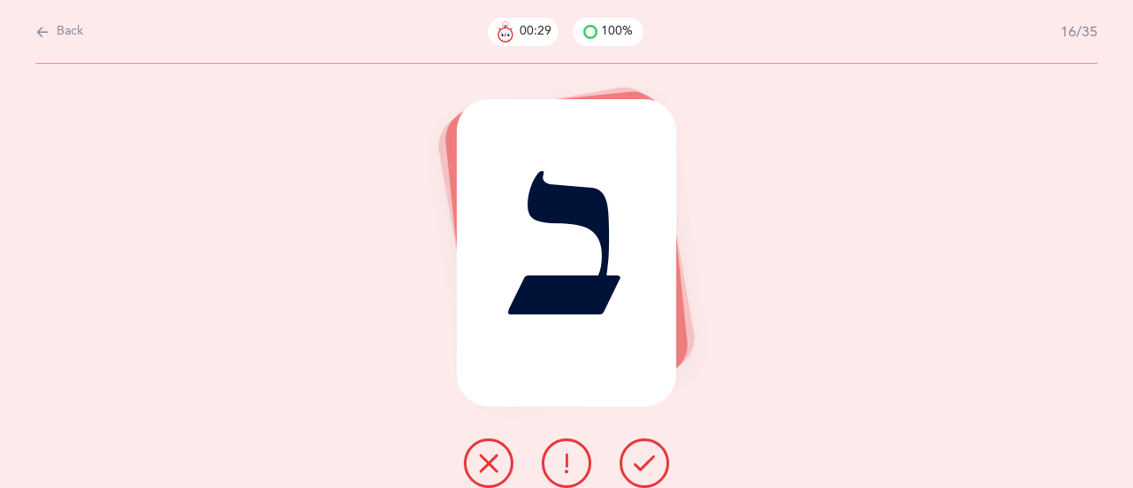
click at [646, 467] on icon at bounding box center [644, 462] width 21 height 21
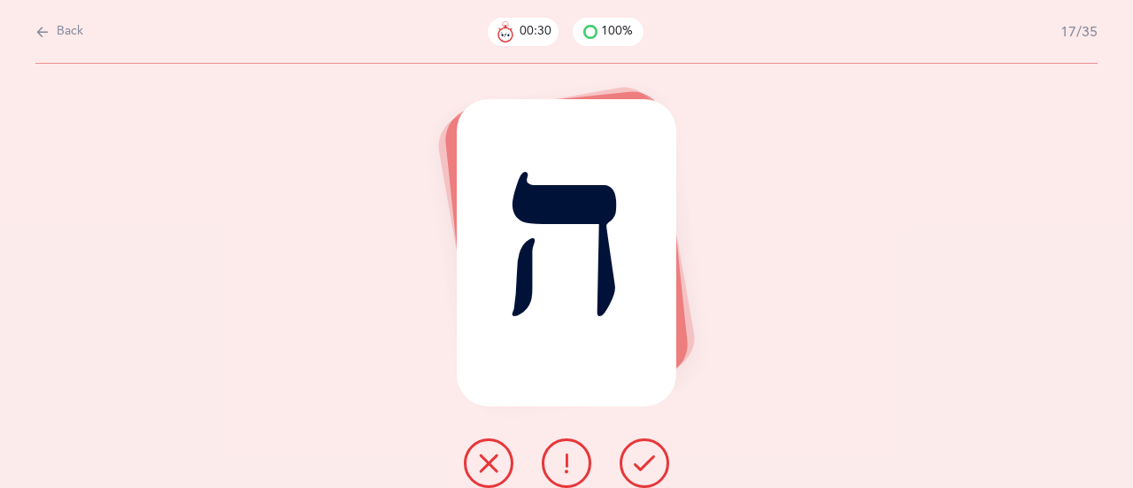
click at [646, 467] on icon at bounding box center [644, 462] width 21 height 21
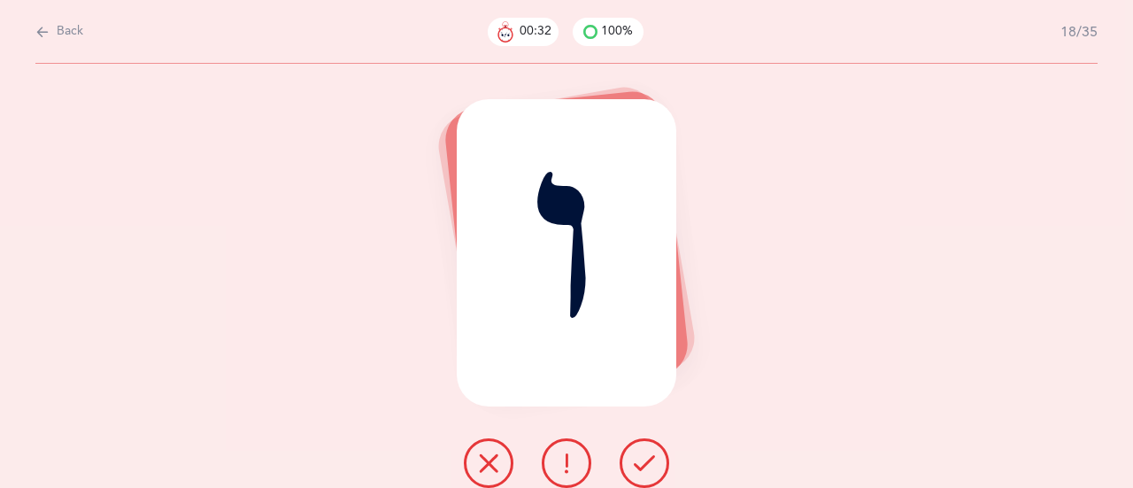
click at [643, 464] on icon at bounding box center [644, 462] width 21 height 21
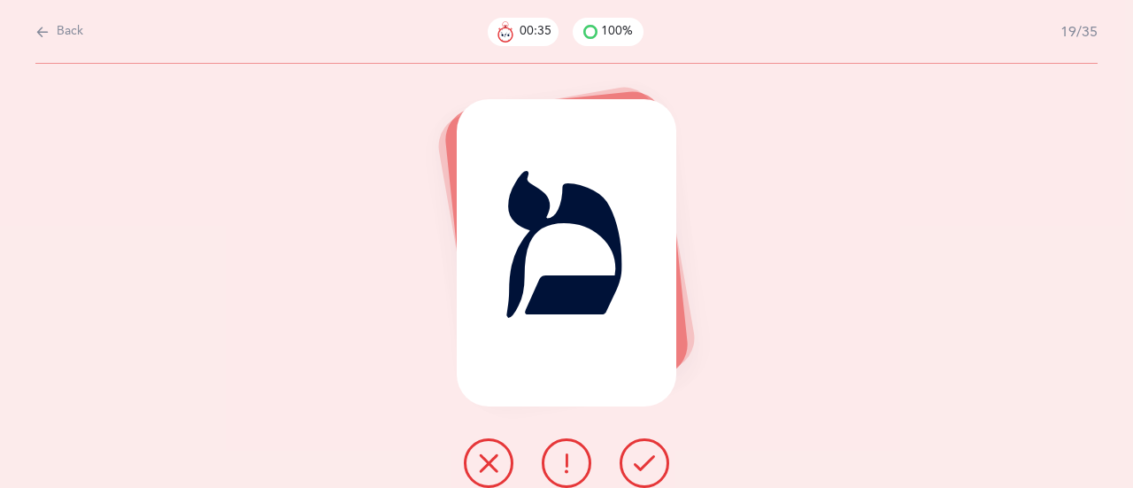
click at [642, 463] on icon at bounding box center [644, 462] width 21 height 21
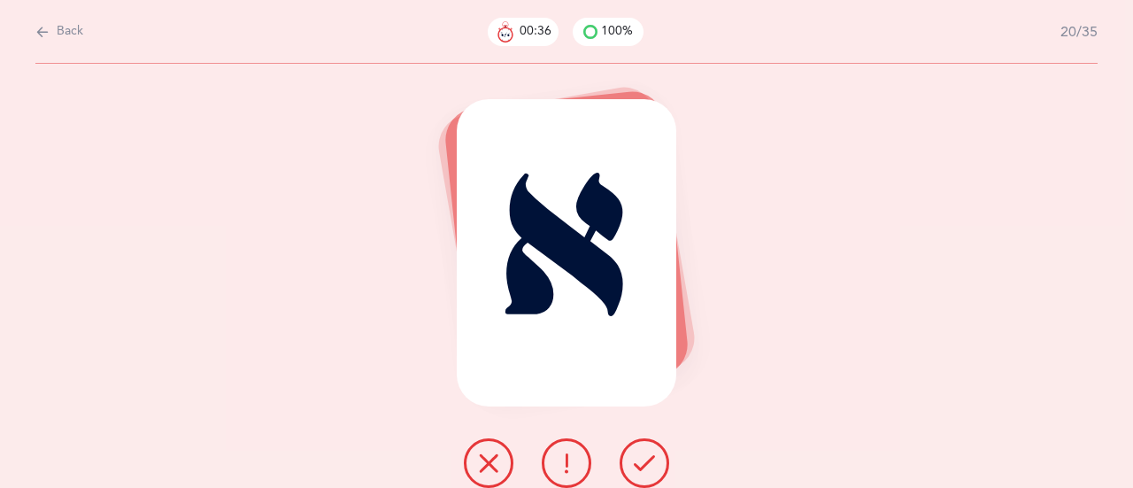
click at [642, 463] on icon at bounding box center [644, 462] width 21 height 21
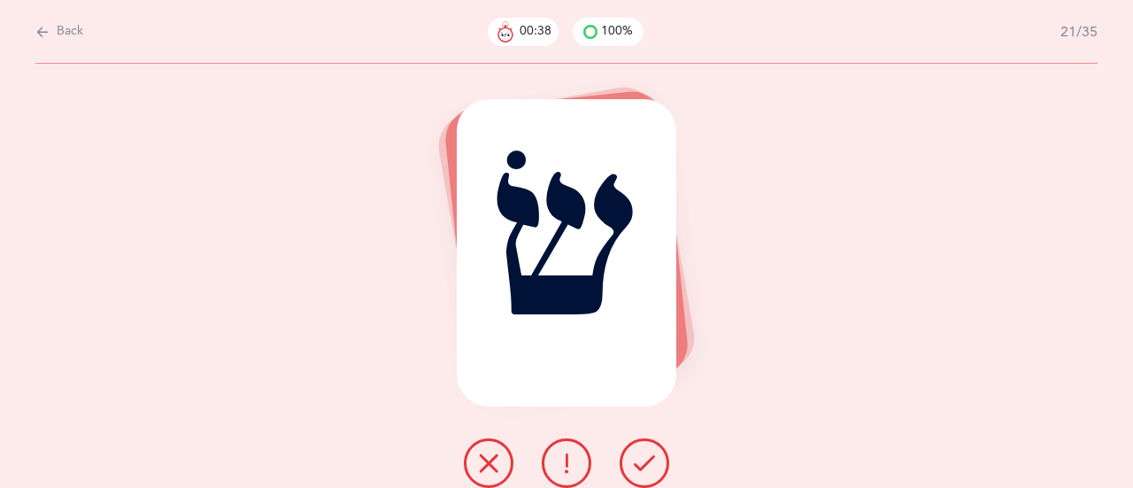
click at [642, 463] on icon at bounding box center [644, 462] width 21 height 21
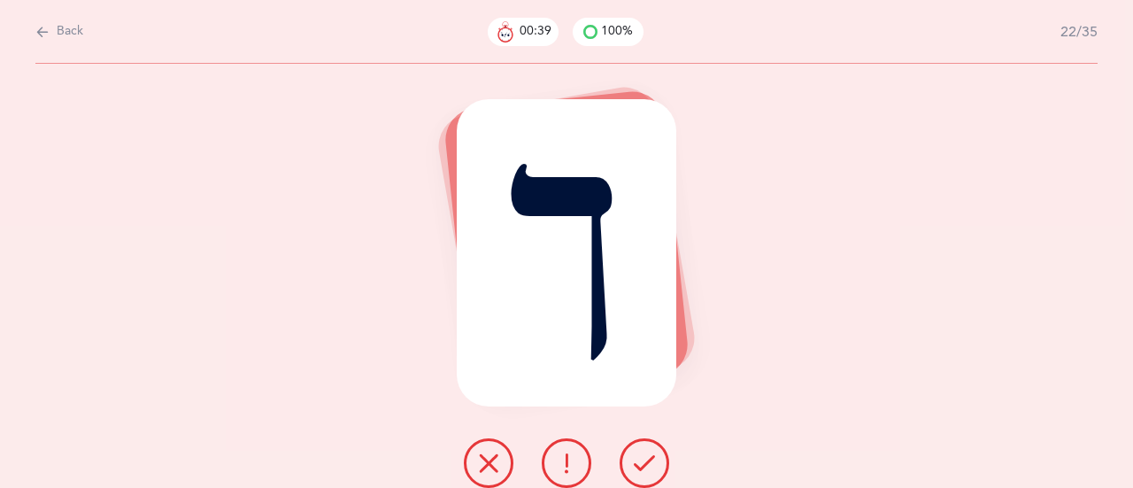
click at [642, 463] on icon at bounding box center [644, 462] width 21 height 21
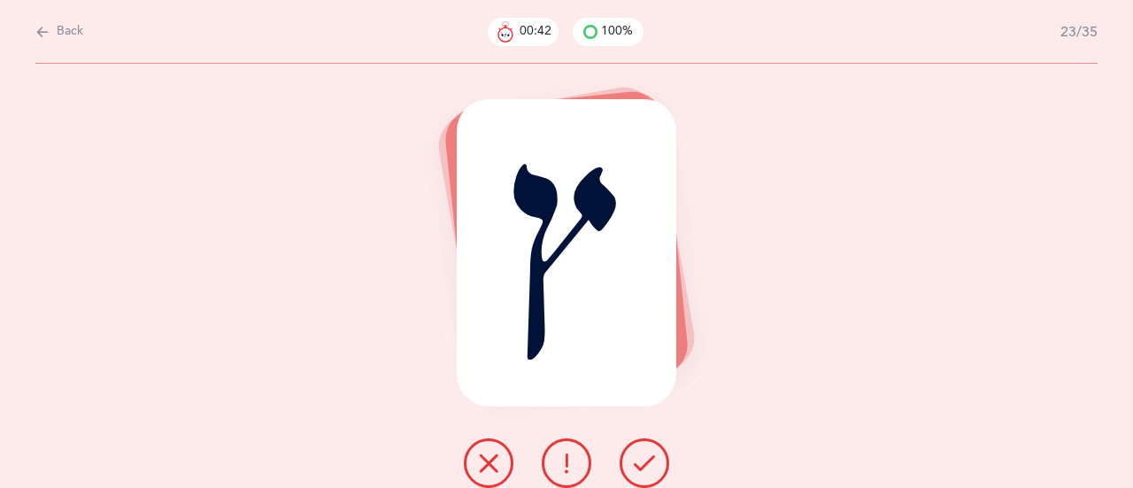
click at [642, 463] on icon at bounding box center [644, 462] width 21 height 21
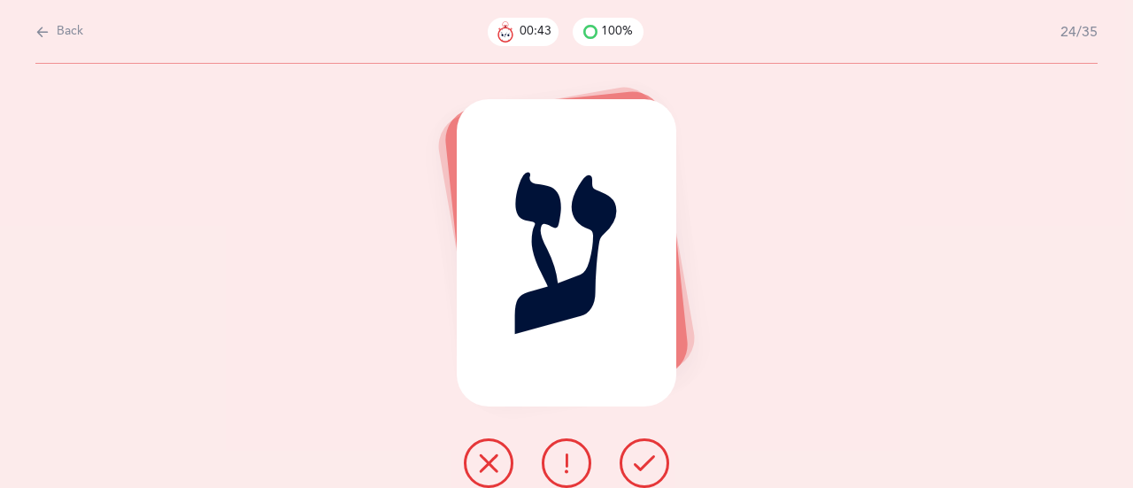
click at [642, 463] on icon at bounding box center [644, 462] width 21 height 21
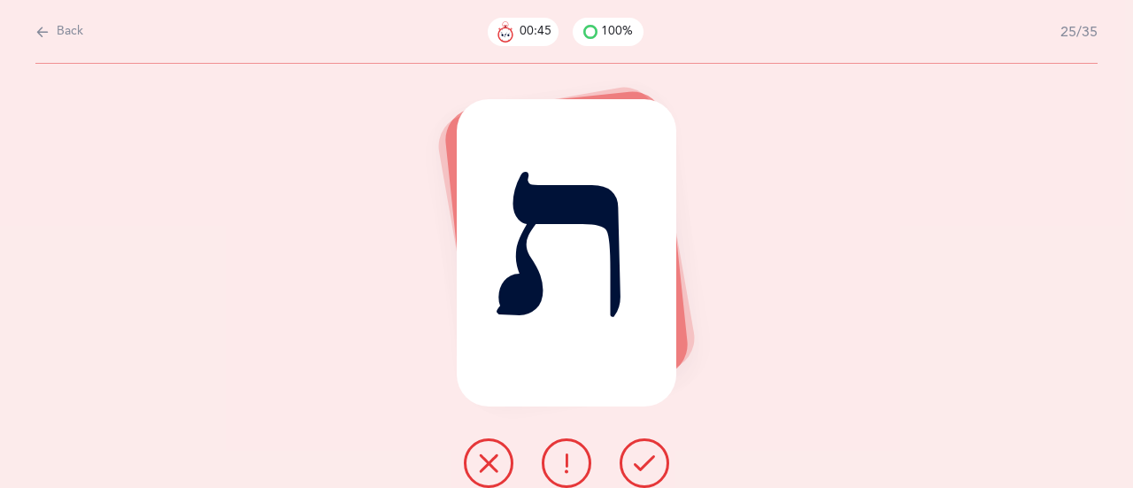
click at [642, 463] on icon at bounding box center [644, 462] width 21 height 21
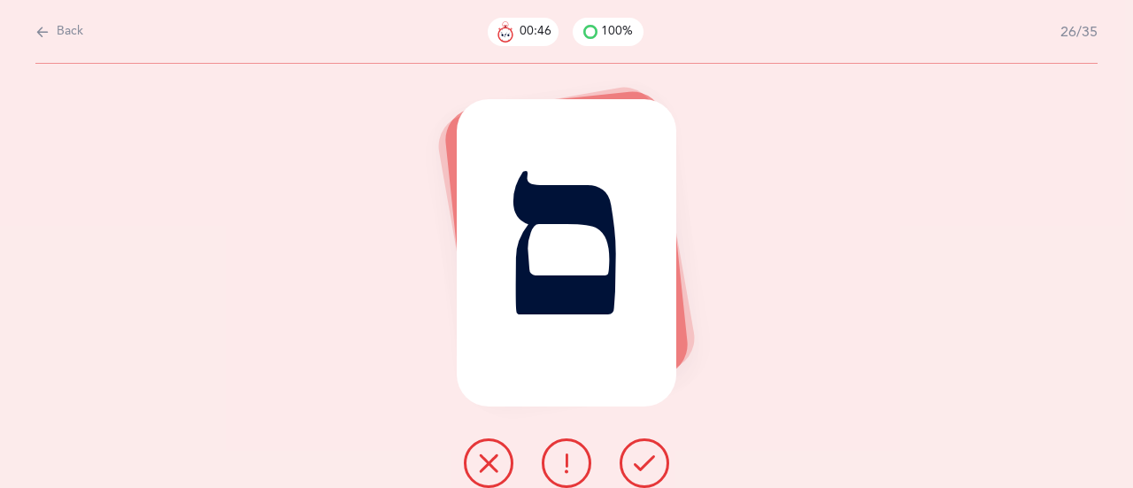
click at [642, 463] on icon at bounding box center [644, 462] width 21 height 21
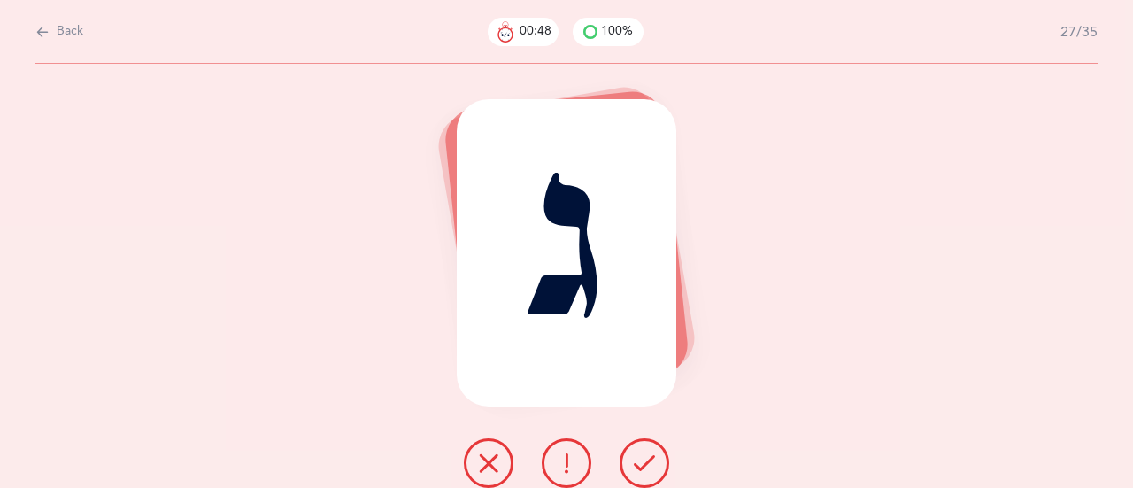
click at [642, 463] on icon at bounding box center [644, 462] width 21 height 21
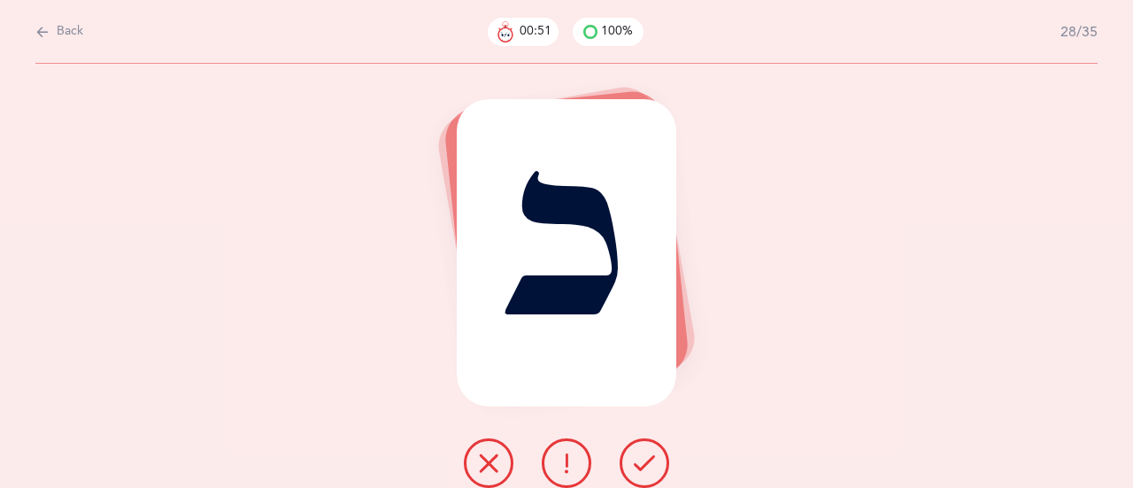
click at [642, 463] on icon at bounding box center [644, 462] width 21 height 21
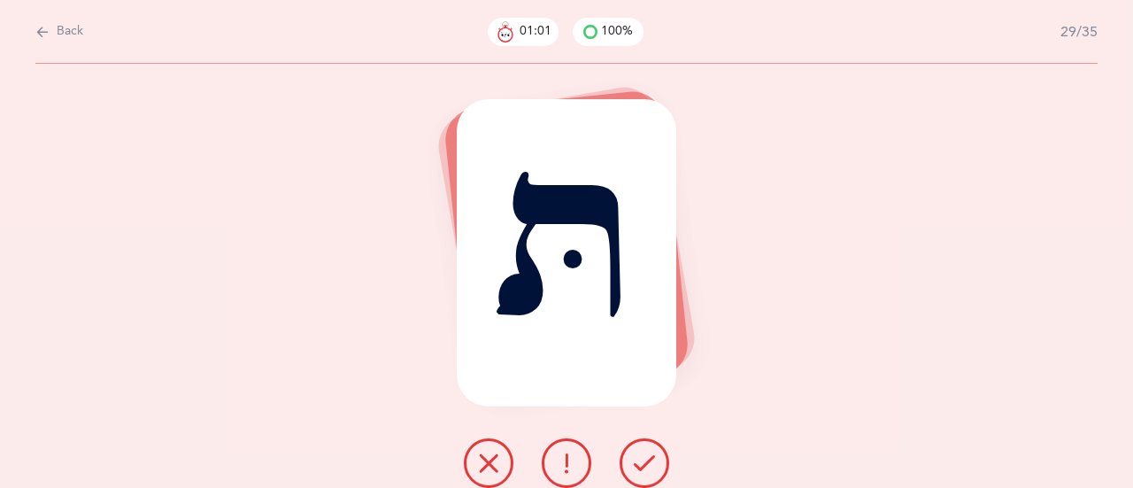
click at [642, 463] on icon at bounding box center [644, 462] width 21 height 21
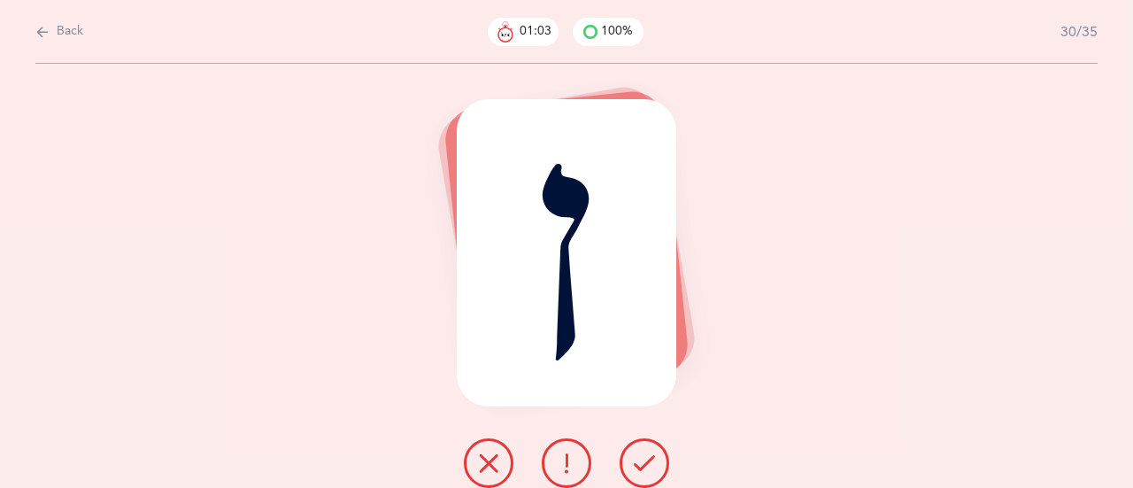
click at [642, 463] on icon at bounding box center [644, 462] width 21 height 21
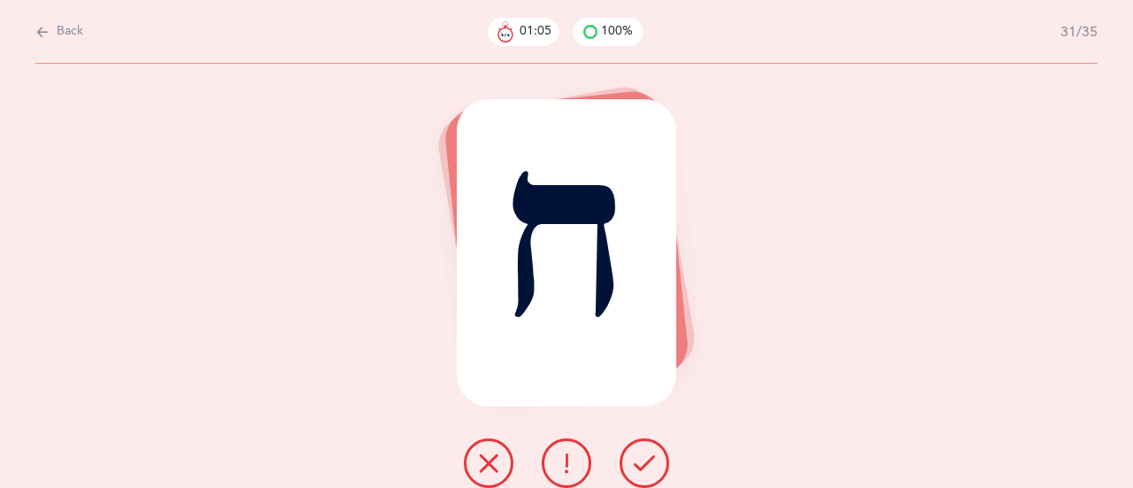
click at [642, 463] on icon at bounding box center [644, 462] width 21 height 21
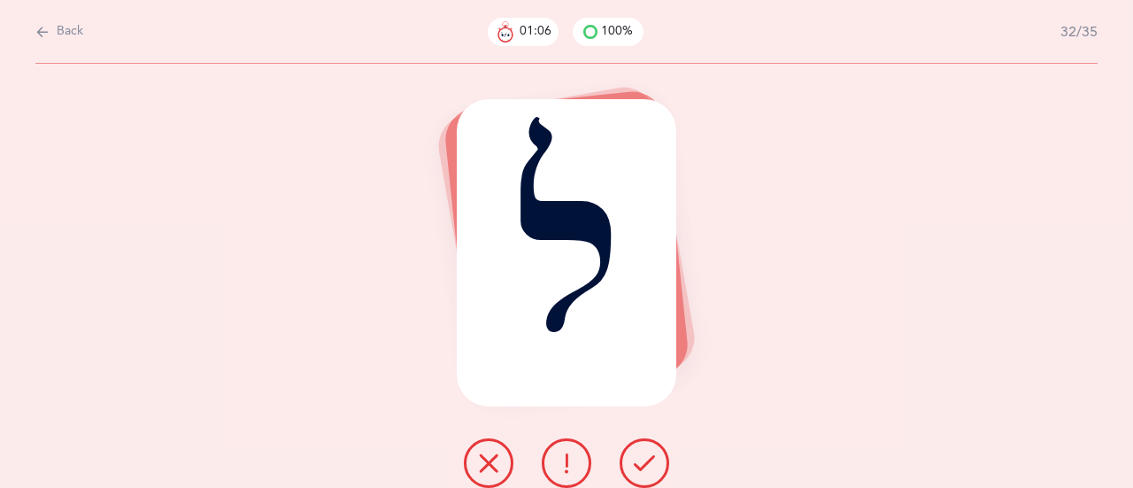
click at [642, 463] on icon at bounding box center [644, 462] width 21 height 21
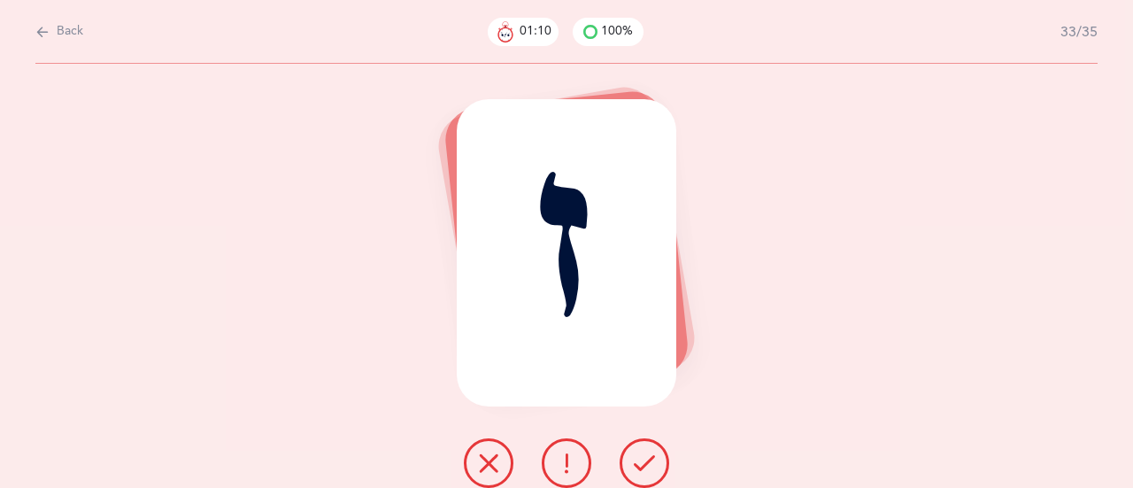
click at [644, 463] on icon at bounding box center [644, 462] width 21 height 21
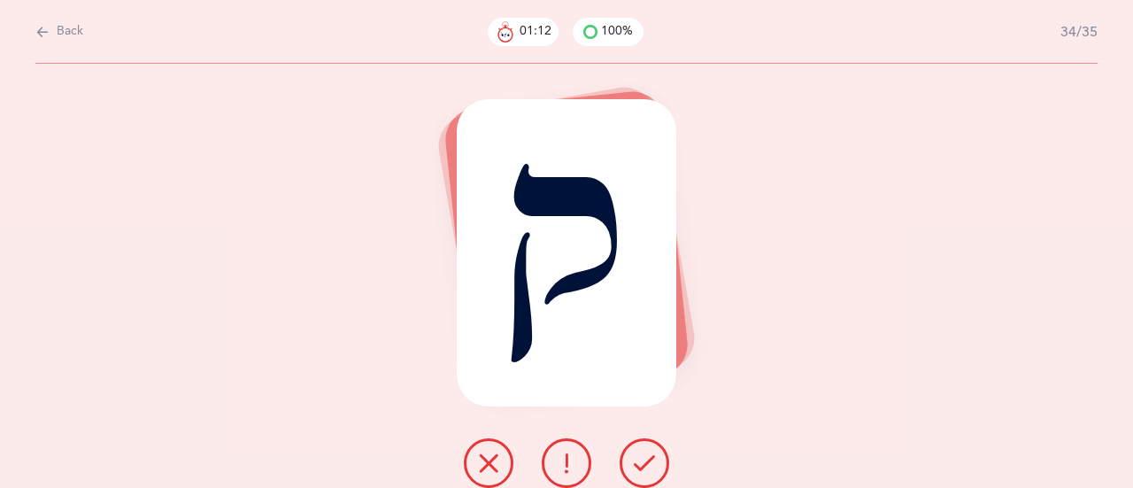
click at [50, 30] on button "Back" at bounding box center [59, 31] width 48 height 19
select select "27"
select select "single"
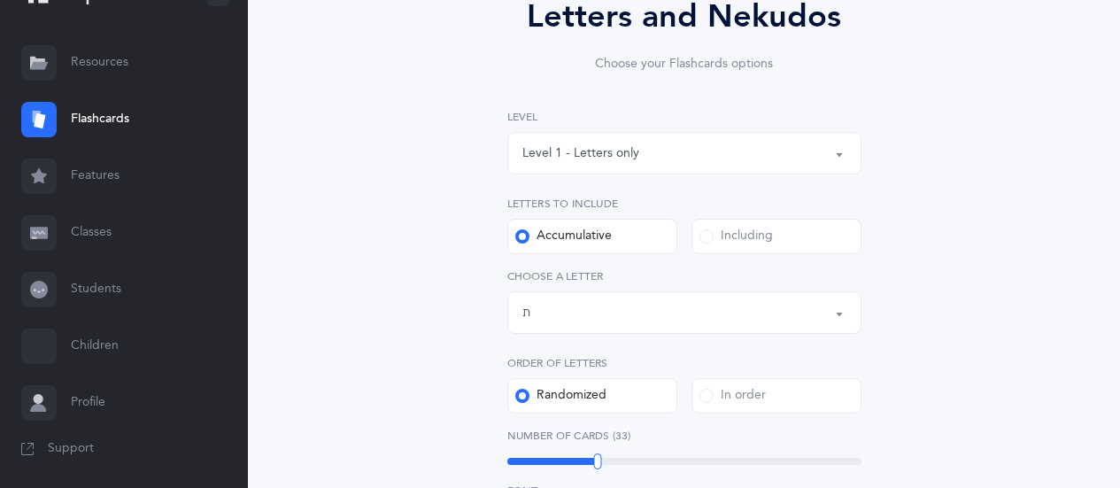
scroll to position [354, 0]
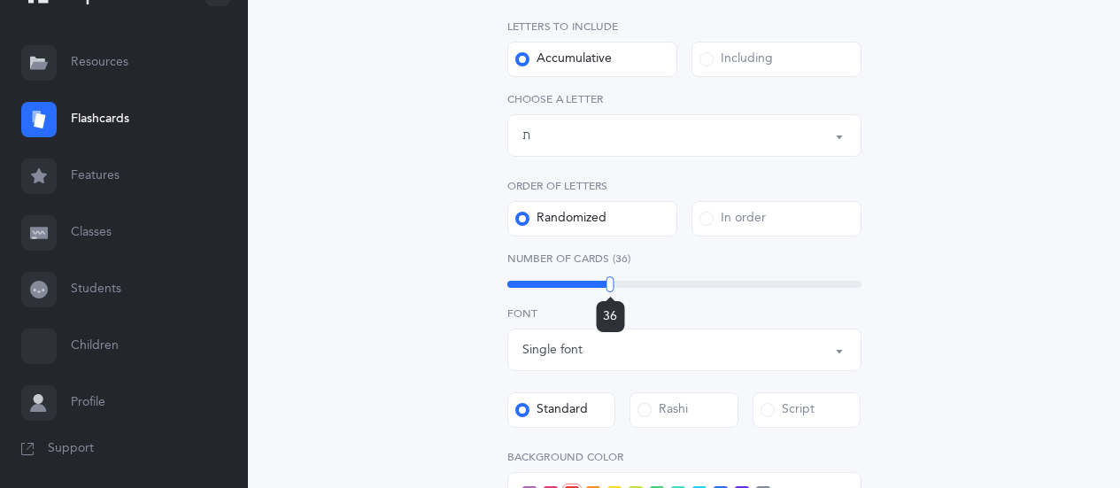
drag, startPoint x: 596, startPoint y: 287, endPoint x: 610, endPoint y: 285, distance: 14.3
click at [610, 285] on div at bounding box center [610, 284] width 8 height 16
click at [954, 289] on div "Letters and Nekudos Choose your Flashcards options Level 1 - Letters only Level…" at bounding box center [683, 334] width 773 height 1136
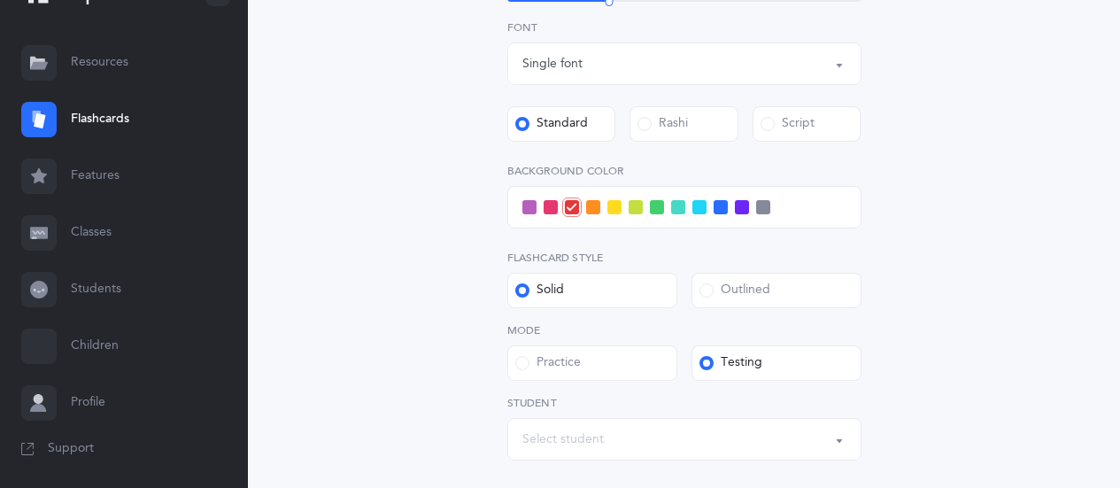
scroll to position [708, 0]
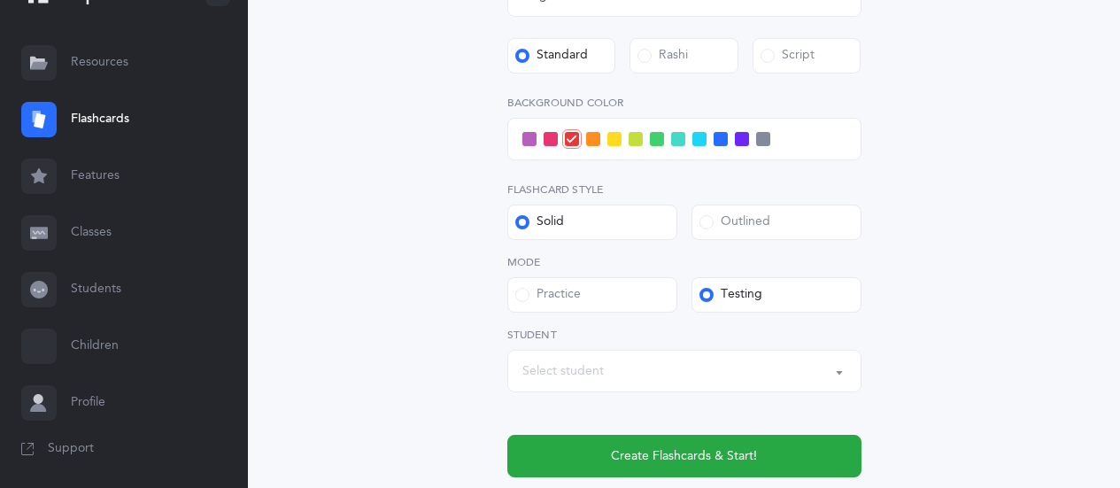
click at [690, 380] on div "Select student" at bounding box center [684, 371] width 324 height 30
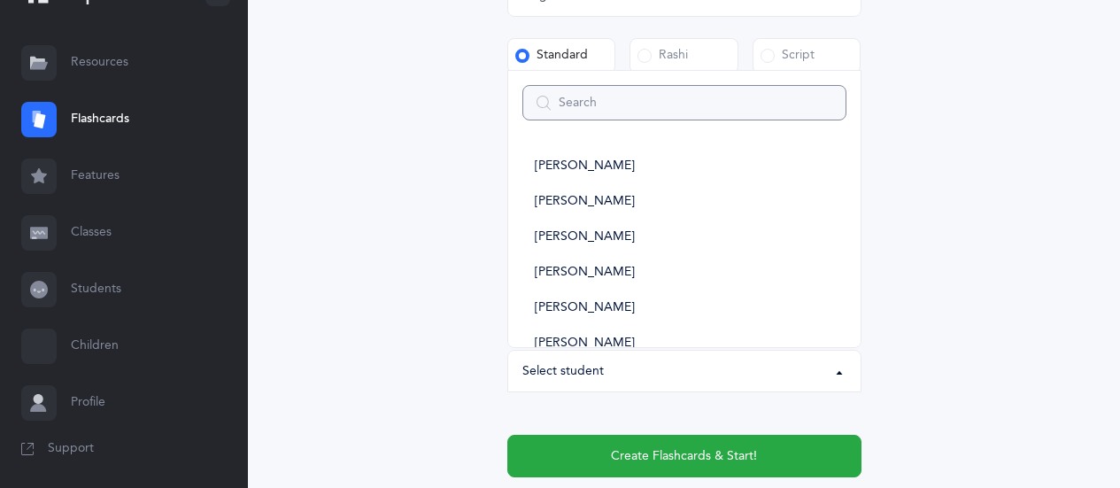
type input "1"
select select
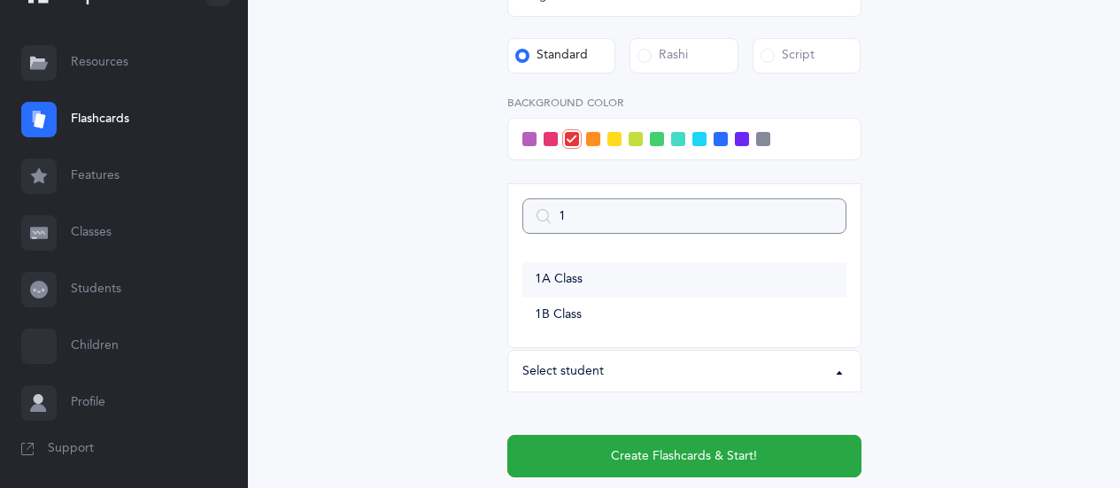
type input "1"
click at [634, 280] on link "1A Class" at bounding box center [684, 279] width 324 height 35
select select "14644"
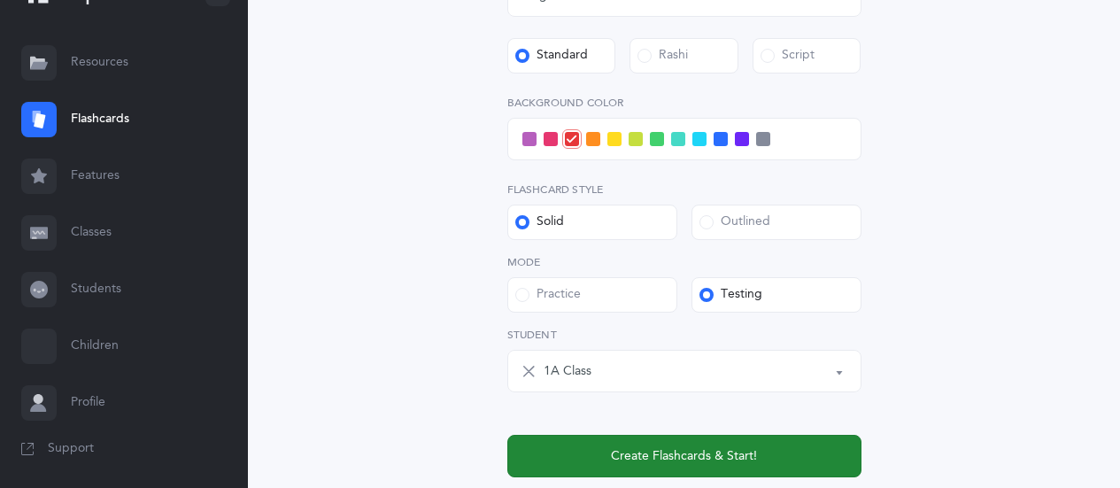
click at [673, 452] on span "Create Flashcards & Start!" at bounding box center [684, 456] width 146 height 19
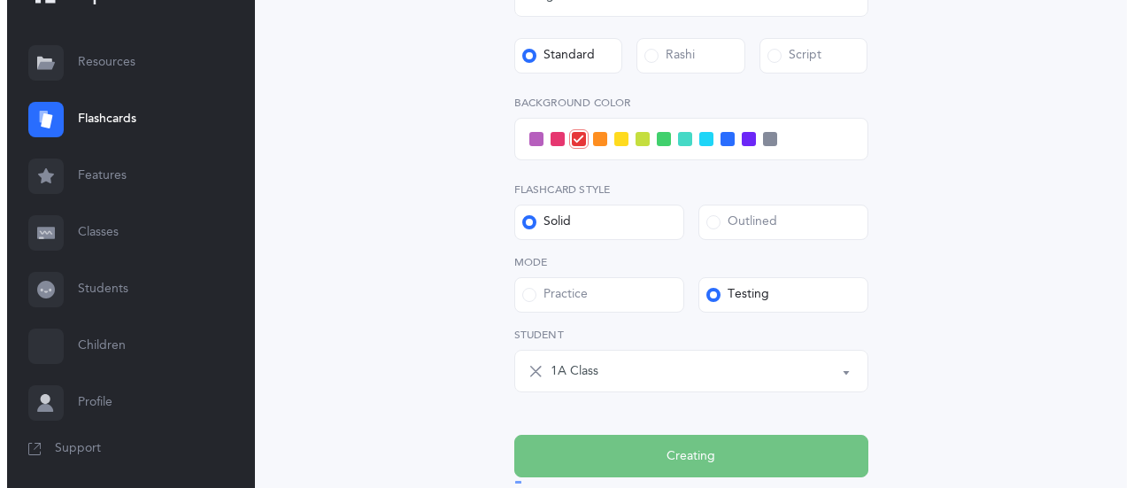
scroll to position [0, 0]
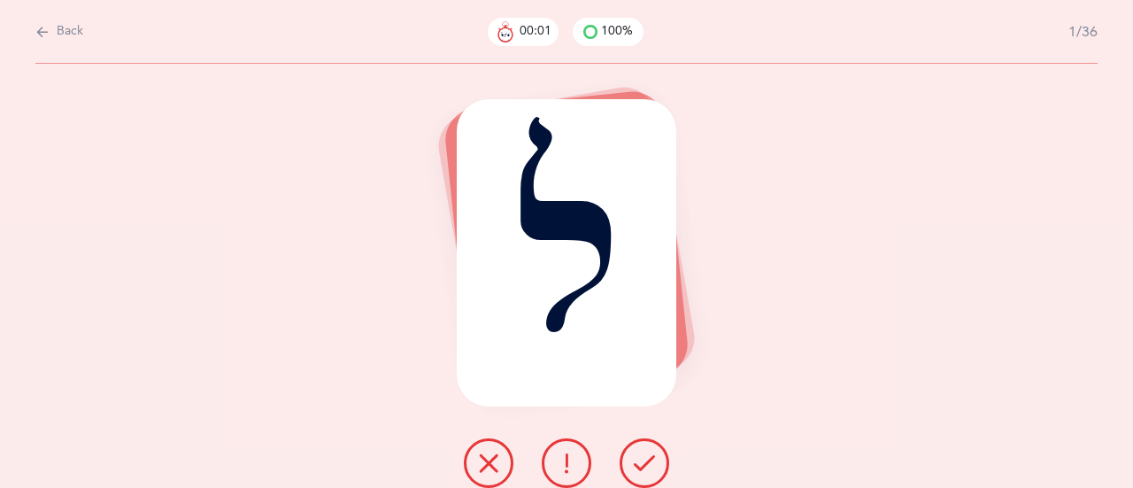
click at [645, 462] on icon at bounding box center [644, 462] width 21 height 21
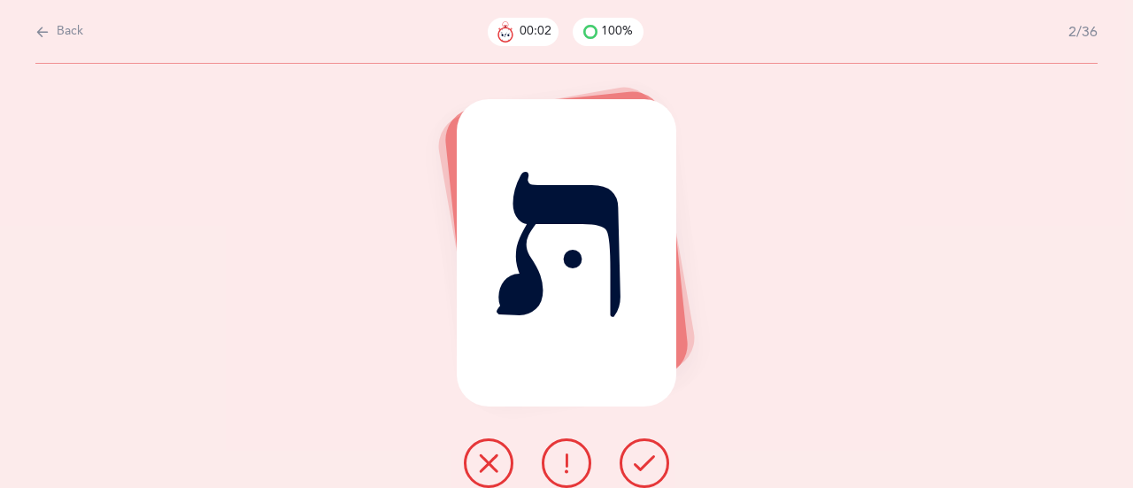
click at [646, 459] on icon at bounding box center [644, 462] width 21 height 21
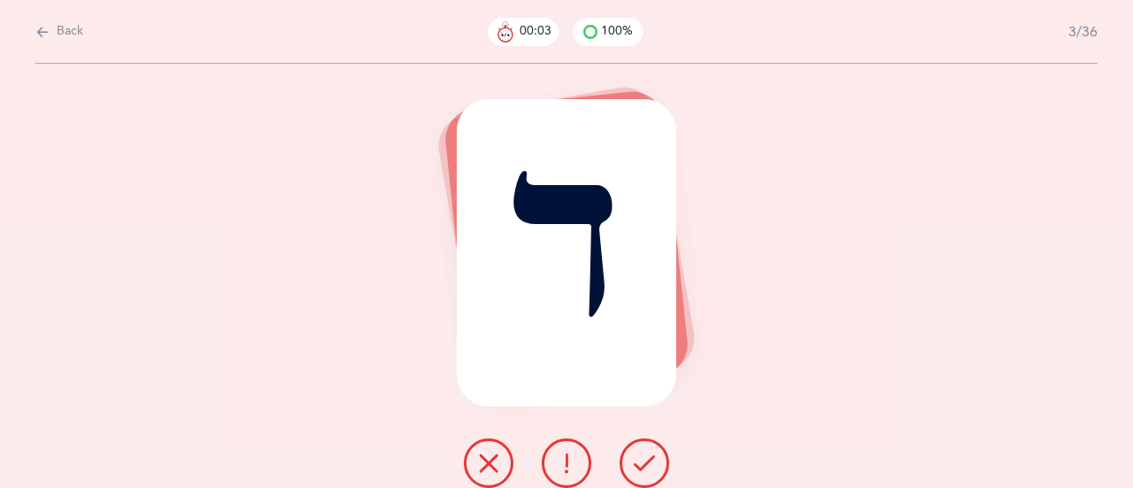
click at [646, 459] on icon at bounding box center [644, 462] width 21 height 21
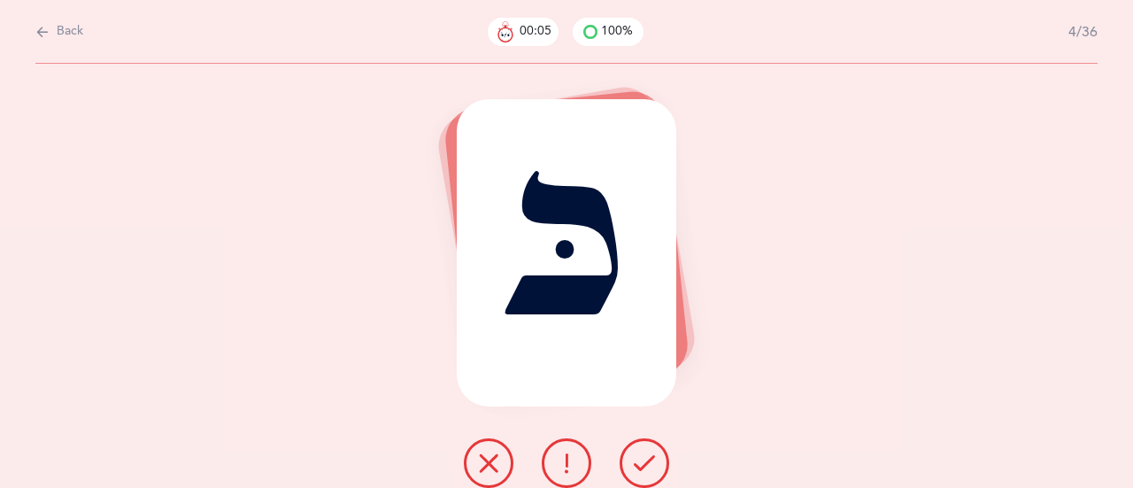
click at [646, 459] on icon at bounding box center [644, 462] width 21 height 21
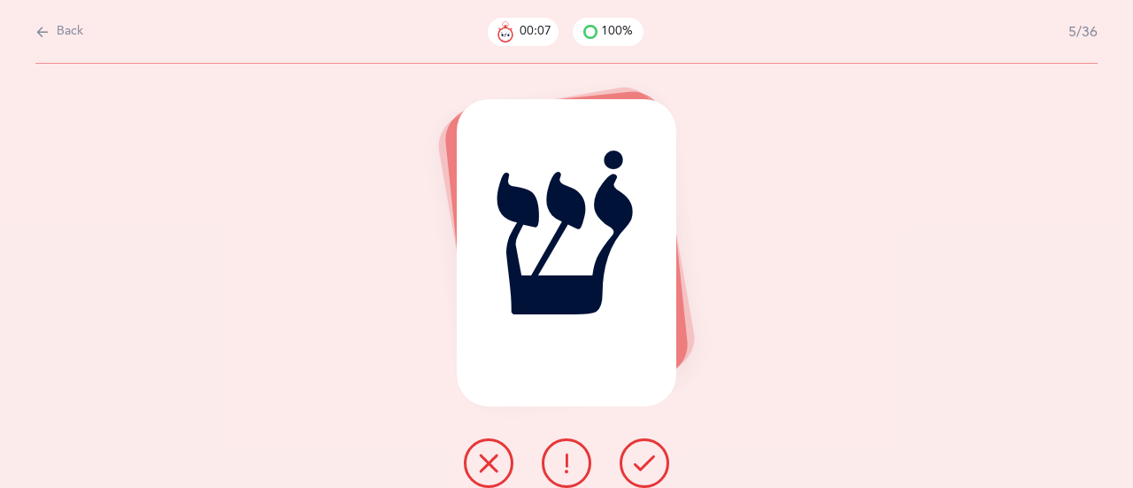
click at [646, 459] on icon at bounding box center [644, 462] width 21 height 21
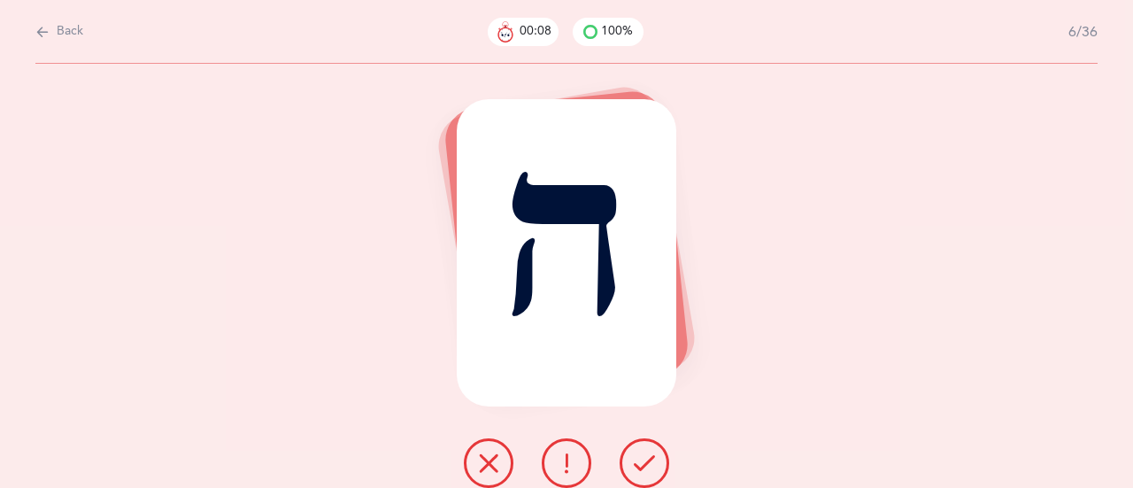
click at [646, 459] on icon at bounding box center [644, 462] width 21 height 21
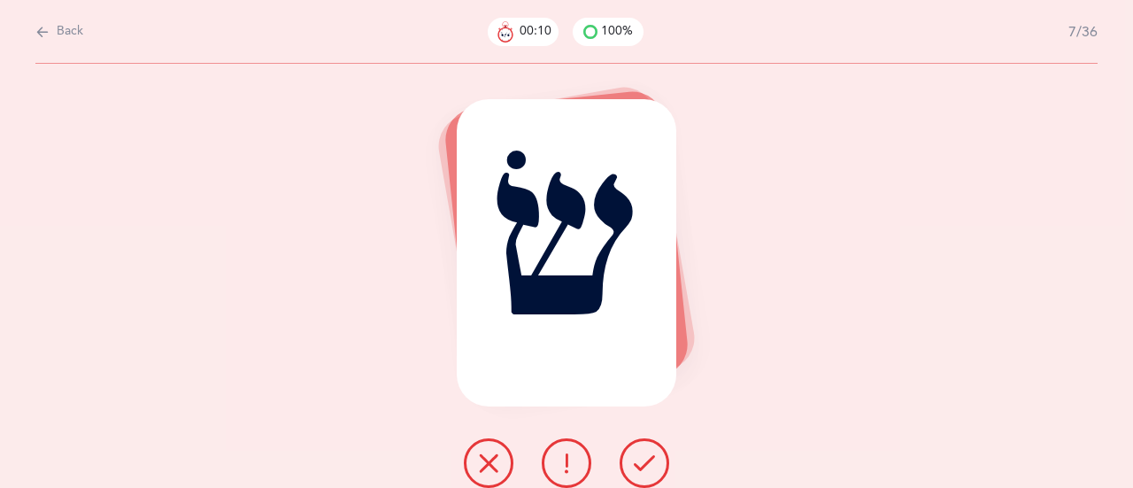
click at [646, 459] on icon at bounding box center [644, 462] width 21 height 21
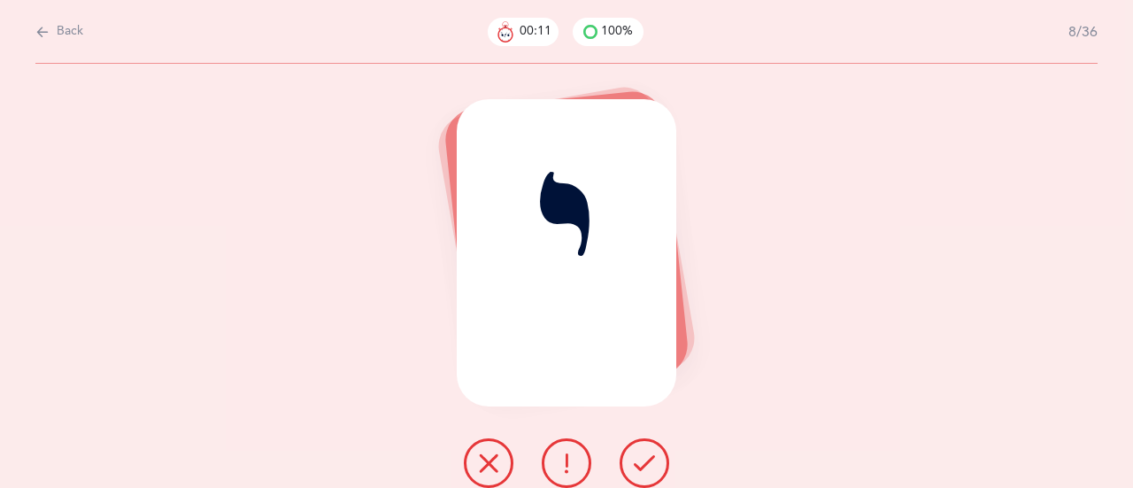
click at [646, 459] on icon at bounding box center [644, 462] width 21 height 21
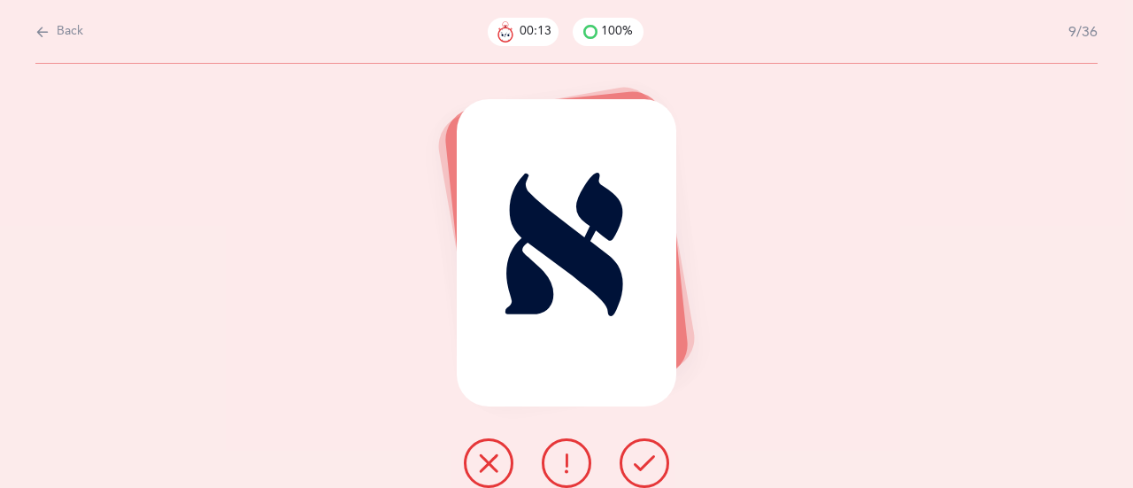
click at [646, 459] on icon at bounding box center [644, 462] width 21 height 21
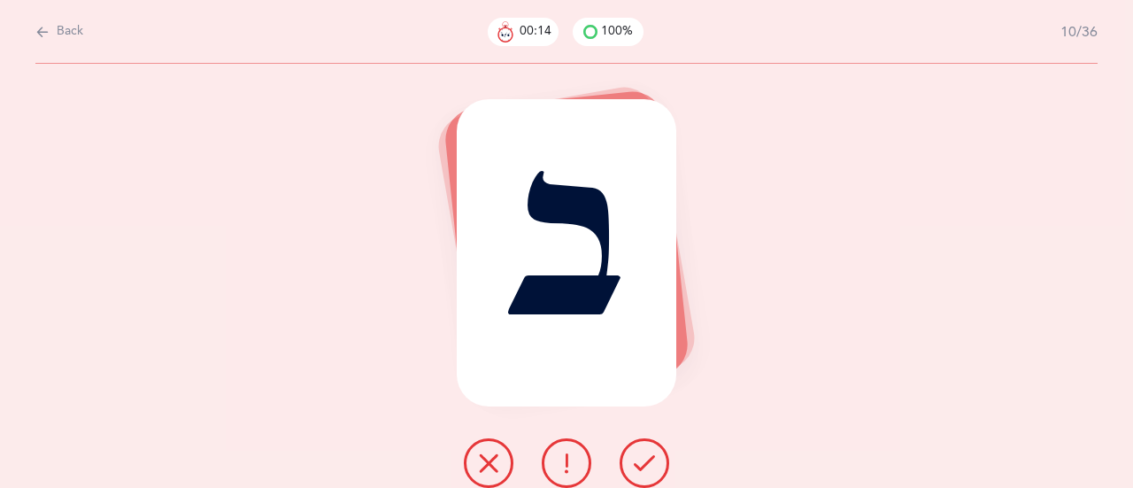
click at [646, 459] on icon at bounding box center [644, 462] width 21 height 21
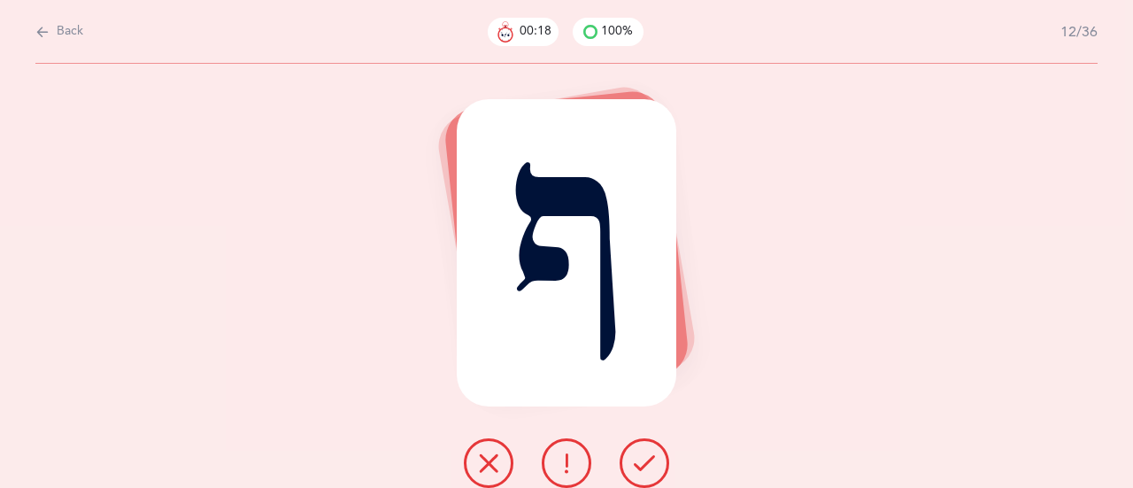
click at [646, 459] on icon at bounding box center [644, 462] width 21 height 21
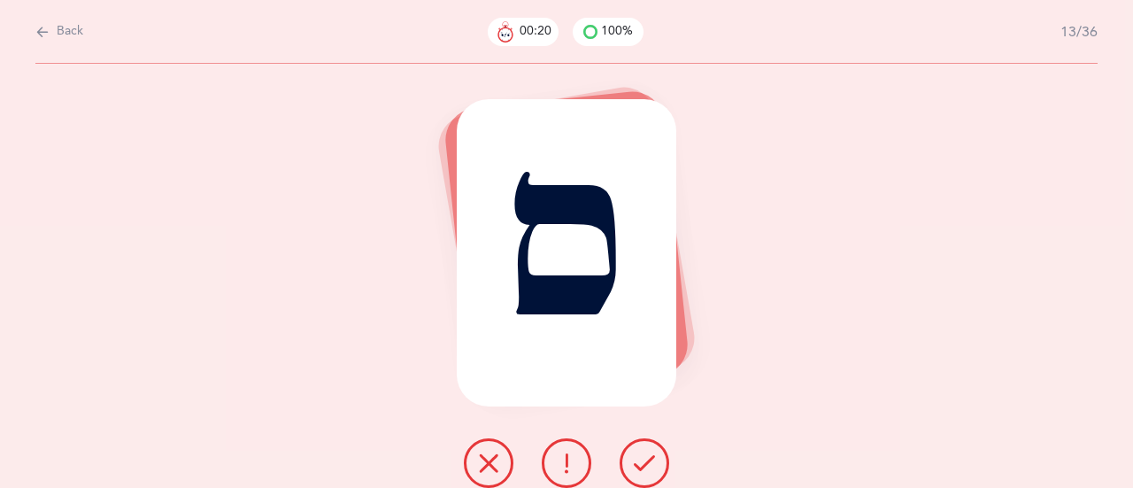
click at [646, 459] on icon at bounding box center [644, 462] width 21 height 21
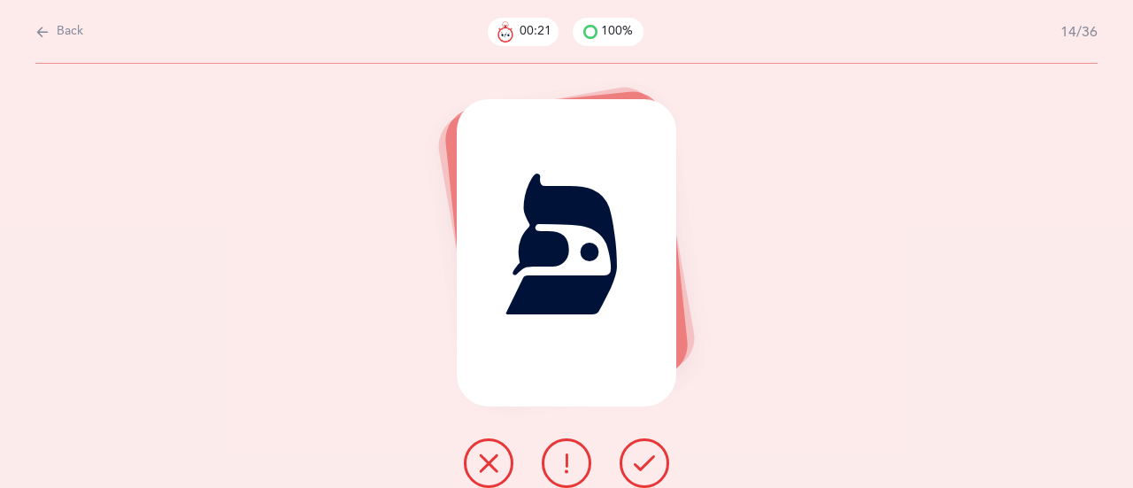
click at [646, 459] on icon at bounding box center [644, 462] width 21 height 21
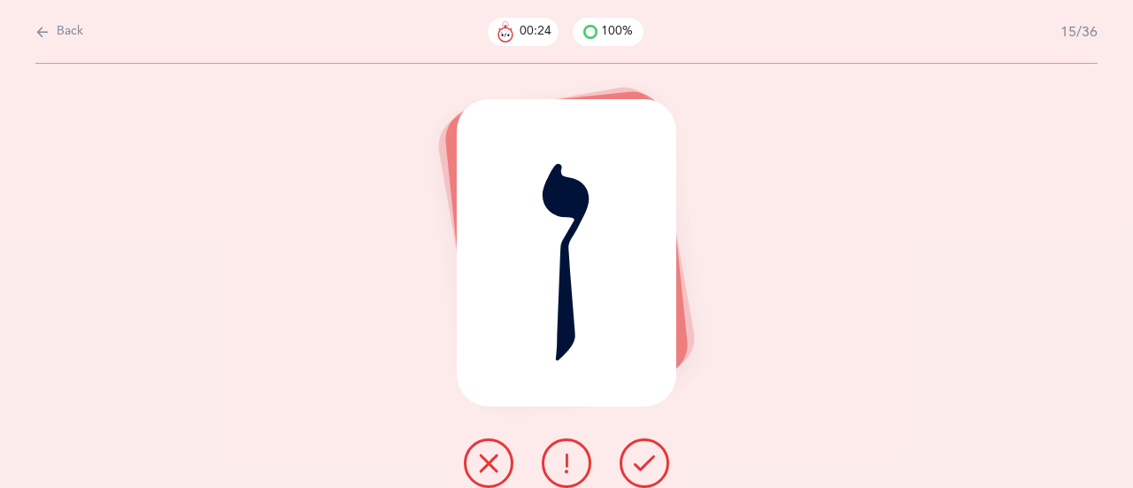
click at [646, 459] on icon at bounding box center [644, 462] width 21 height 21
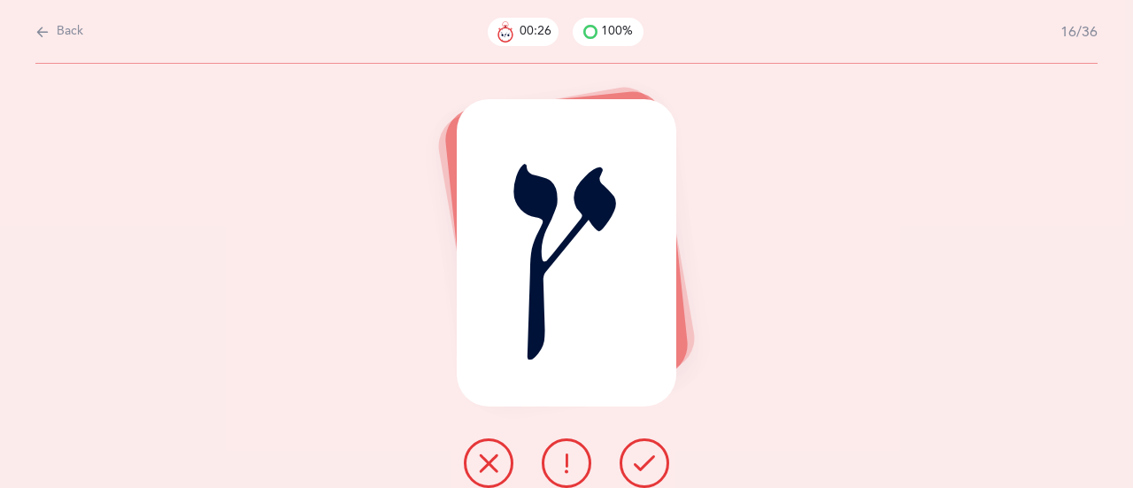
click at [646, 459] on icon at bounding box center [644, 462] width 21 height 21
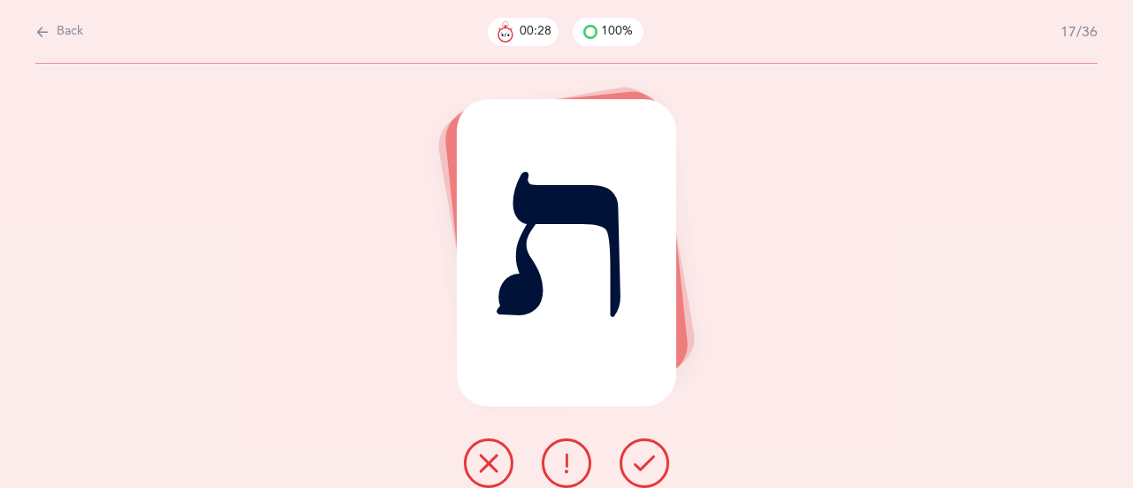
click at [646, 459] on icon at bounding box center [644, 462] width 21 height 21
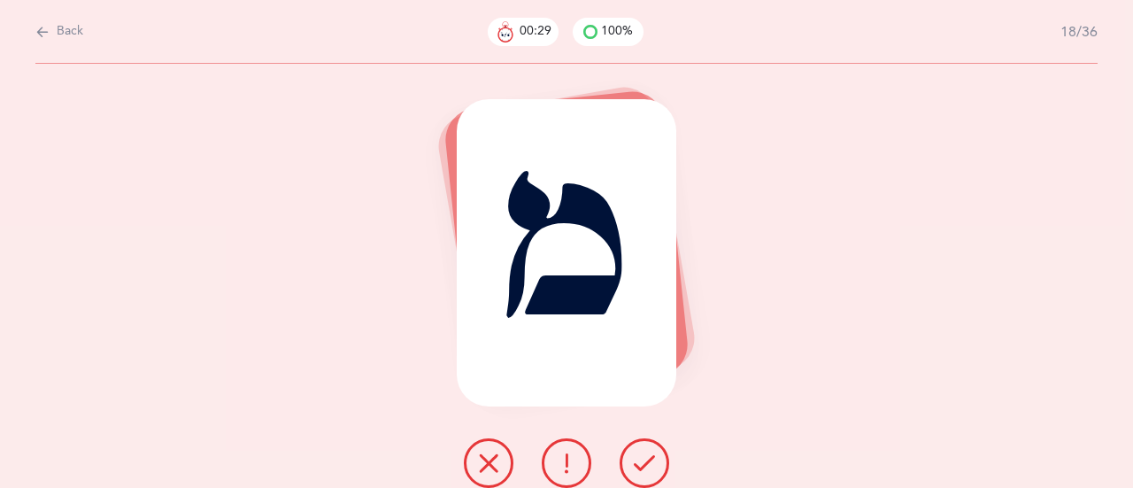
click at [646, 459] on icon at bounding box center [644, 462] width 21 height 21
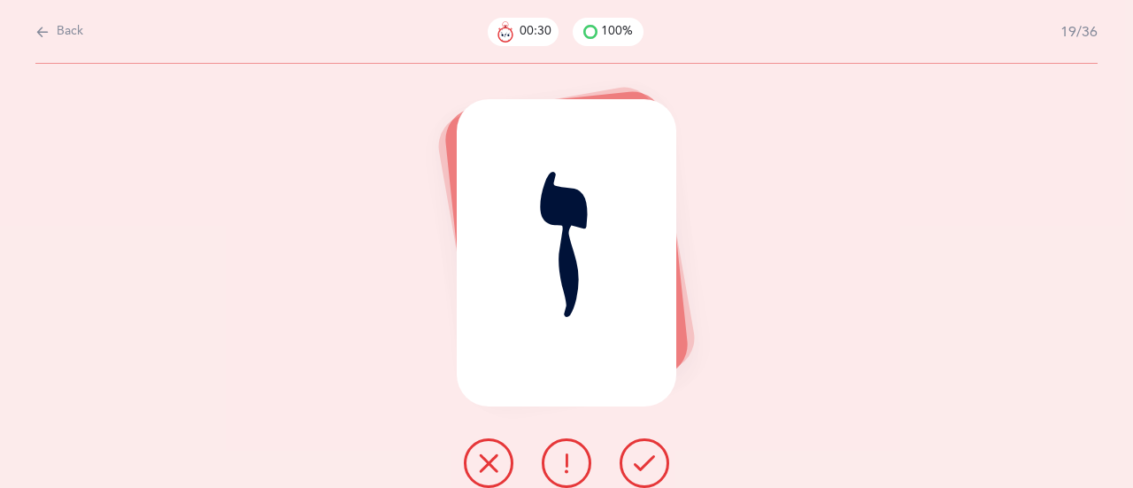
click at [646, 459] on icon at bounding box center [644, 462] width 21 height 21
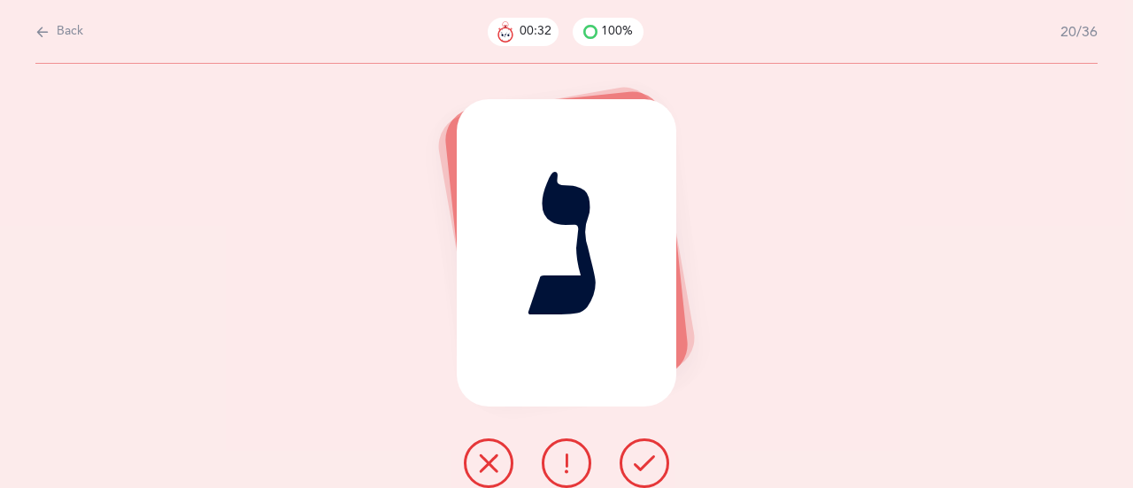
click at [646, 459] on icon at bounding box center [644, 462] width 21 height 21
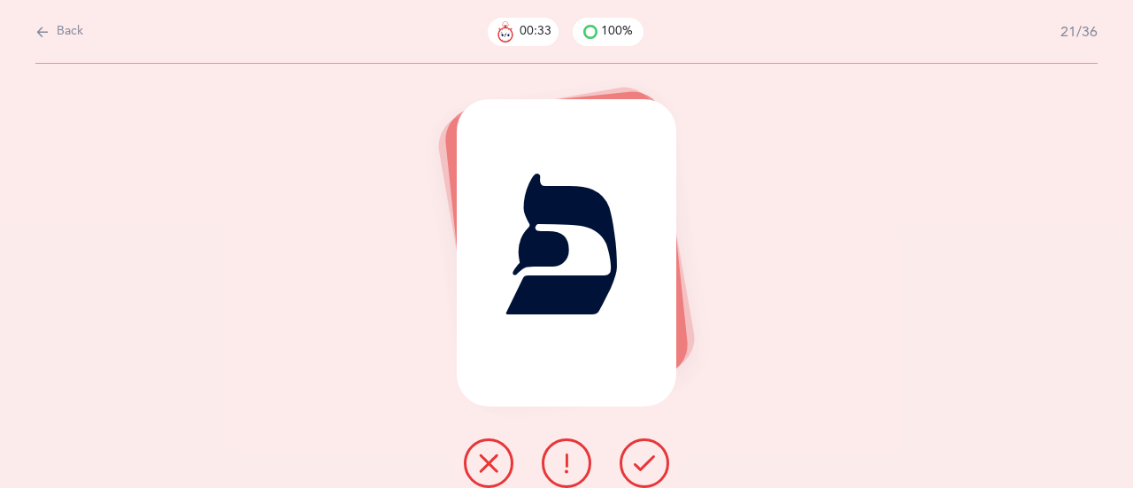
click at [646, 459] on icon at bounding box center [644, 462] width 21 height 21
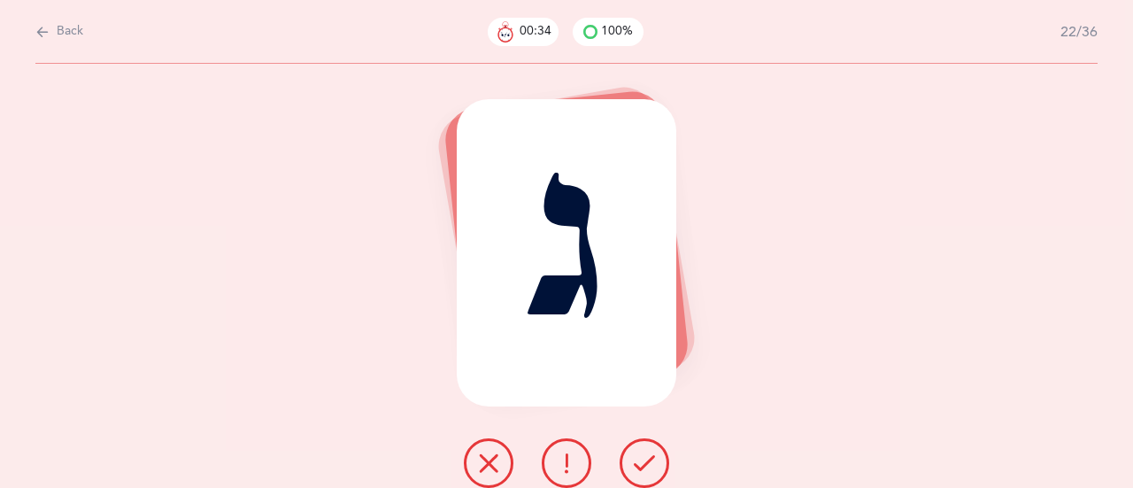
click at [646, 459] on icon at bounding box center [644, 462] width 21 height 21
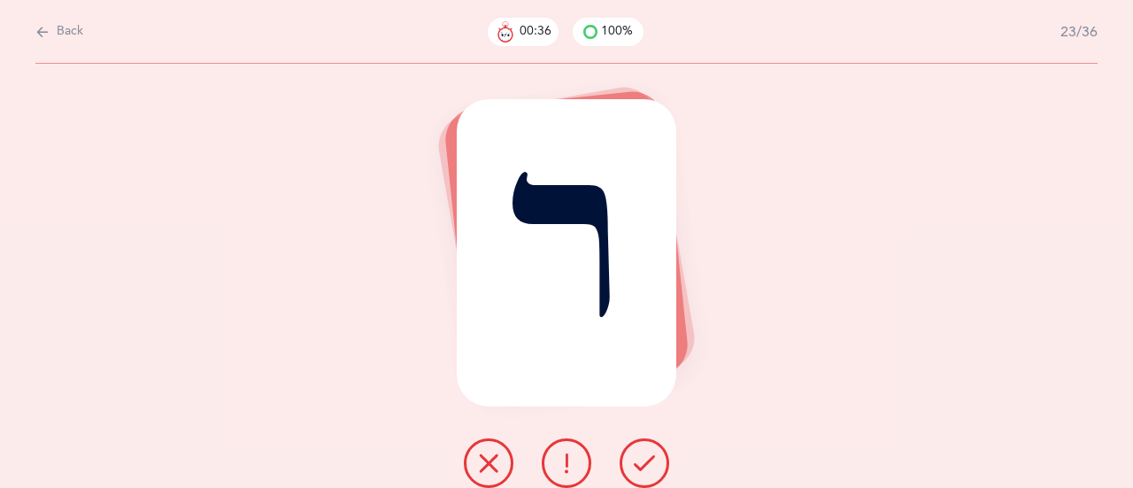
click at [646, 459] on icon at bounding box center [644, 462] width 21 height 21
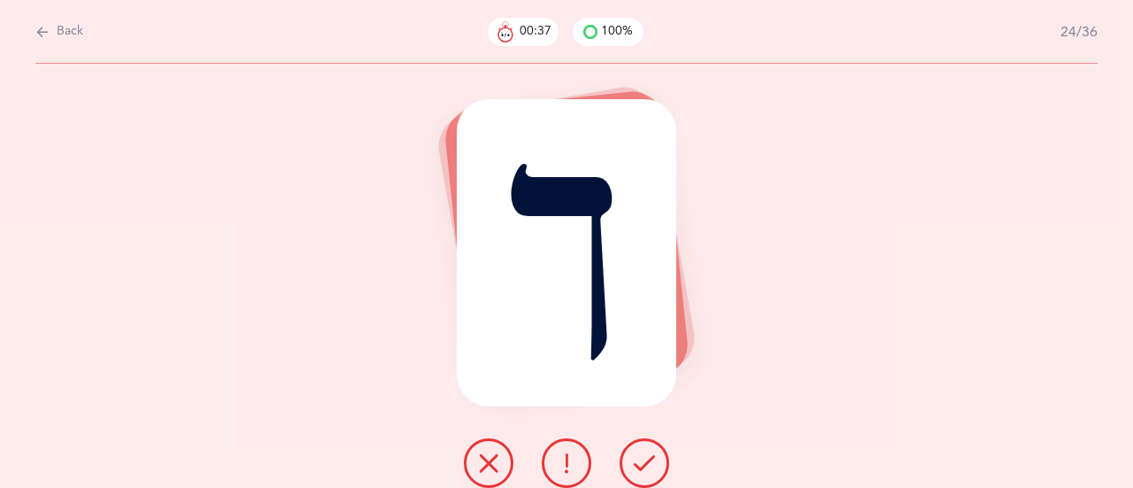
click at [646, 459] on icon at bounding box center [644, 462] width 21 height 21
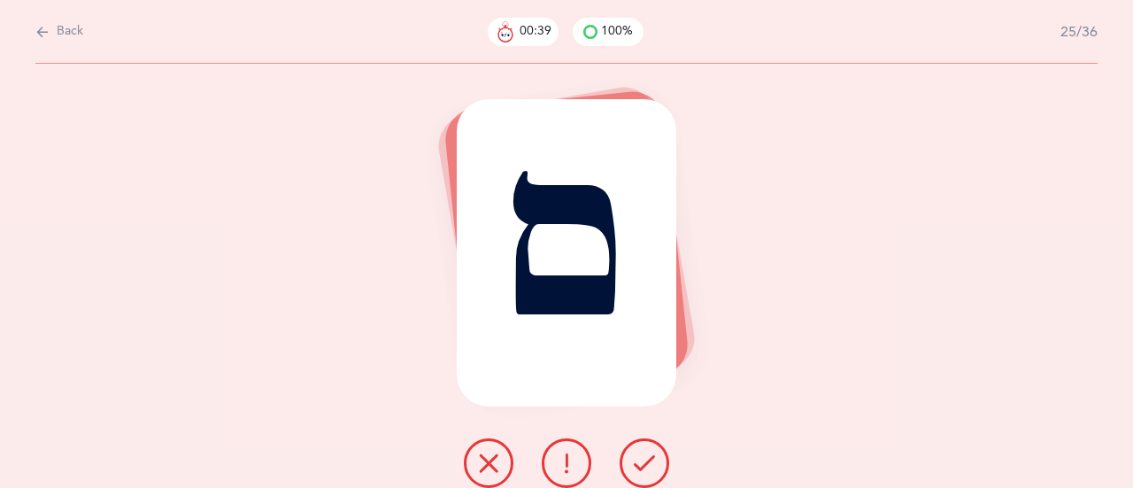
click at [646, 459] on icon at bounding box center [644, 462] width 21 height 21
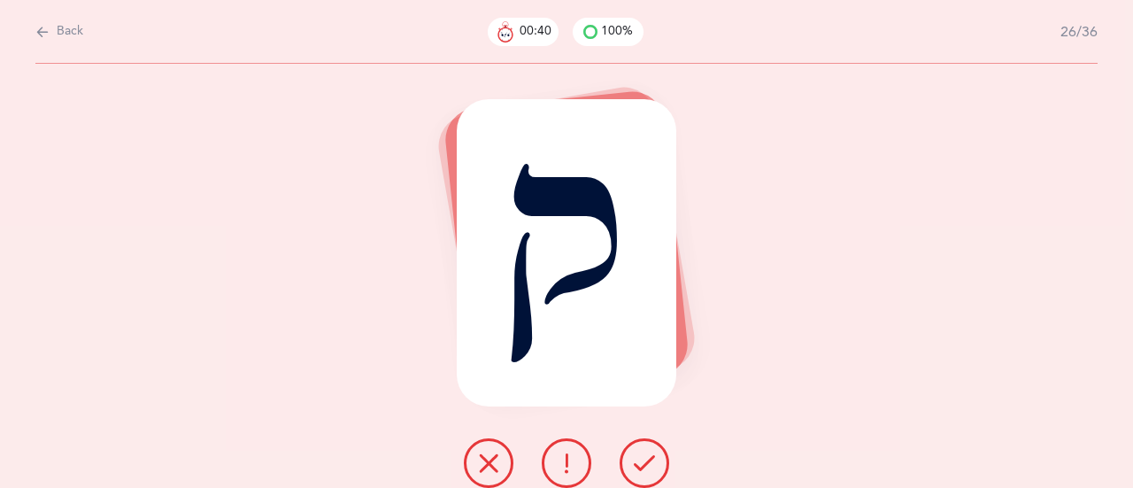
click at [646, 459] on icon at bounding box center [644, 462] width 21 height 21
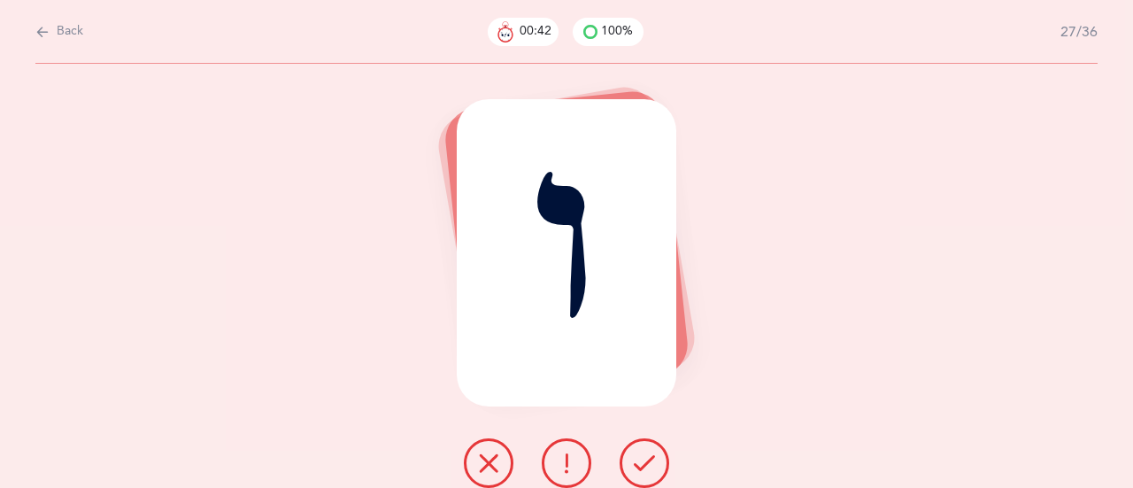
click at [646, 459] on icon at bounding box center [644, 462] width 21 height 21
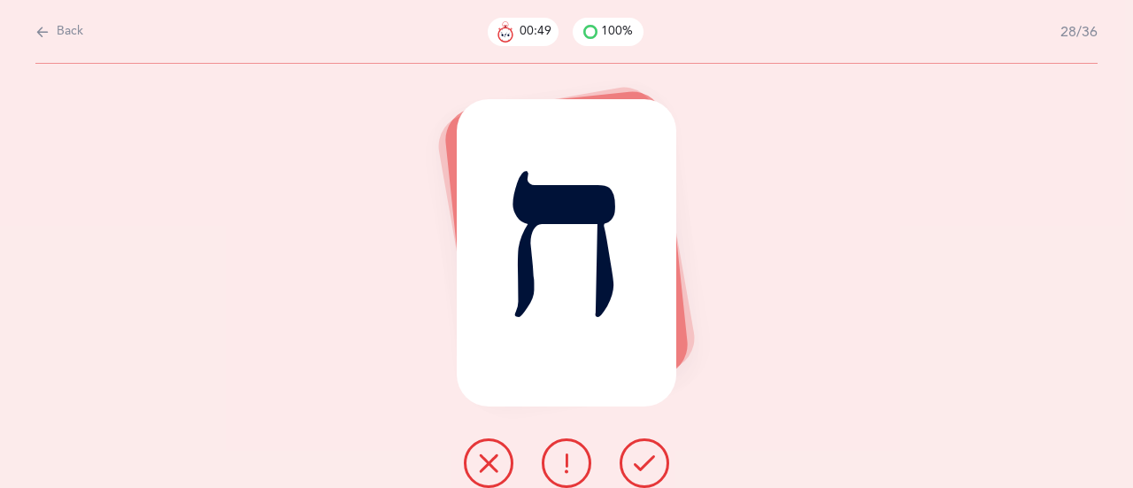
click at [646, 459] on icon at bounding box center [644, 462] width 21 height 21
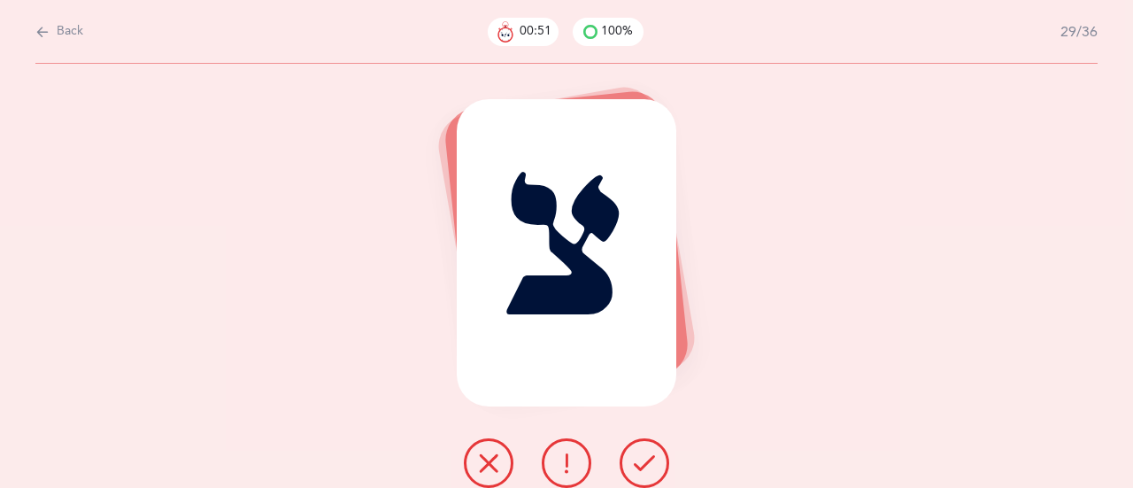
click at [646, 459] on icon at bounding box center [644, 462] width 21 height 21
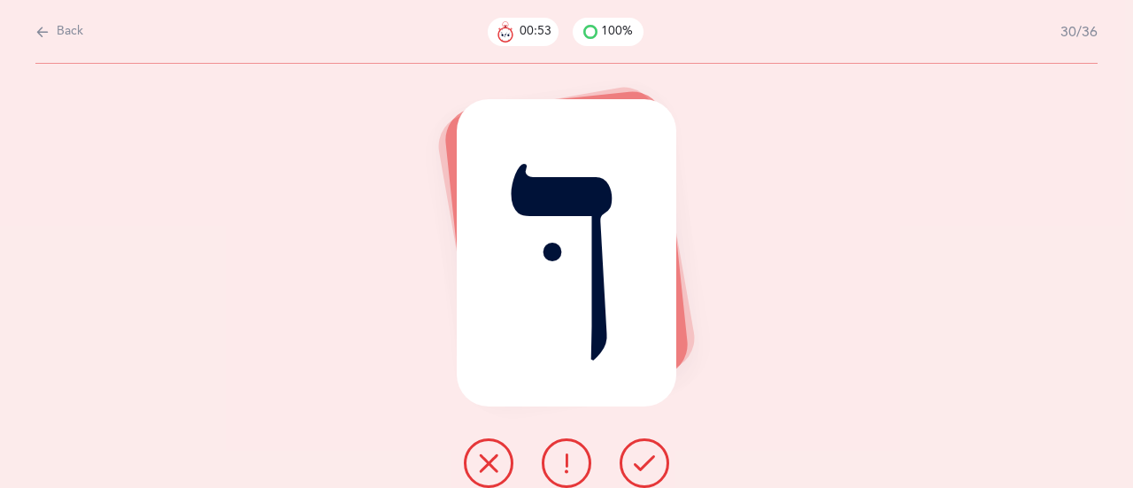
click at [646, 459] on icon at bounding box center [644, 462] width 21 height 21
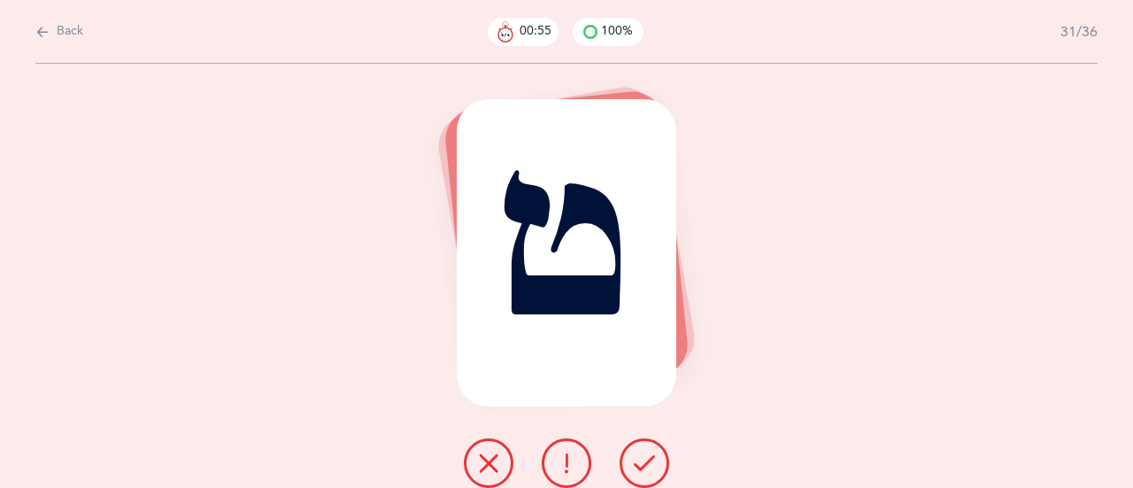
click at [646, 459] on icon at bounding box center [644, 462] width 21 height 21
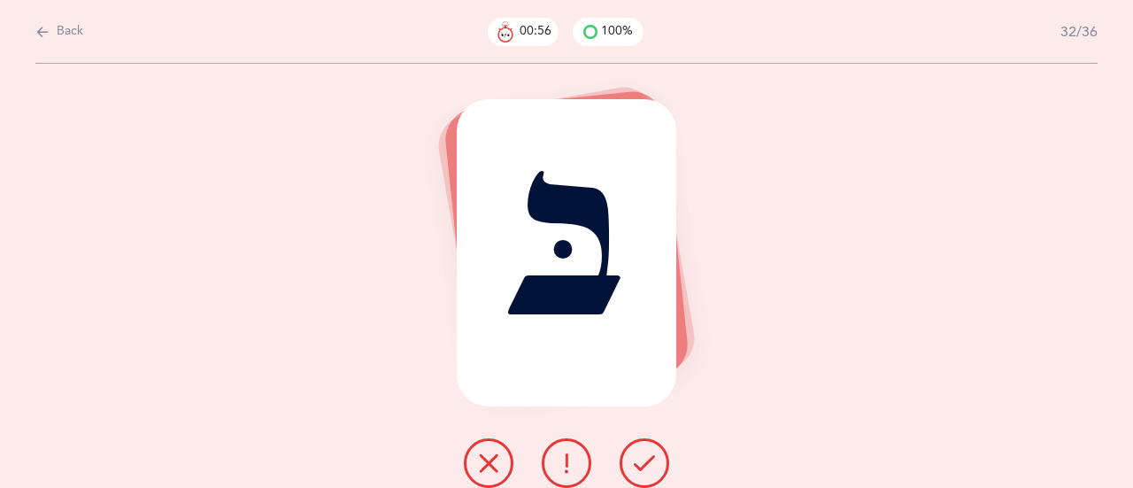
click at [646, 459] on icon at bounding box center [644, 462] width 21 height 21
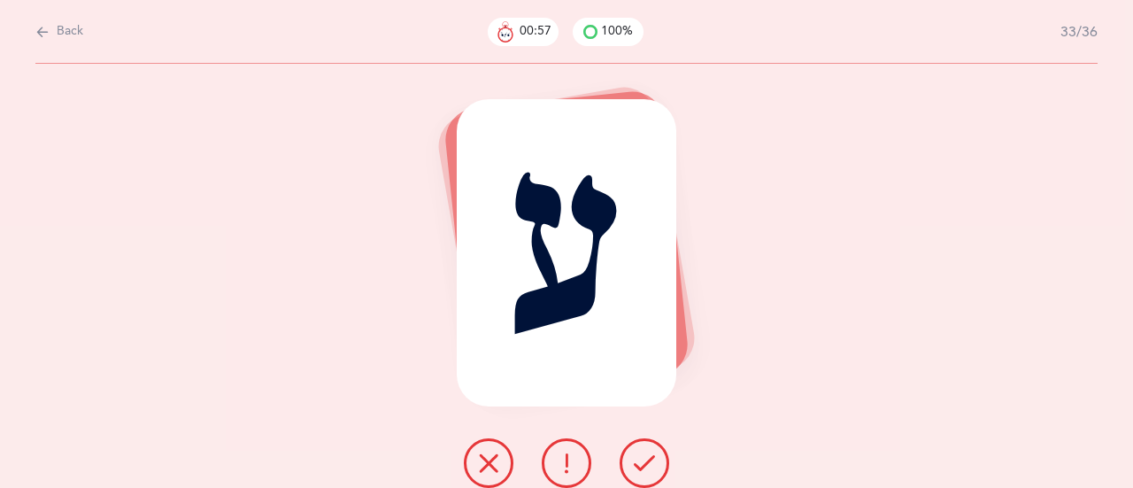
click at [646, 459] on icon at bounding box center [644, 462] width 21 height 21
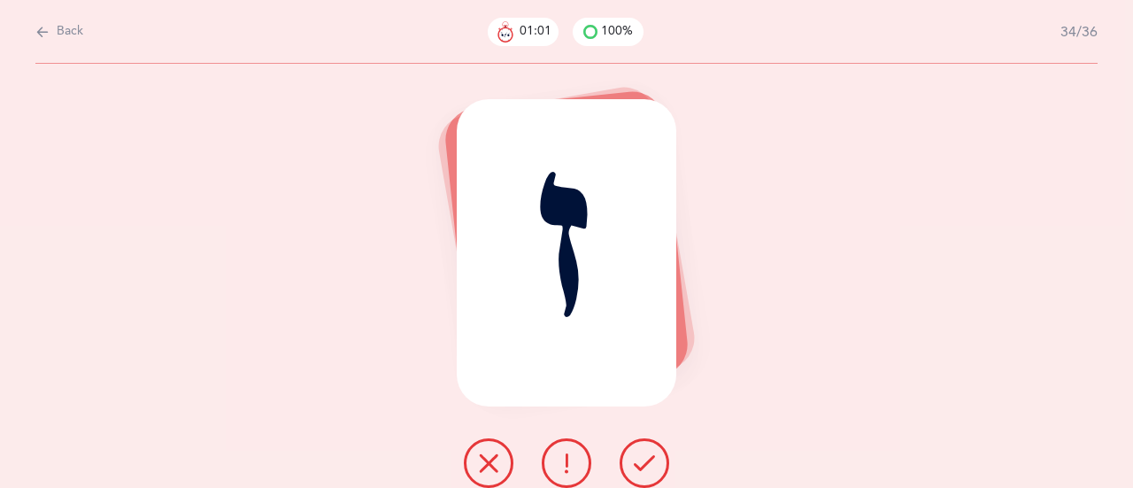
click at [646, 459] on icon at bounding box center [644, 462] width 21 height 21
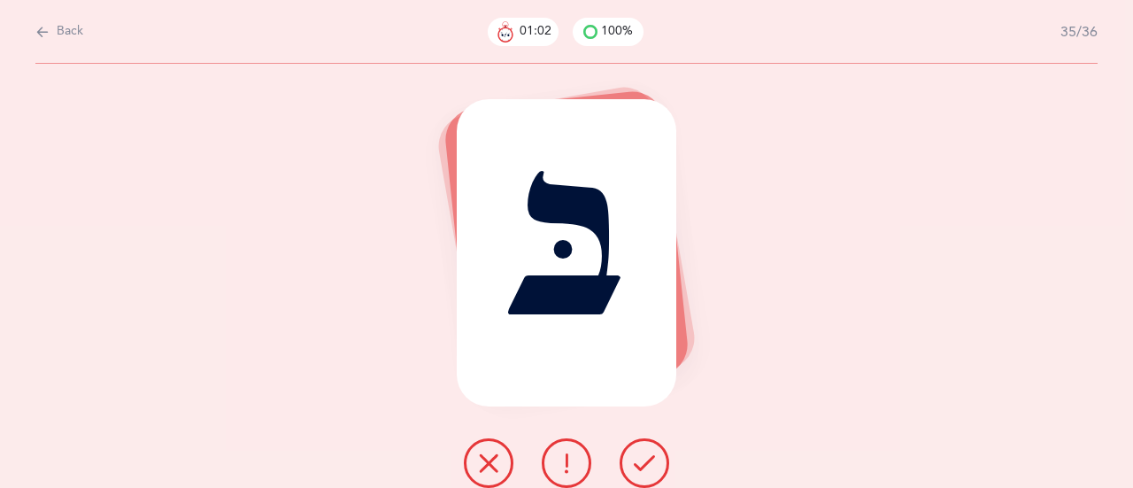
click at [646, 459] on icon at bounding box center [644, 462] width 21 height 21
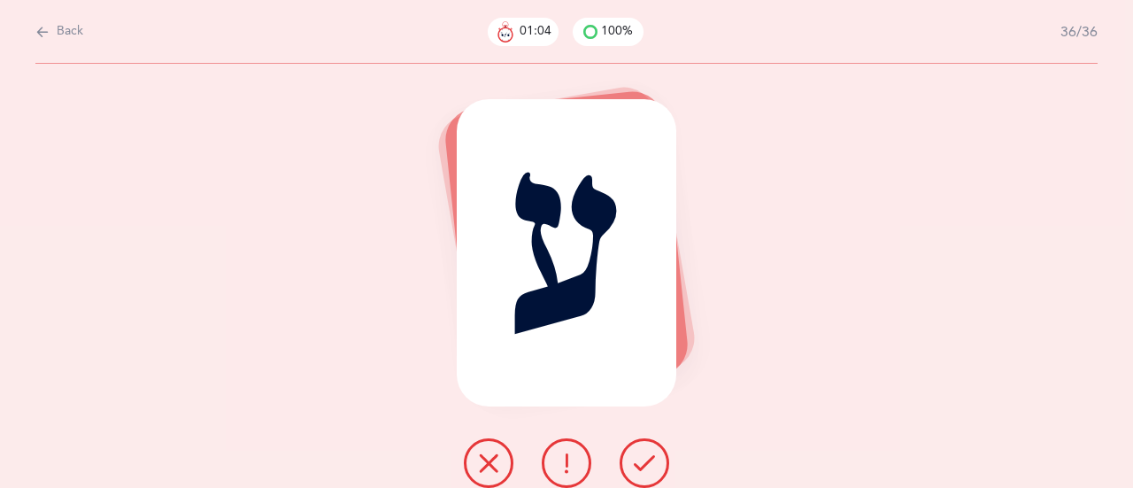
click at [646, 459] on icon at bounding box center [644, 462] width 21 height 21
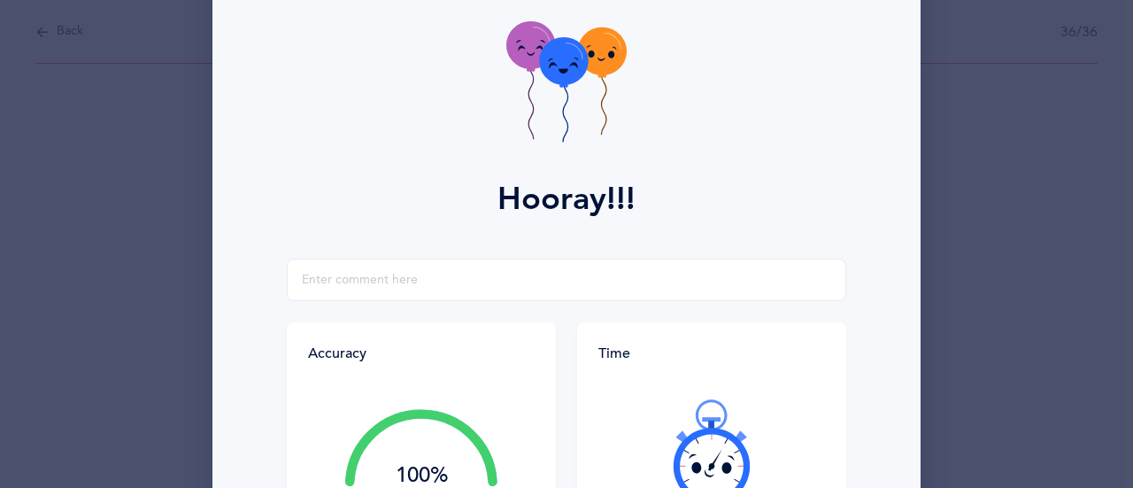
scroll to position [177, 0]
